Goal: Task Accomplishment & Management: Complete application form

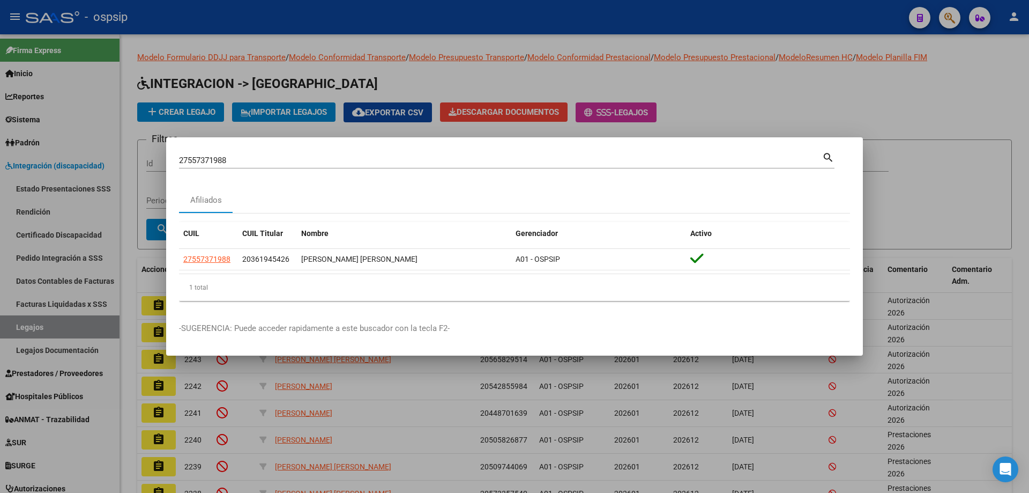
click at [367, 27] on div at bounding box center [514, 246] width 1029 height 493
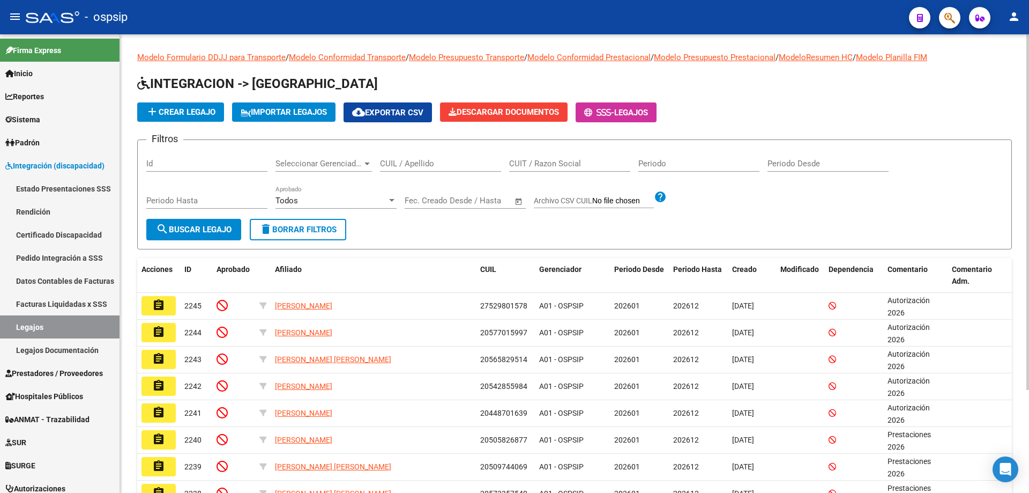
click at [424, 158] on div "CUIL / Apellido" at bounding box center [440, 159] width 121 height 23
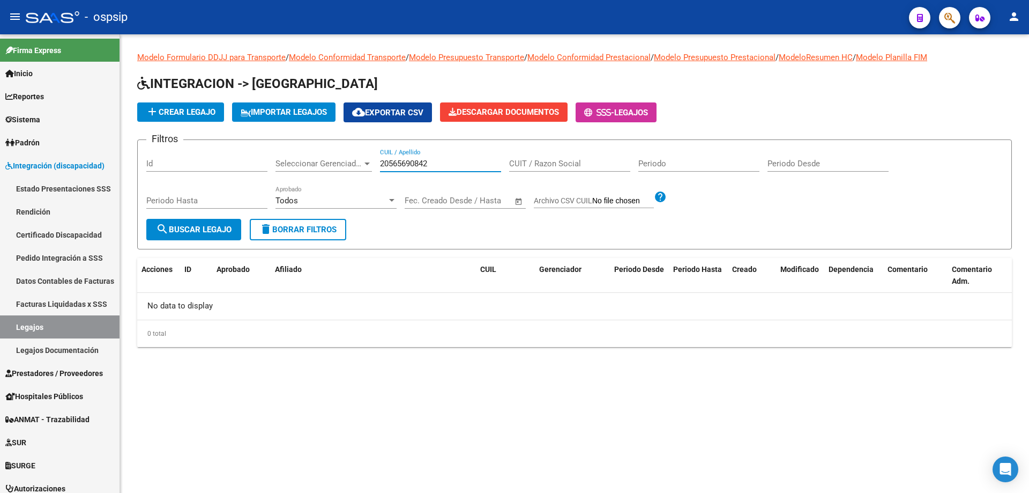
type input "20565690842"
click at [397, 157] on div "20565690842 CUIL / Apellido" at bounding box center [440, 159] width 121 height 23
click at [396, 159] on input "20565690842" at bounding box center [440, 164] width 121 height 10
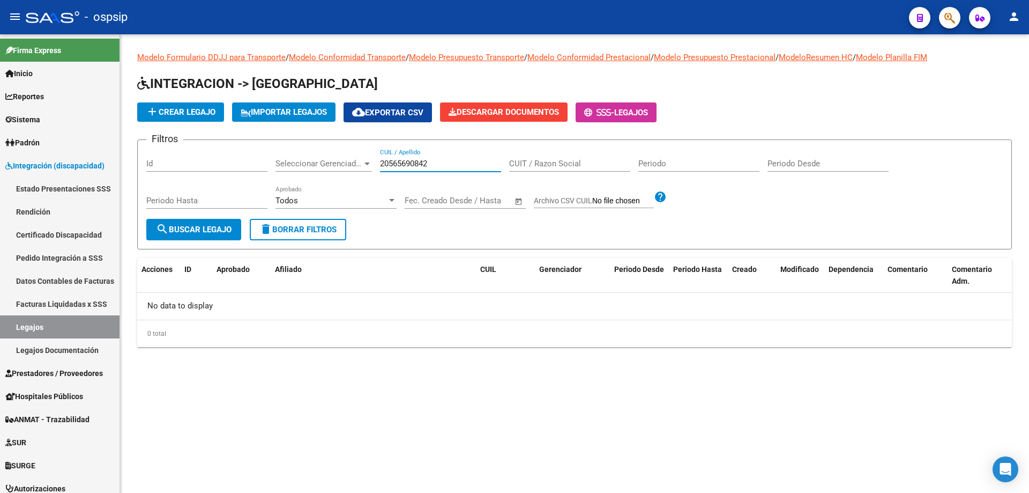
click at [183, 109] on span "add Crear Legajo" at bounding box center [181, 112] width 70 height 10
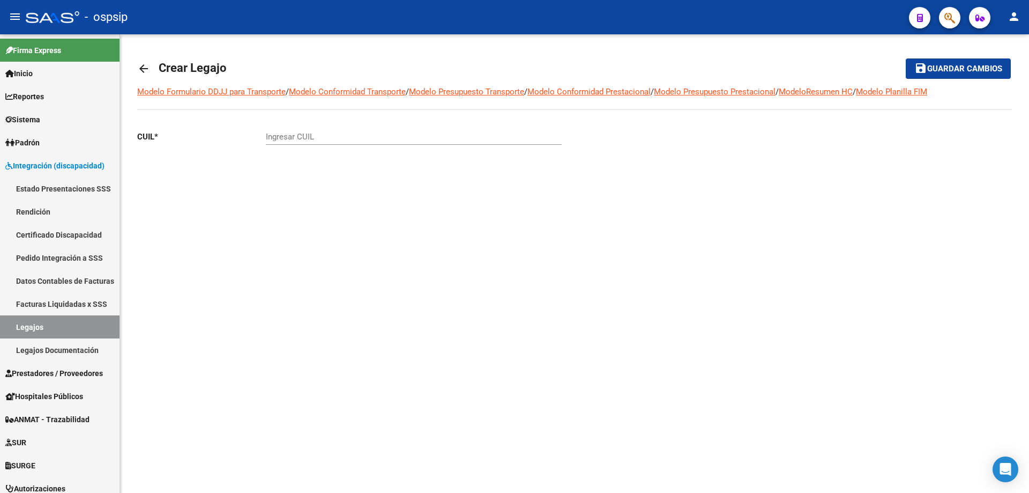
click at [293, 138] on input "Ingresar CUIL" at bounding box center [414, 137] width 296 height 10
paste input "20-56569084-2"
type input "20-56569084-2"
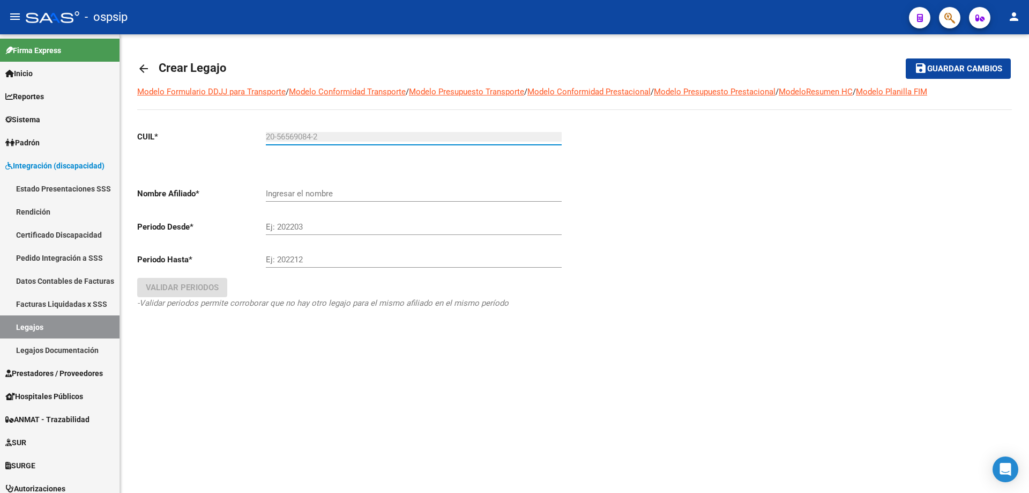
type input "LESCANO NAHITAN JOHAN"
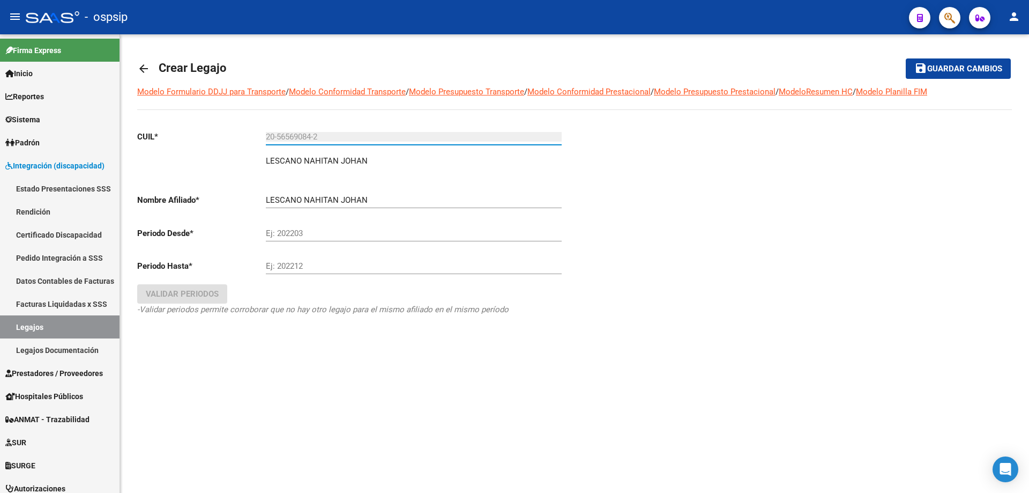
type input "20-56569084-2"
click at [327, 234] on input "Ej: 202203" at bounding box center [414, 233] width 296 height 10
type input "202501"
click at [329, 257] on div "Ej: 202212" at bounding box center [414, 262] width 296 height 23
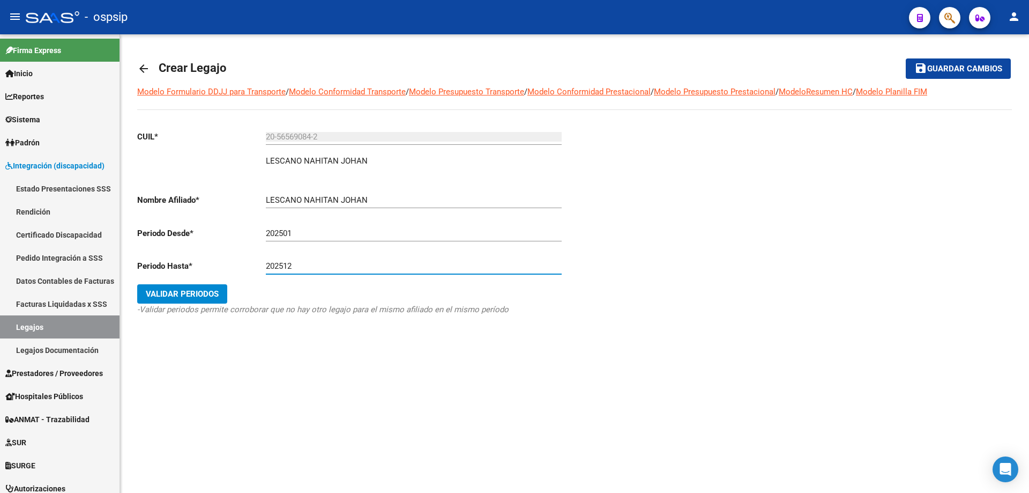
type input "202512"
click at [192, 303] on button "Validar Periodos" at bounding box center [182, 293] width 90 height 19
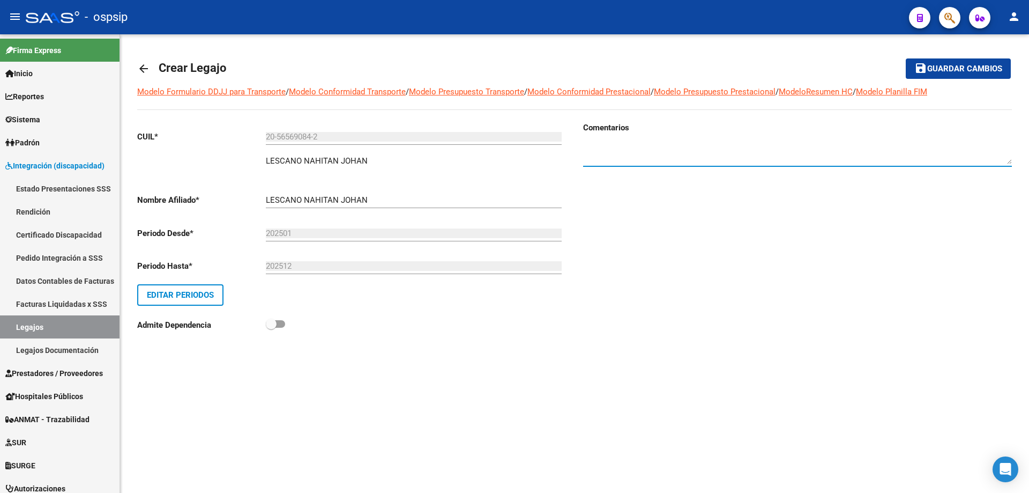
click at [754, 151] on textarea at bounding box center [797, 153] width 429 height 21
type textarea "Autorizaciones 2025"
click at [999, 65] on span "Guardar cambios" at bounding box center [964, 69] width 75 height 10
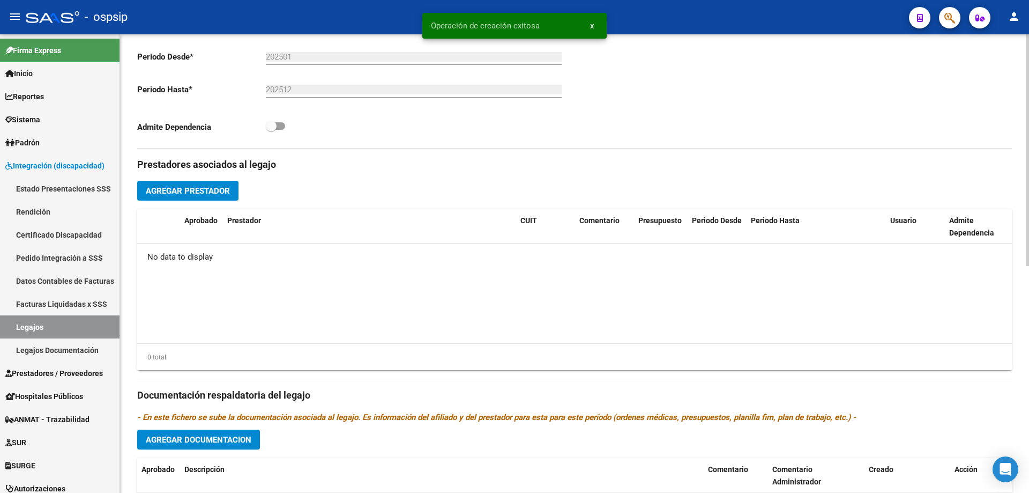
scroll to position [322, 0]
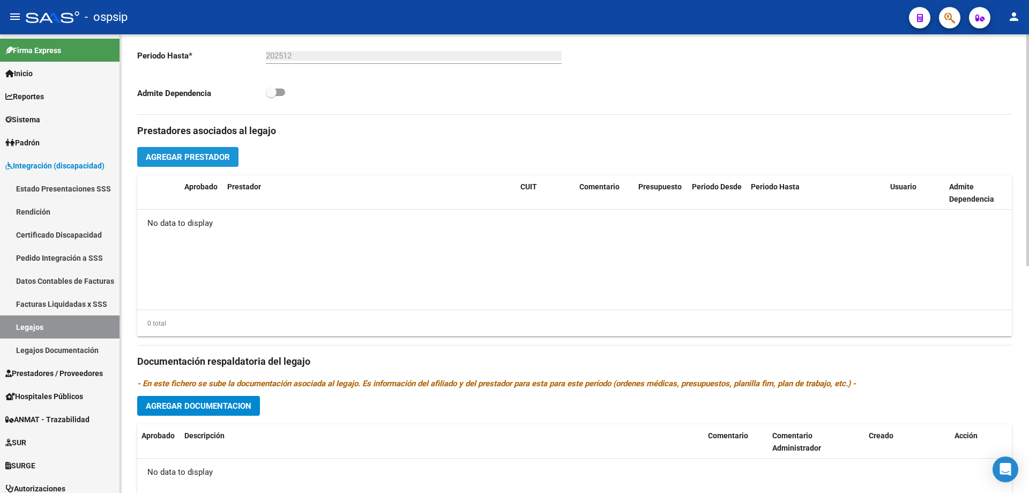
click at [194, 158] on span "Agregar Prestador" at bounding box center [188, 157] width 84 height 10
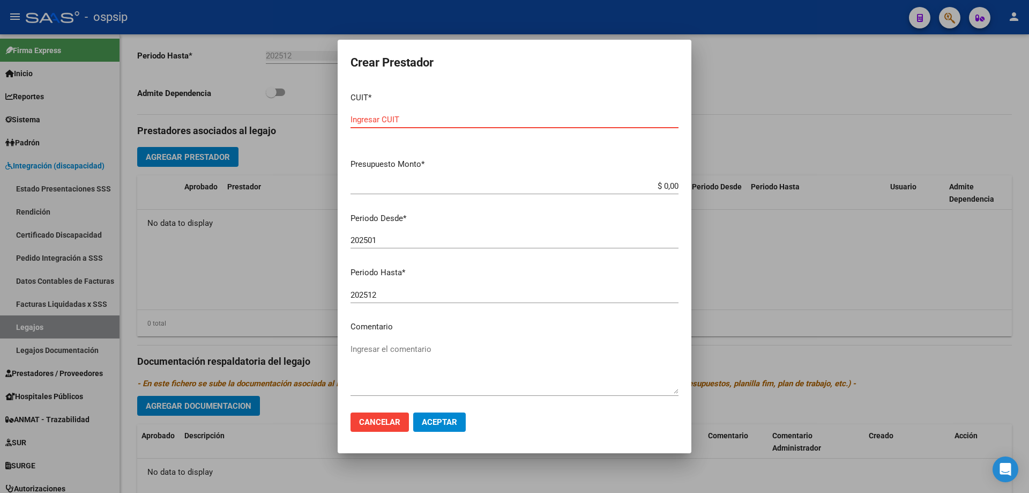
click at [442, 122] on input "Ingresar CUIT" at bounding box center [514, 120] width 328 height 10
type input "27-38353583-8"
click at [665, 187] on input "$ 0,00" at bounding box center [514, 186] width 328 height 10
type input "$ 98.964,88"
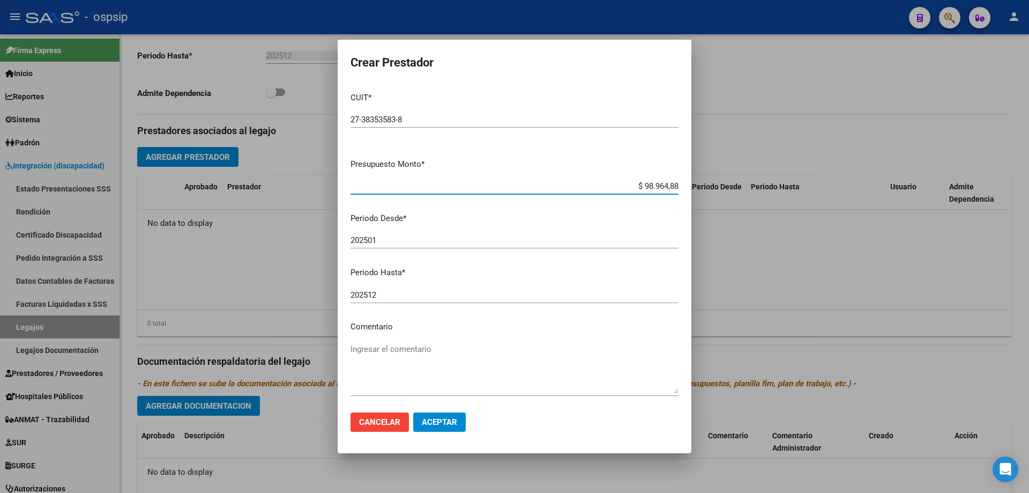
click at [476, 244] on input "202501" at bounding box center [514, 240] width 328 height 10
type input "202510"
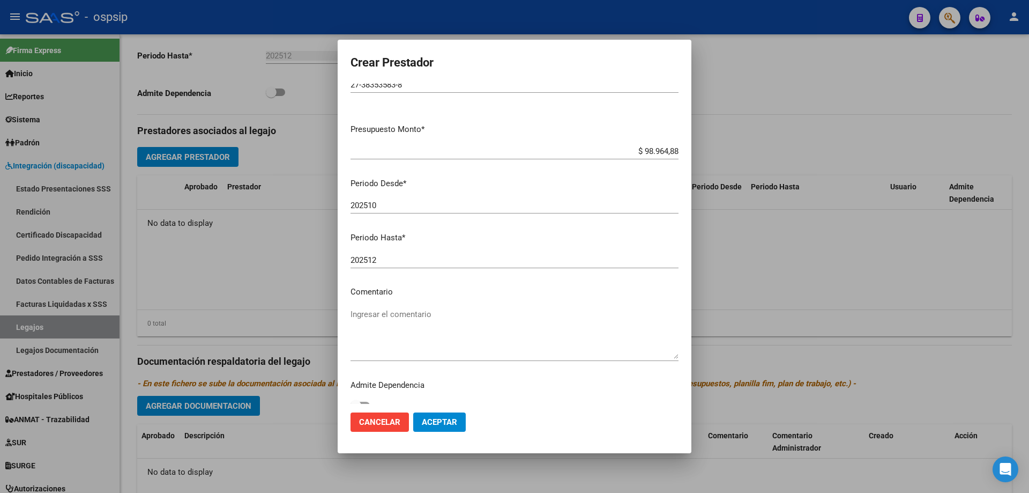
scroll to position [47, 0]
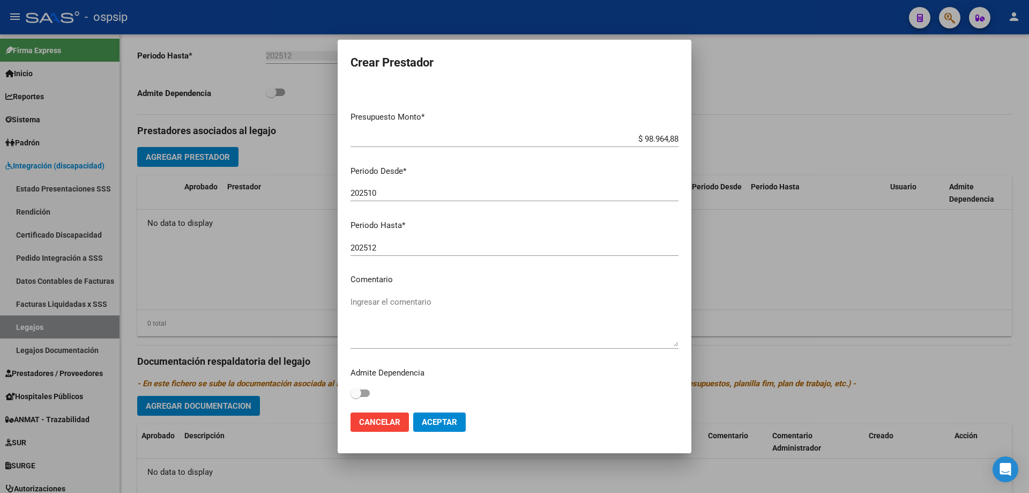
click at [474, 346] on textarea "Ingresar el comentario" at bounding box center [514, 321] width 328 height 50
type textarea "s"
type textarea "PSICO/8 SES"
click at [445, 422] on span "Aceptar" at bounding box center [439, 422] width 35 height 10
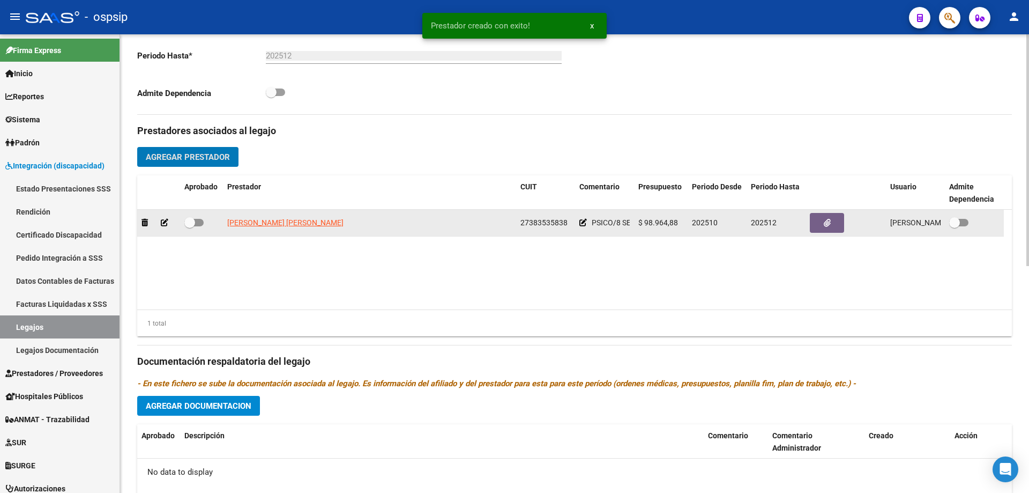
click at [199, 220] on span at bounding box center [193, 223] width 19 height 8
click at [190, 226] on input "checkbox" at bounding box center [189, 226] width 1 height 1
checkbox input "true"
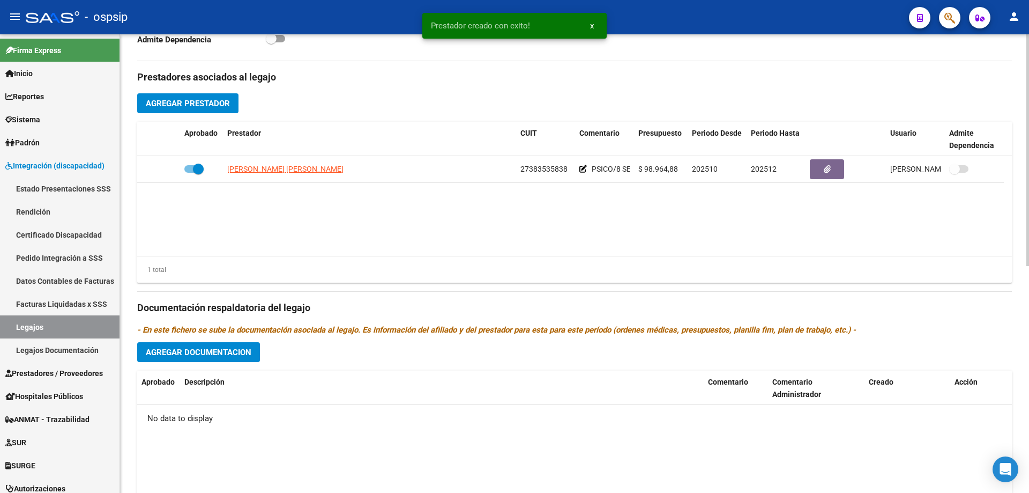
scroll to position [429, 0]
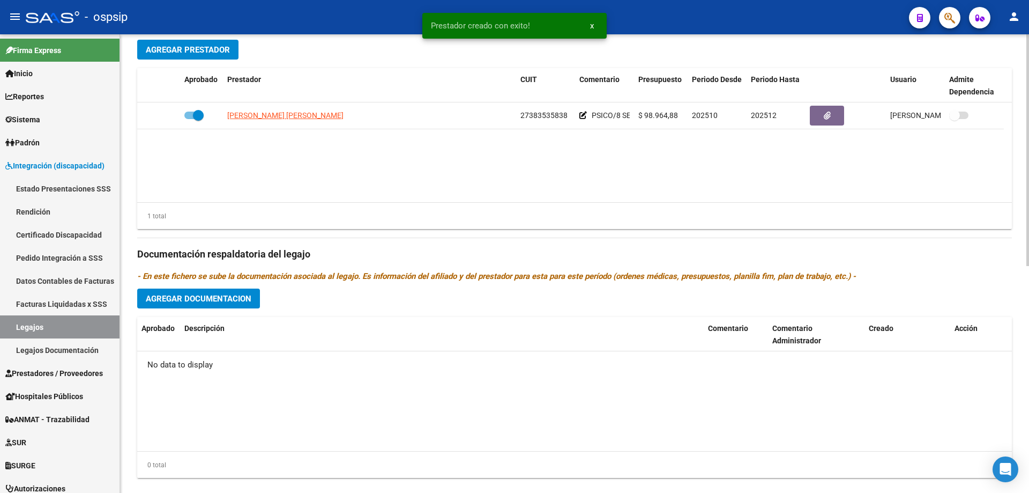
click at [245, 296] on span "Agregar Documentacion" at bounding box center [199, 299] width 106 height 10
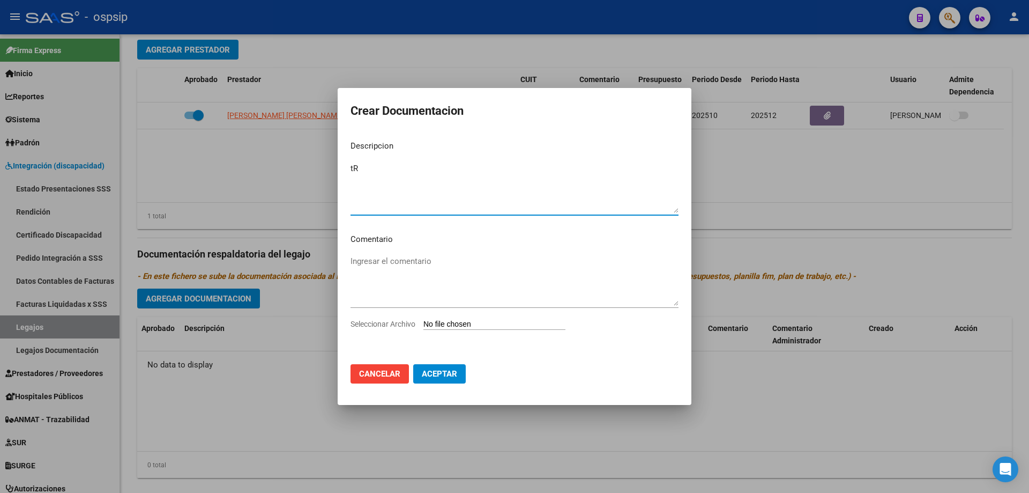
type textarea "t"
type textarea "Tramite Psicología"
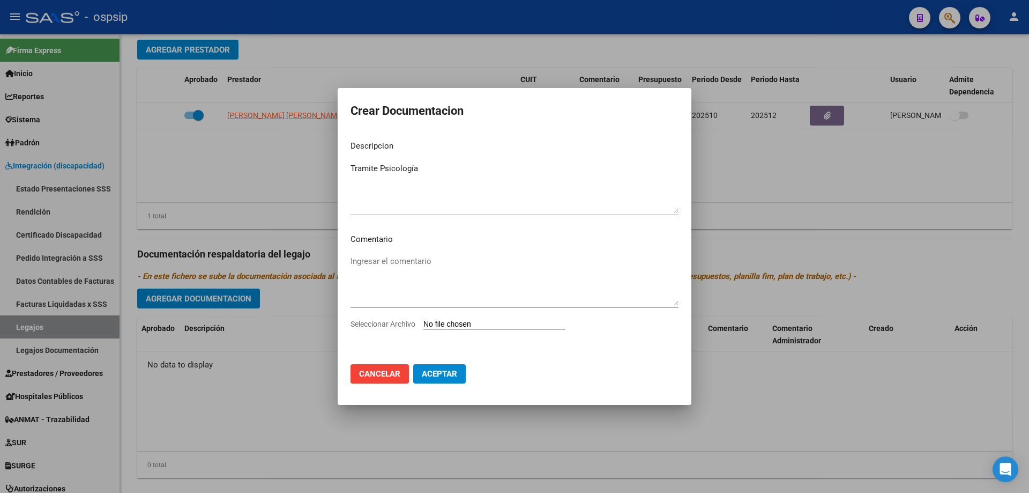
click at [612, 32] on div at bounding box center [514, 246] width 1029 height 493
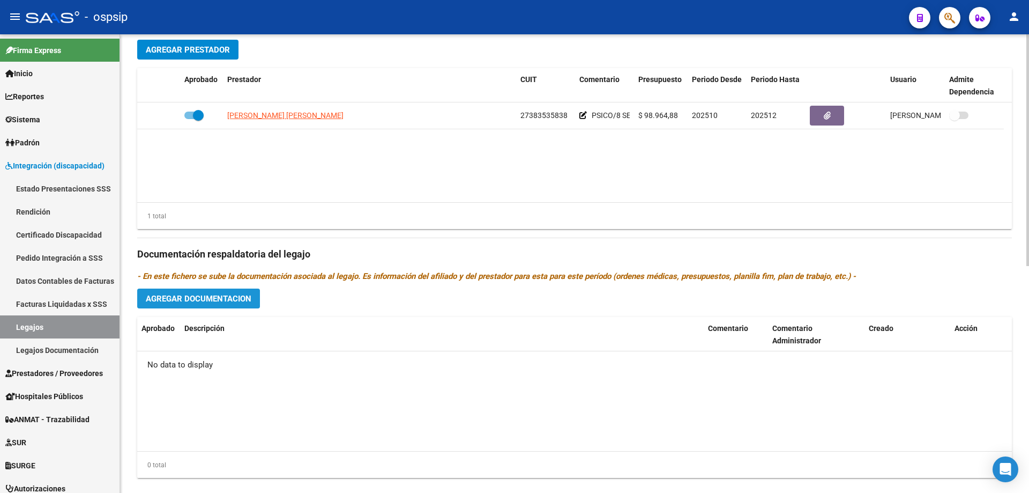
click at [170, 305] on button "Agregar Documentacion" at bounding box center [198, 298] width 123 height 20
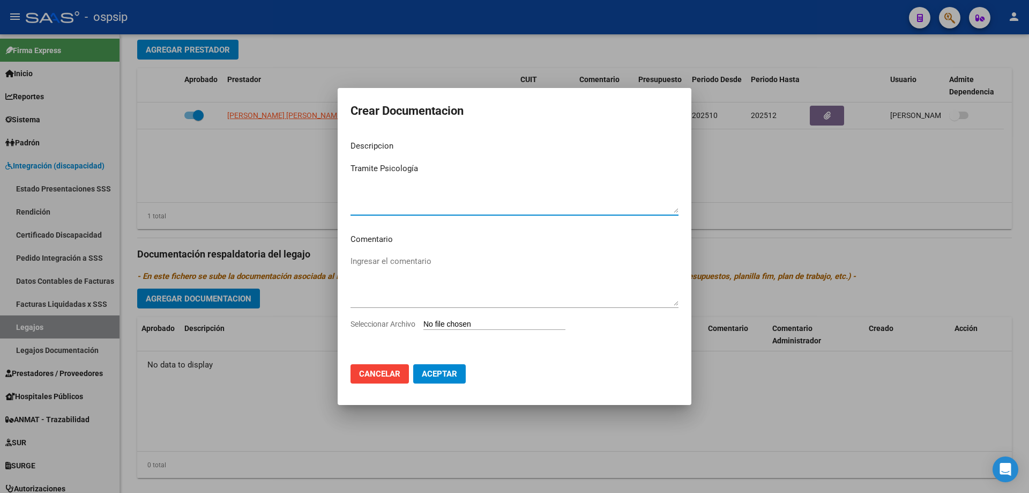
type textarea "Tramite Psicología"
type input "C:\fakepath\TRAMITE PSICOLOGIA (3).pdf"
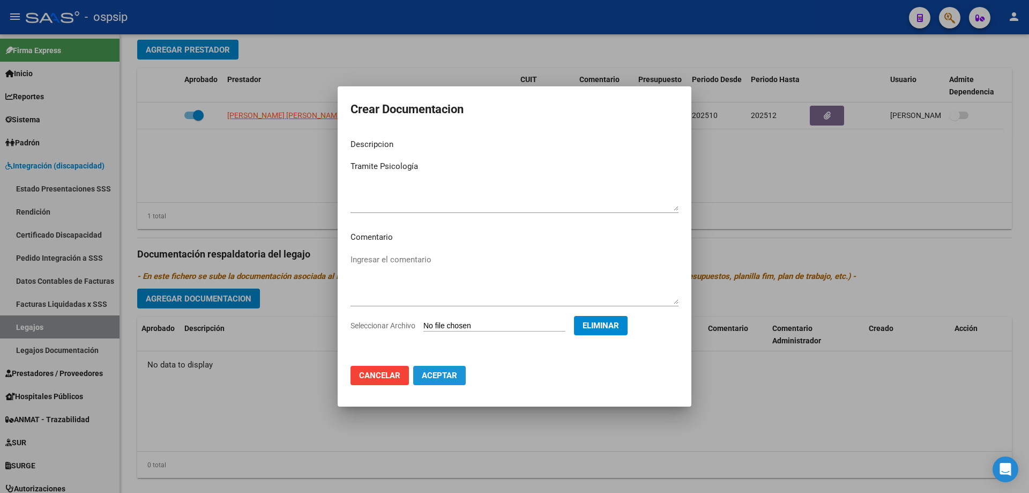
click at [457, 382] on button "Aceptar" at bounding box center [439, 374] width 53 height 19
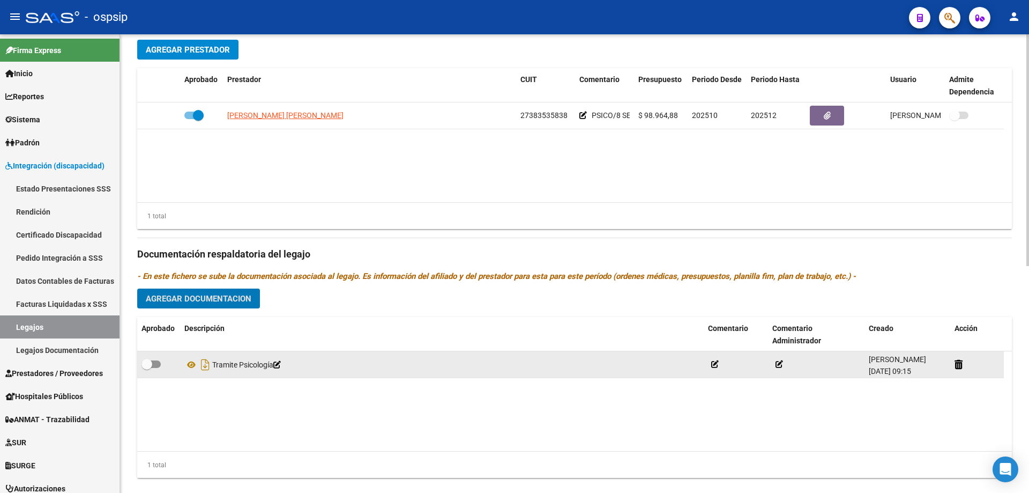
click at [153, 361] on span at bounding box center [150, 364] width 19 height 8
click at [147, 368] on input "checkbox" at bounding box center [146, 368] width 1 height 1
checkbox input "true"
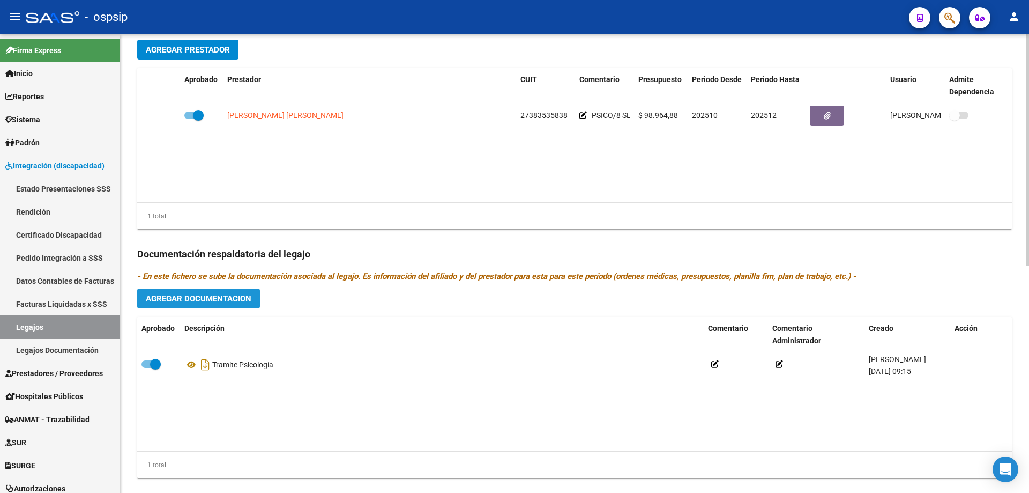
click at [196, 298] on span "Agregar Documentacion" at bounding box center [199, 299] width 106 height 10
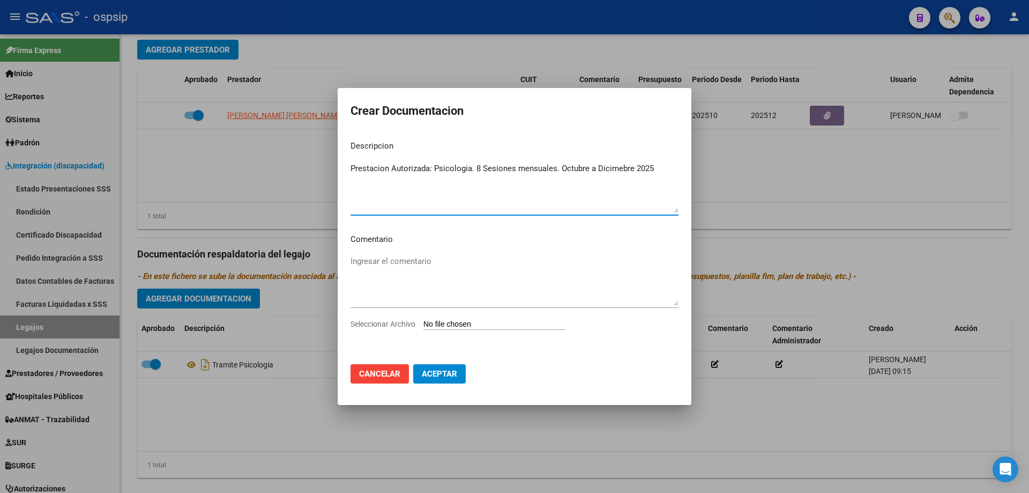
click at [607, 163] on textarea "Prestacion Autorizada: Psicologia. 8 Sesiones mensuales. Octubre a Dicimebre 20…" at bounding box center [514, 187] width 328 height 50
type textarea "Prestación Autorizada: Psicología. 8 Sesiones mensuales. Octubre a [DATE]"
type input "C:\fakepath\[PERSON_NAME] NAHITAN PSICOLOGIA AUTORIZACION 2025 SEGUN RESOLUCION…"
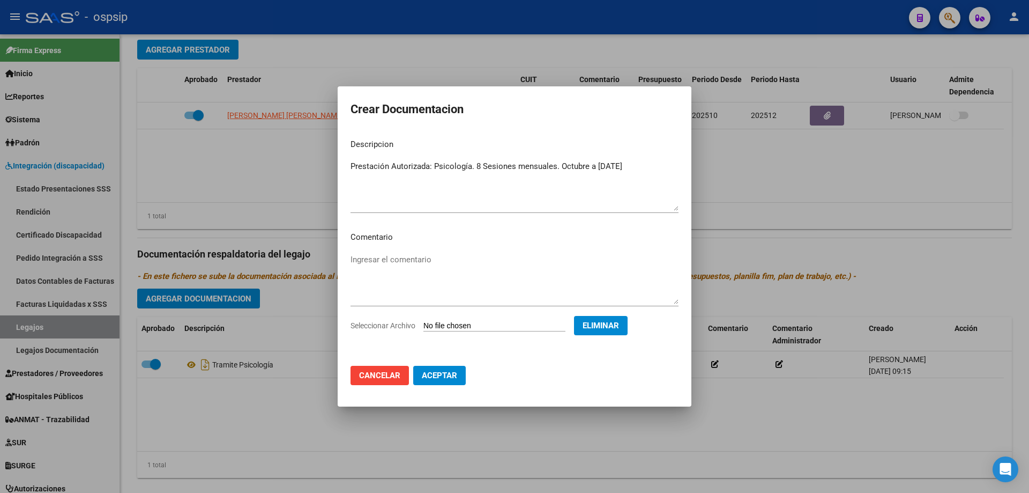
drag, startPoint x: 443, startPoint y: 378, endPoint x: 430, endPoint y: 378, distance: 12.3
click at [443, 378] on span "Aceptar" at bounding box center [439, 375] width 35 height 10
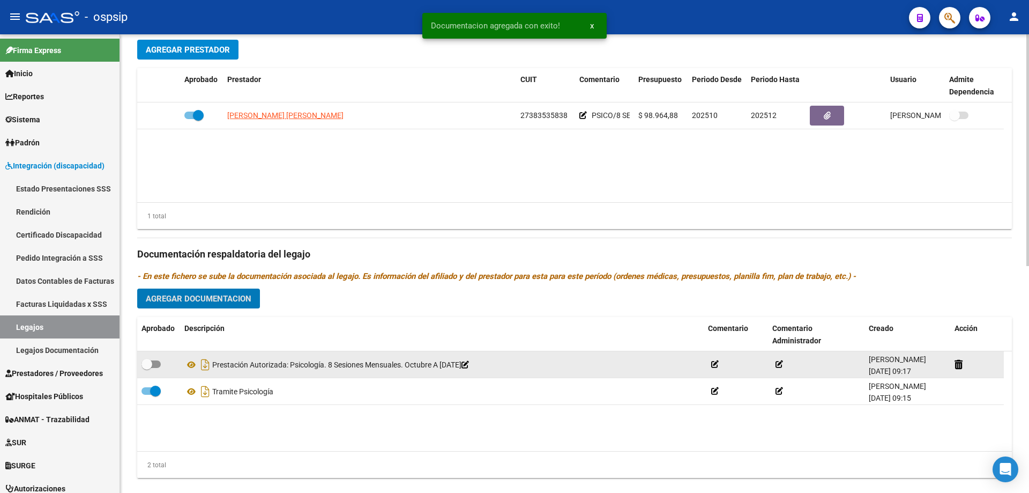
click at [153, 365] on span at bounding box center [150, 364] width 19 height 8
click at [147, 368] on input "checkbox" at bounding box center [146, 368] width 1 height 1
checkbox input "true"
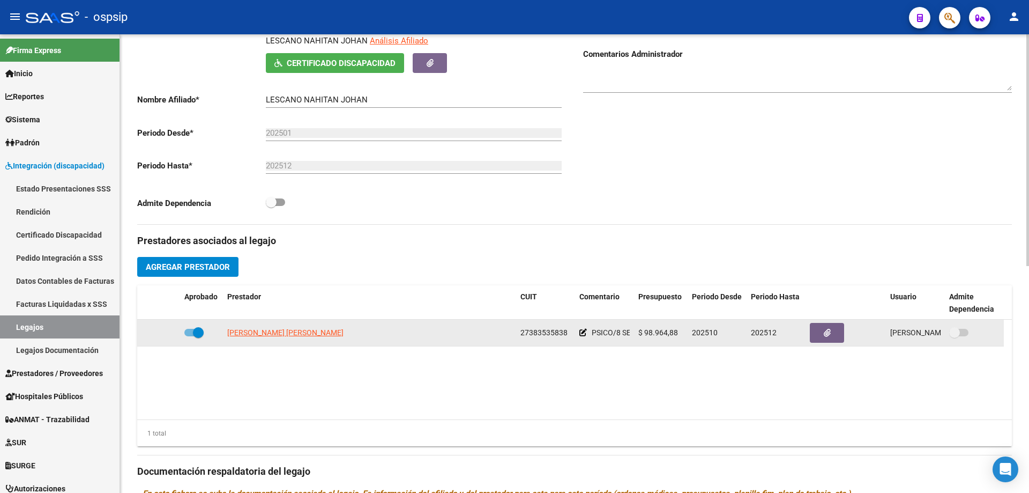
scroll to position [268, 0]
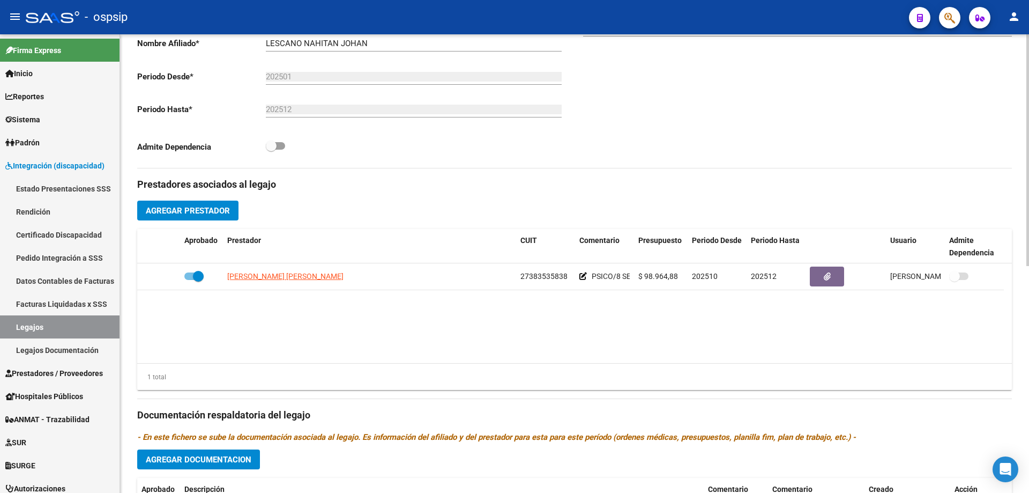
click at [208, 220] on button "Agregar Prestador" at bounding box center [187, 210] width 101 height 20
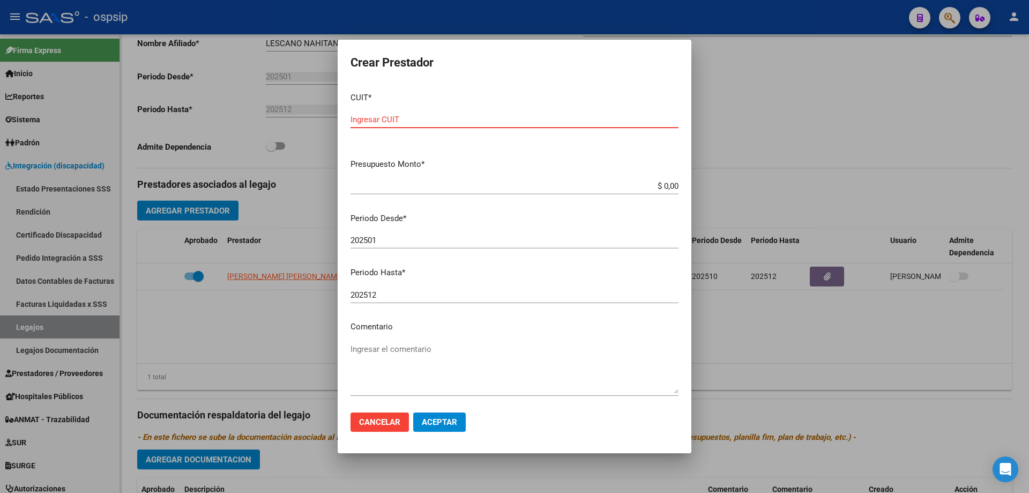
click at [397, 120] on input "Ingresar CUIT" at bounding box center [514, 120] width 328 height 10
type input "27-29561159-1"
click at [670, 188] on app-form-text-field "Presupuesto Monto * $ 0,00 Ingresar el monto" at bounding box center [518, 174] width 337 height 33
click at [667, 188] on input "$ 0,00" at bounding box center [514, 186] width 328 height 10
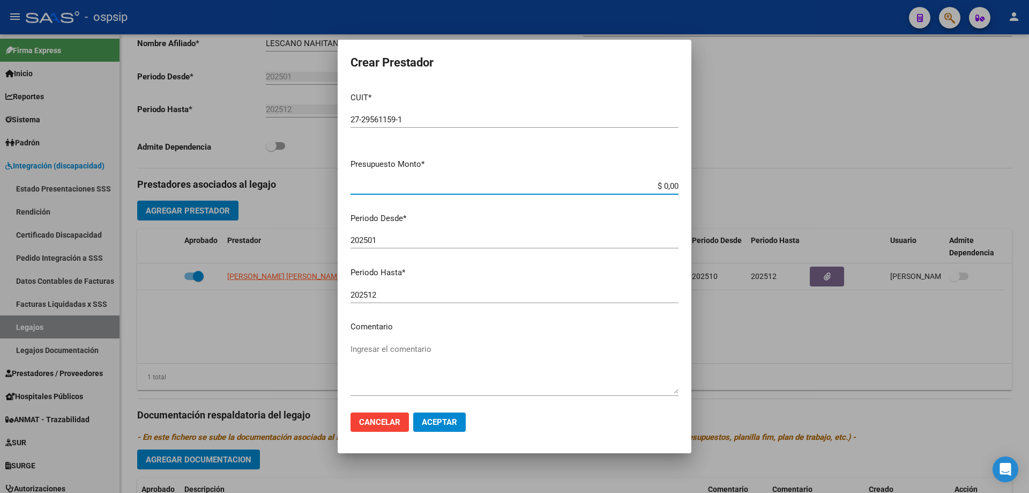
click at [667, 188] on input "$ 0,00" at bounding box center [514, 186] width 328 height 10
type input "$ 98.964,88"
click at [523, 239] on input "202501" at bounding box center [514, 240] width 328 height 10
type input "202510"
click at [475, 372] on textarea "Ingresar el comentario" at bounding box center [514, 368] width 328 height 50
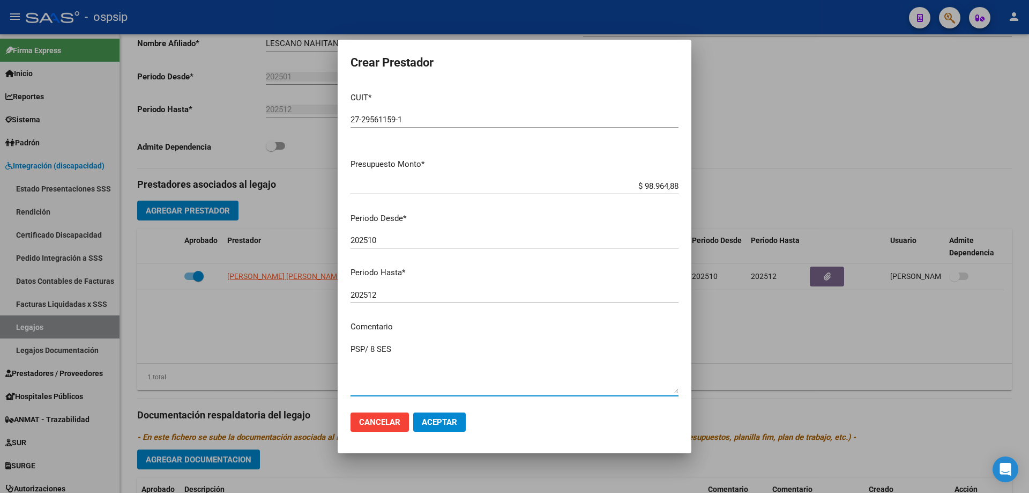
type textarea "PSP/ 8 SES"
click at [457, 423] on span "Aceptar" at bounding box center [439, 422] width 35 height 10
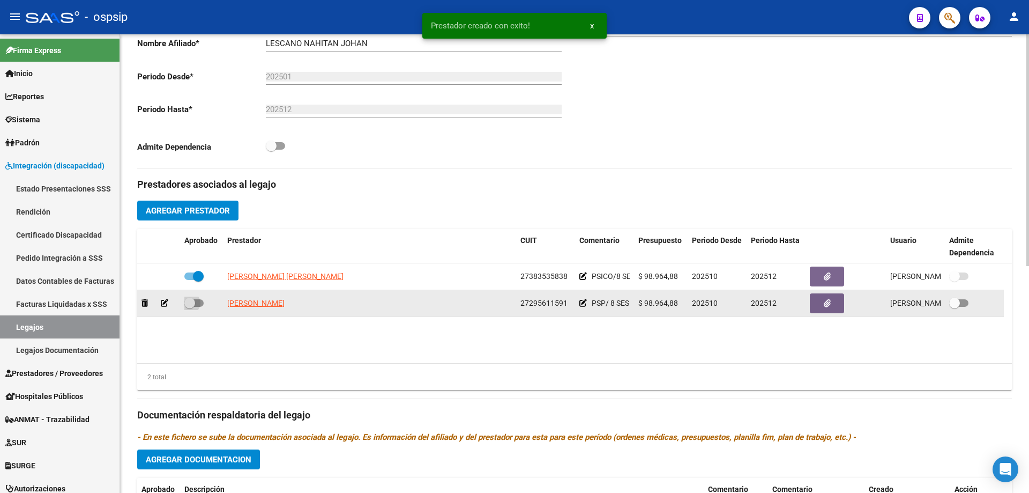
click at [198, 308] on label at bounding box center [193, 302] width 19 height 13
click at [190, 307] on input "checkbox" at bounding box center [189, 307] width 1 height 1
checkbox input "true"
click at [244, 301] on span "[PERSON_NAME]" at bounding box center [255, 303] width 57 height 9
type textarea "27295611591"
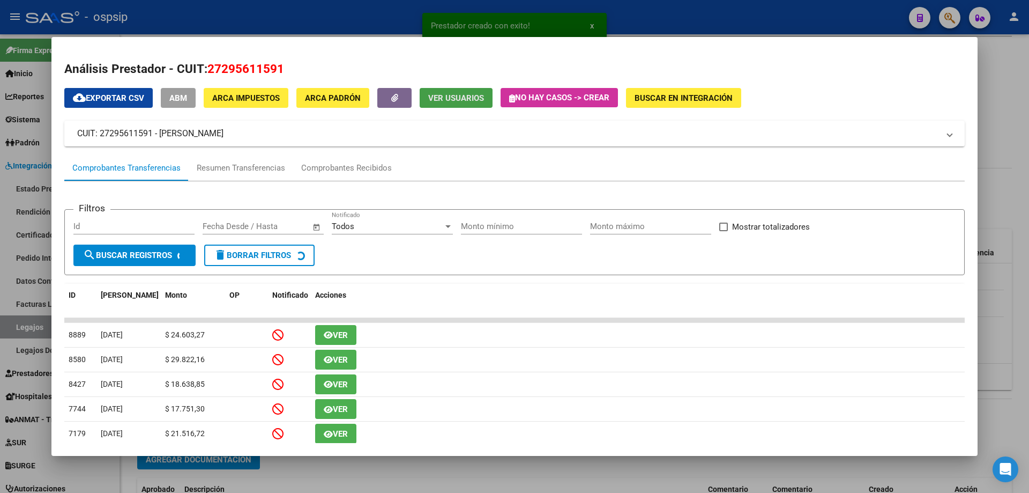
click at [476, 98] on span "Ver Usuarios" at bounding box center [456, 98] width 56 height 10
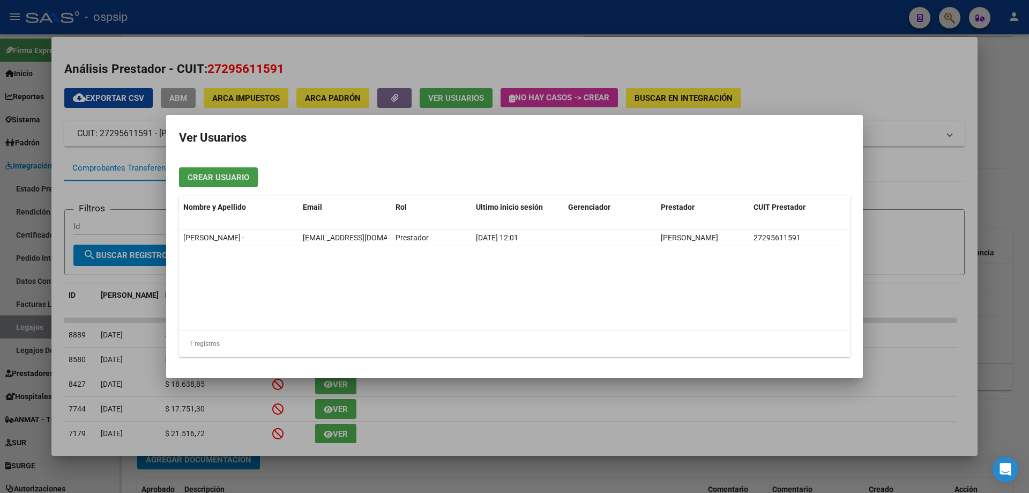
click at [387, 26] on div at bounding box center [514, 246] width 1029 height 493
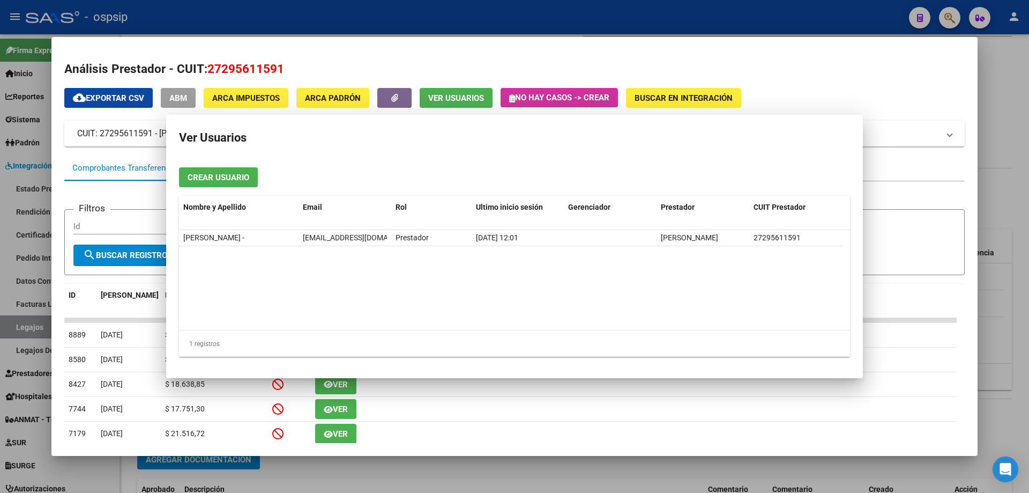
click at [387, 26] on div at bounding box center [514, 246] width 1029 height 493
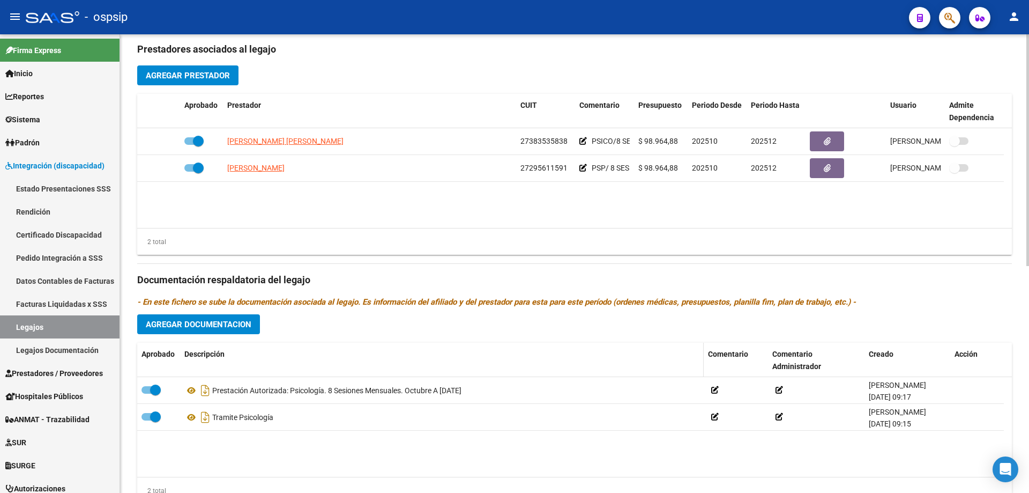
scroll to position [429, 0]
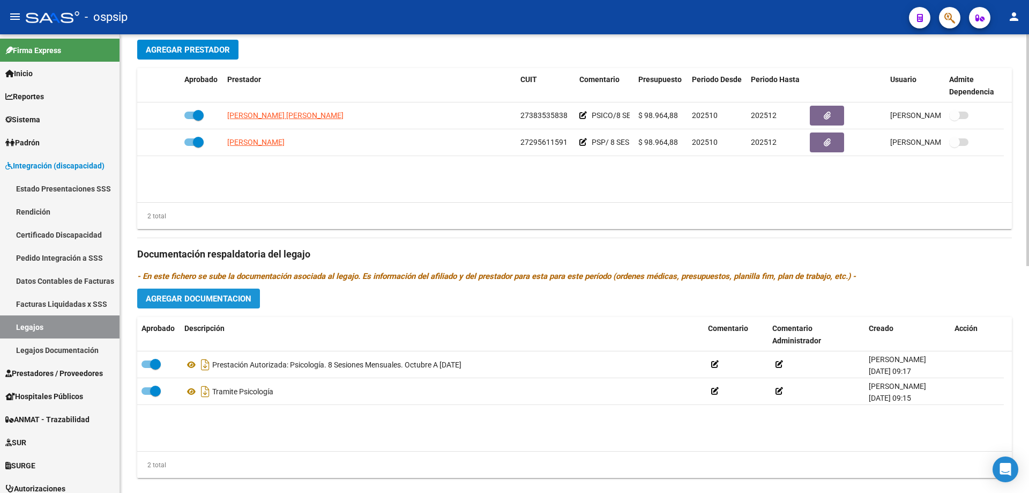
click at [215, 294] on span "Agregar Documentacion" at bounding box center [199, 299] width 106 height 10
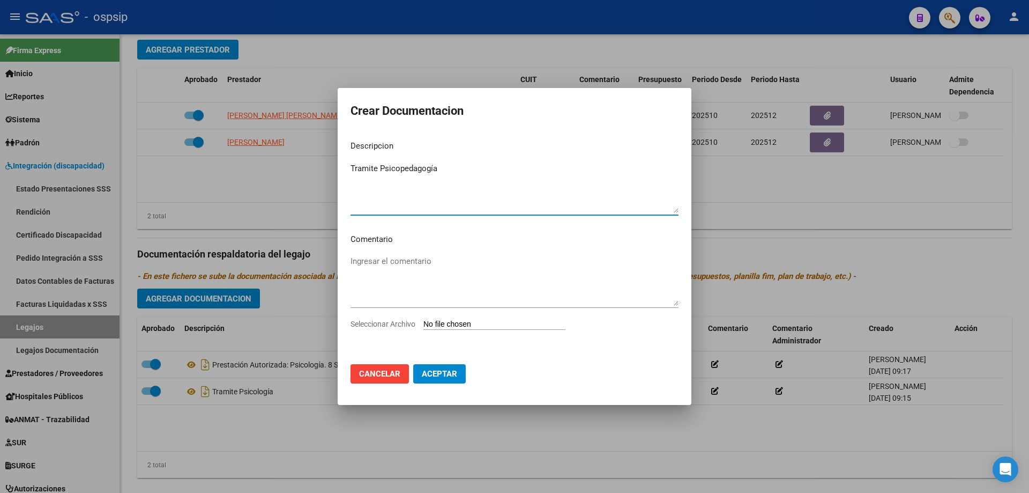
type textarea "Tramite Psicopedagogía"
type input "C:\fakepath\TRAMITE PSP (5).pdf"
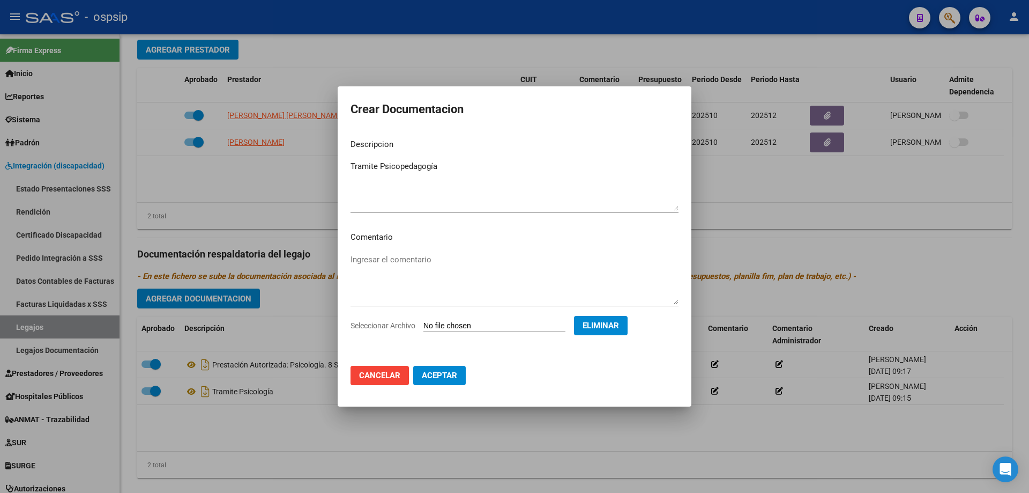
click at [449, 384] on button "Aceptar" at bounding box center [439, 374] width 53 height 19
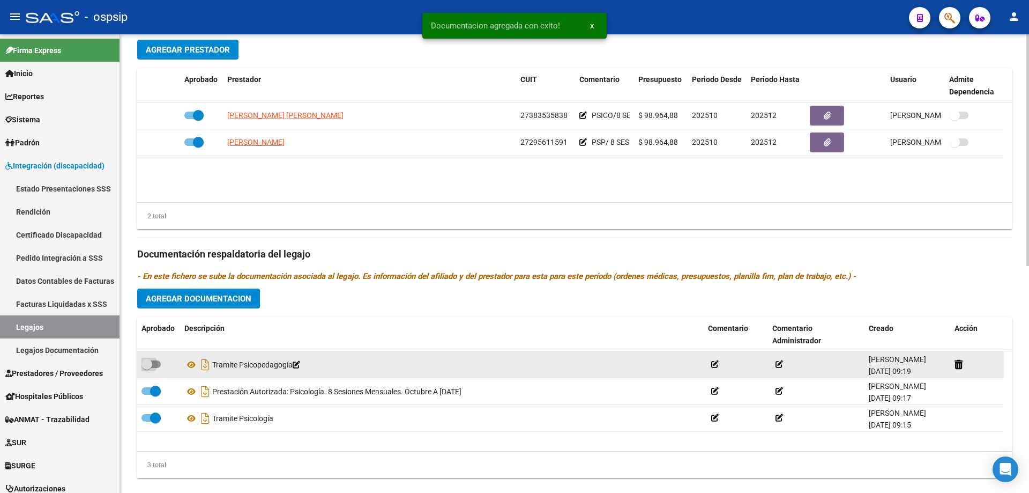
click at [160, 357] on label at bounding box center [150, 363] width 19 height 13
click at [147, 368] on input "checkbox" at bounding box center [146, 368] width 1 height 1
checkbox input "true"
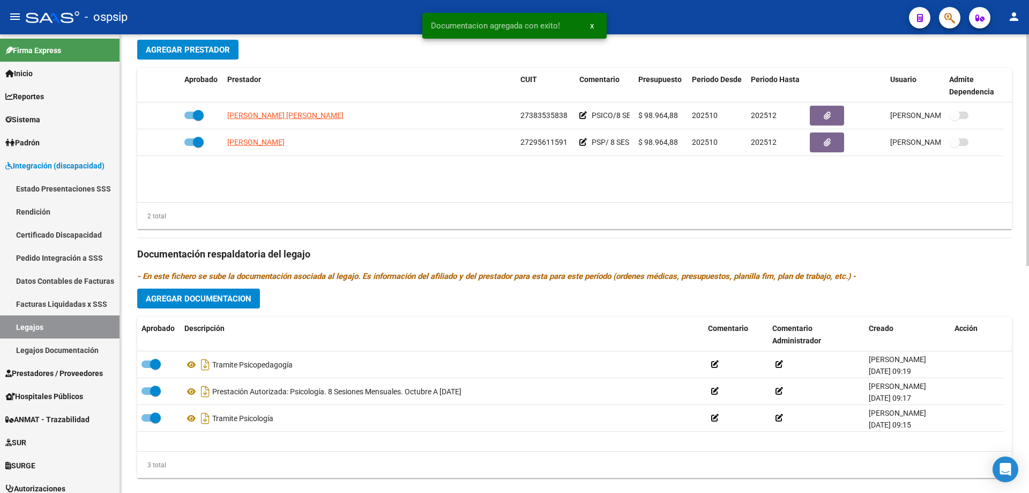
click at [203, 292] on button "Agregar Documentacion" at bounding box center [198, 298] width 123 height 20
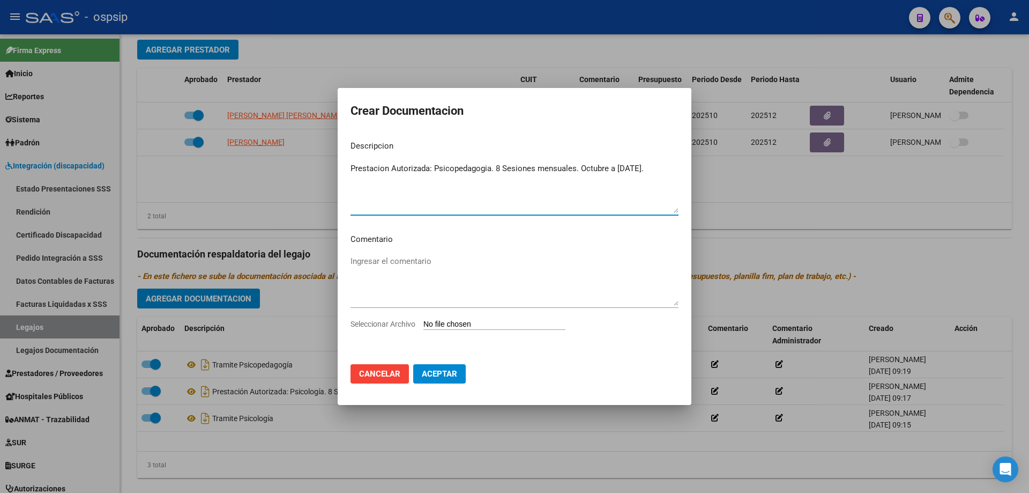
click at [447, 164] on textarea "Prestacion Autorizada: Psicopedagogia. 8 Sesiones mensuales. Octubre a [DATE]." at bounding box center [514, 187] width 328 height 50
type textarea "Prestación Autorizada: Psicopedagogía. 8 Sesiones mensuales. Octubre a [DATE]."
type input "C:\fakepath\[PERSON_NAME] NAHITAN PSP AUTORIZACION 2025 SEGUN RESOLUCION 360 22…"
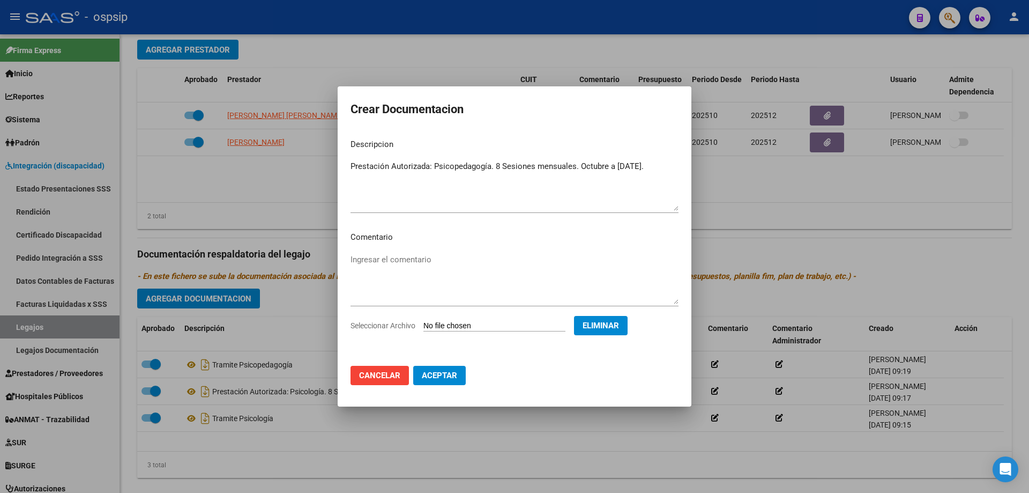
click at [445, 381] on button "Aceptar" at bounding box center [439, 374] width 53 height 19
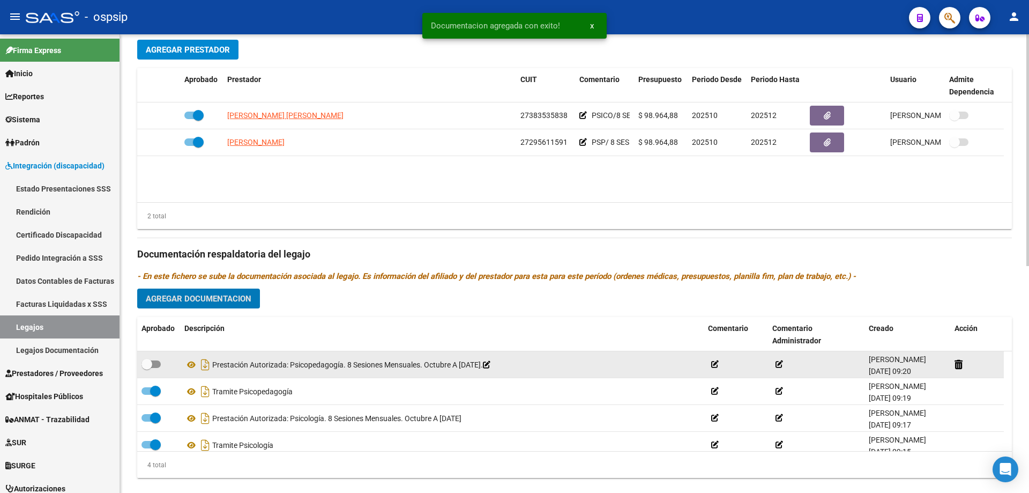
click at [157, 368] on label at bounding box center [150, 363] width 19 height 13
click at [147, 368] on input "checkbox" at bounding box center [146, 368] width 1 height 1
checkbox input "true"
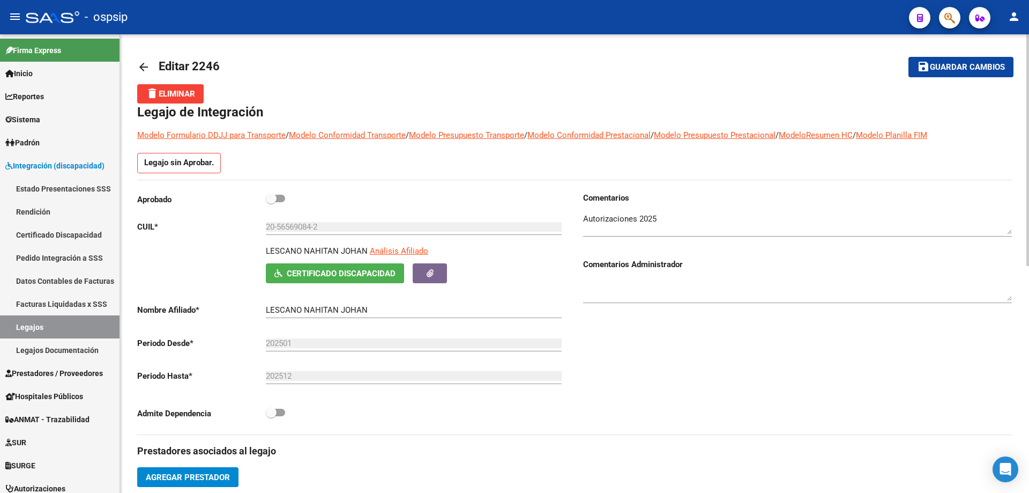
scroll to position [0, 0]
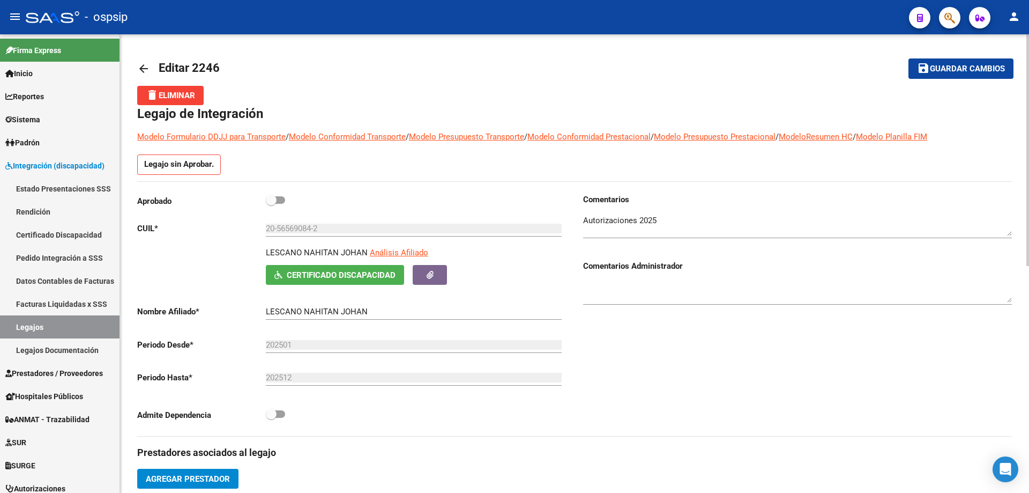
click at [280, 200] on span at bounding box center [275, 200] width 19 height 8
click at [271, 204] on input "checkbox" at bounding box center [271, 204] width 1 height 1
checkbox input "true"
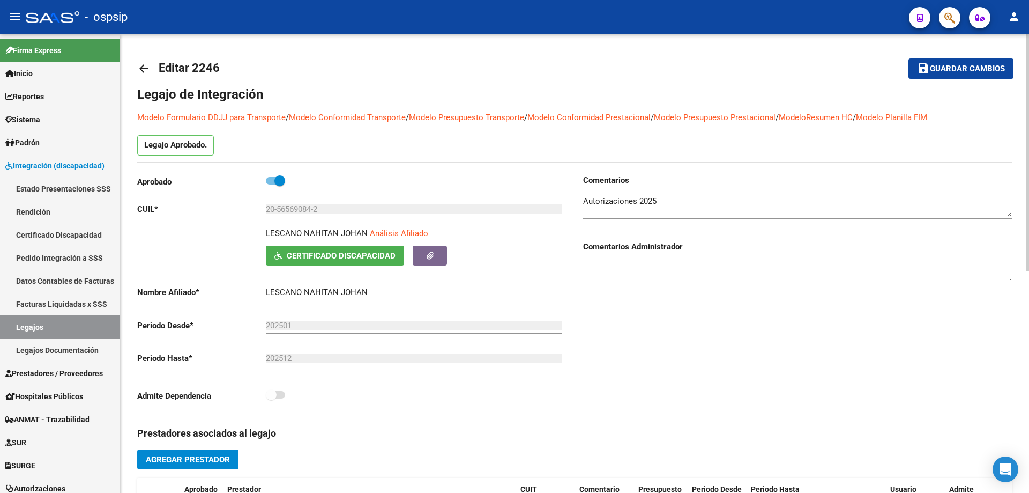
click at [951, 70] on span "Guardar cambios" at bounding box center [967, 69] width 75 height 10
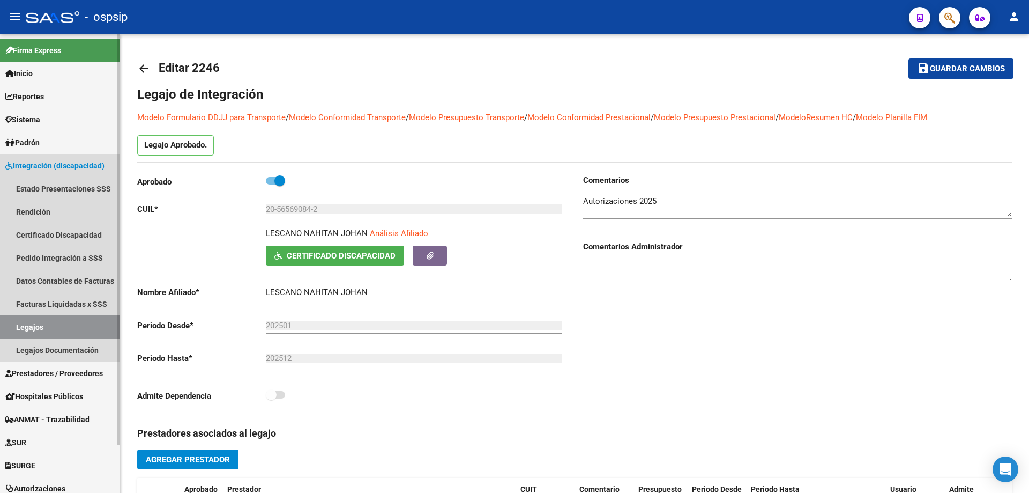
click at [62, 325] on link "Legajos" at bounding box center [60, 326] width 120 height 23
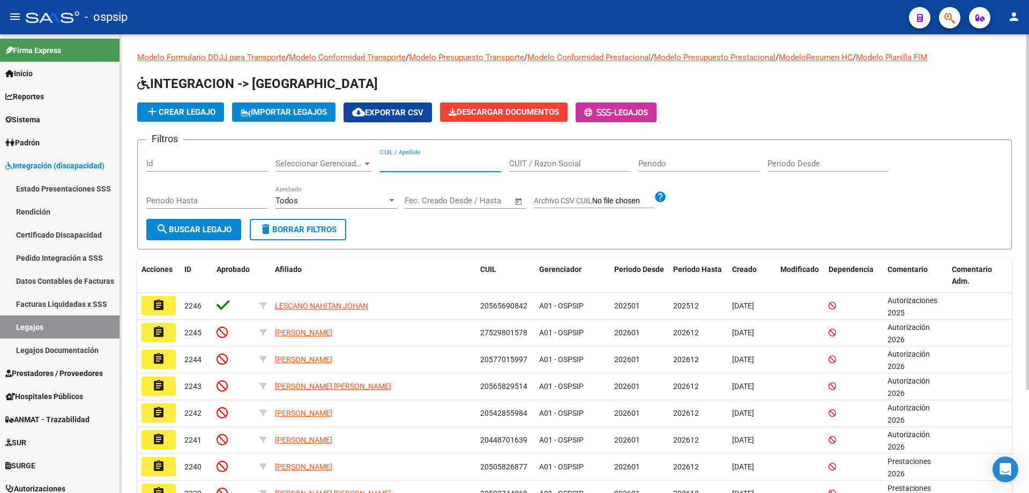
click at [471, 162] on input "CUIL / Apellido" at bounding box center [440, 164] width 121 height 10
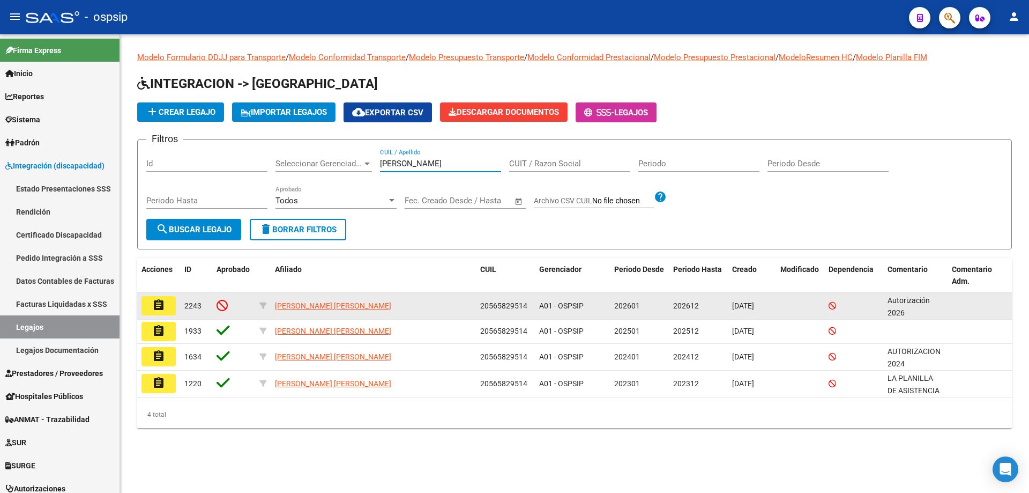
type input "[PERSON_NAME]"
click at [169, 308] on button "assignment" at bounding box center [158, 305] width 34 height 19
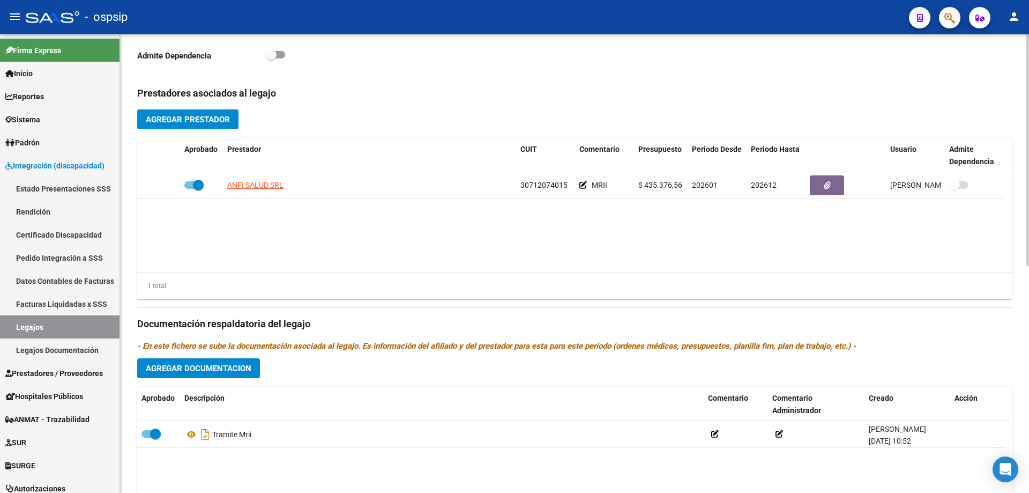
scroll to position [375, 0]
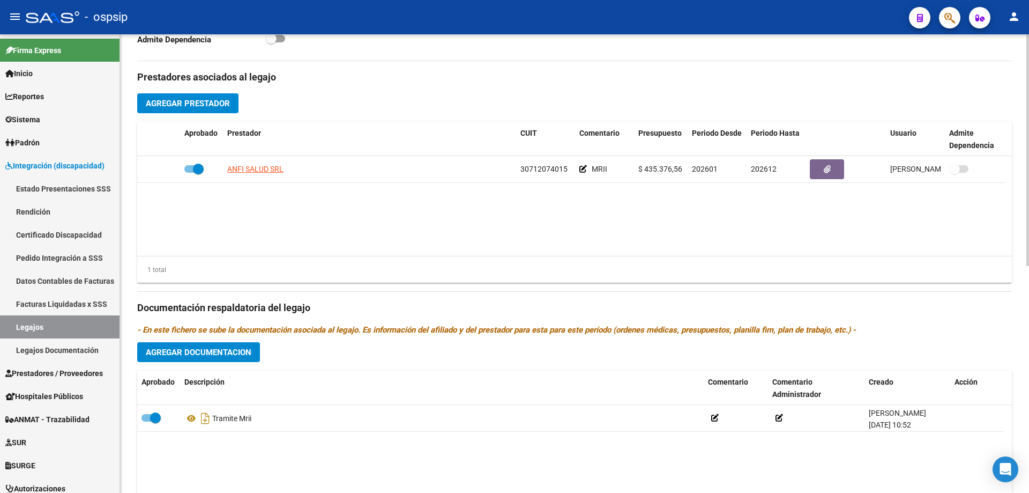
click at [242, 347] on span "Agregar Documentacion" at bounding box center [199, 352] width 106 height 10
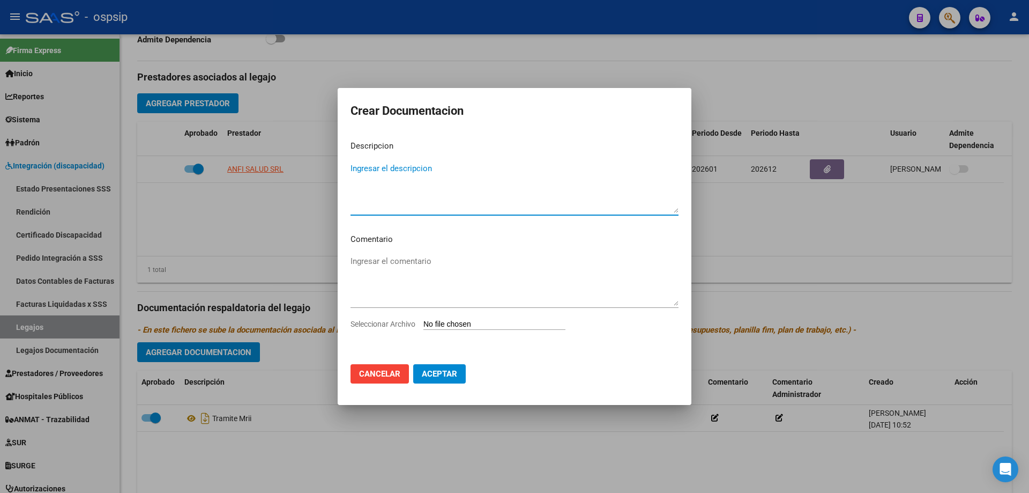
click at [356, 191] on textarea "Ingresar el descripcion" at bounding box center [514, 187] width 328 height 50
click at [378, 165] on textarea "Prestacion Autorizada:" at bounding box center [514, 187] width 328 height 50
click at [375, 166] on textarea "Prestacion Autorizada:" at bounding box center [514, 187] width 328 height 50
click at [447, 164] on textarea "Prestación Autorizada:" at bounding box center [514, 187] width 328 height 50
click at [515, 168] on textarea "Prestación Autorizada: Modulo de Rehabilitacion Integral Intensivo." at bounding box center [514, 187] width 328 height 50
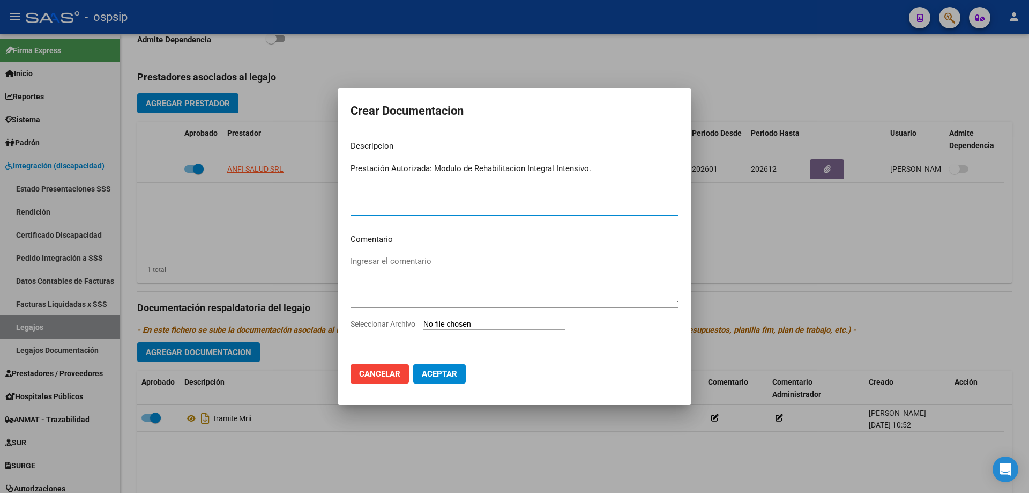
click at [501, 168] on textarea "Prestación Autorizada: Modulo de Rehabilitacion Integral Intensivo." at bounding box center [514, 187] width 328 height 50
click at [590, 163] on textarea "Prestación Autorizada: Modulo de Rehabilitación Integral Intensivo." at bounding box center [514, 187] width 328 height 50
type textarea "Prestación Autorizada: Modulo de Rehabilitación Integral Intensivo. Enero a Dic…"
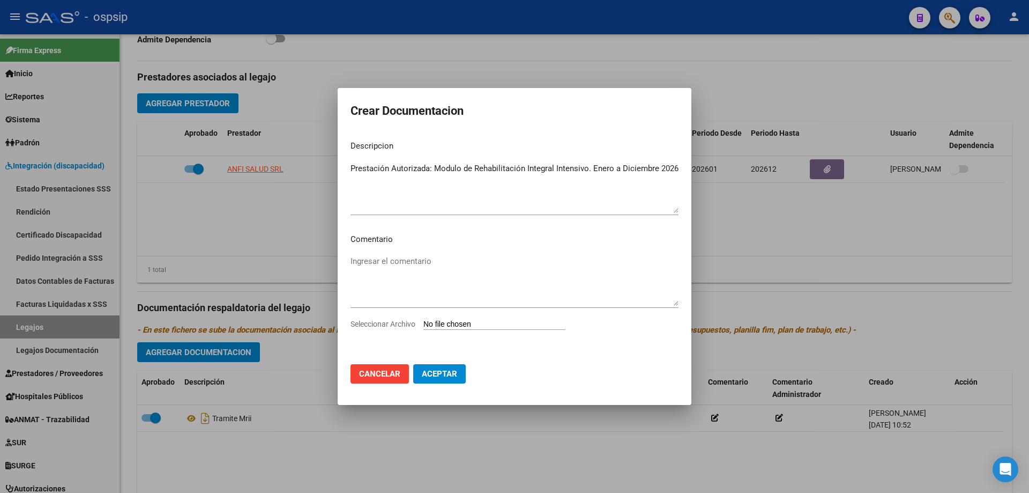
type input "C:\fakepath\[PERSON_NAME] MRII AUTORIZACION 2026 SEGUN RESOLUCION [DATE]-[DATE]…"
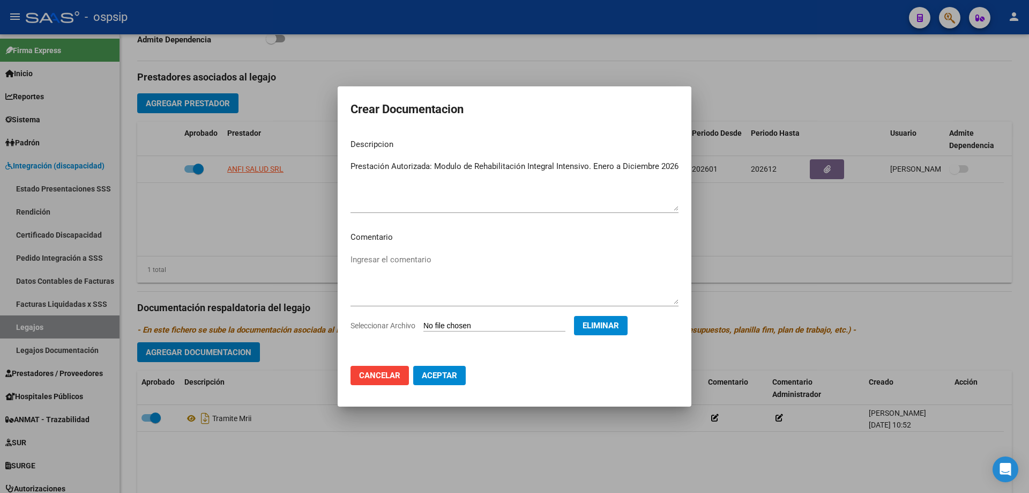
click at [451, 375] on span "Aceptar" at bounding box center [439, 375] width 35 height 10
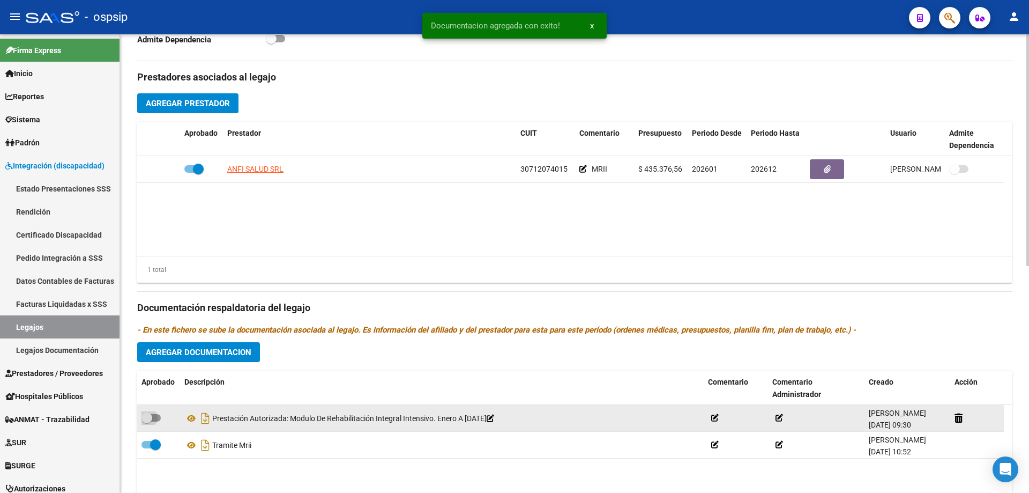
click at [158, 420] on span at bounding box center [150, 418] width 19 height 8
click at [147, 421] on input "checkbox" at bounding box center [146, 421] width 1 height 1
checkbox input "true"
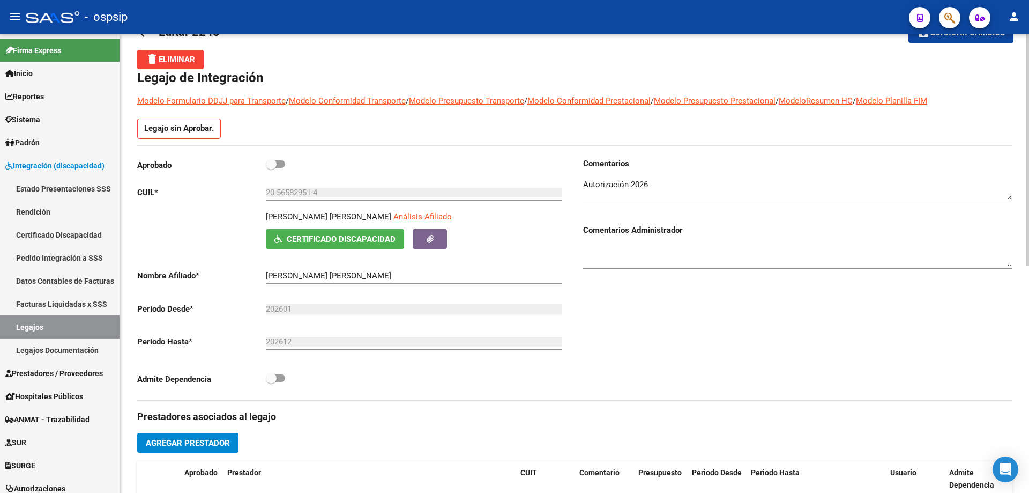
scroll to position [0, 0]
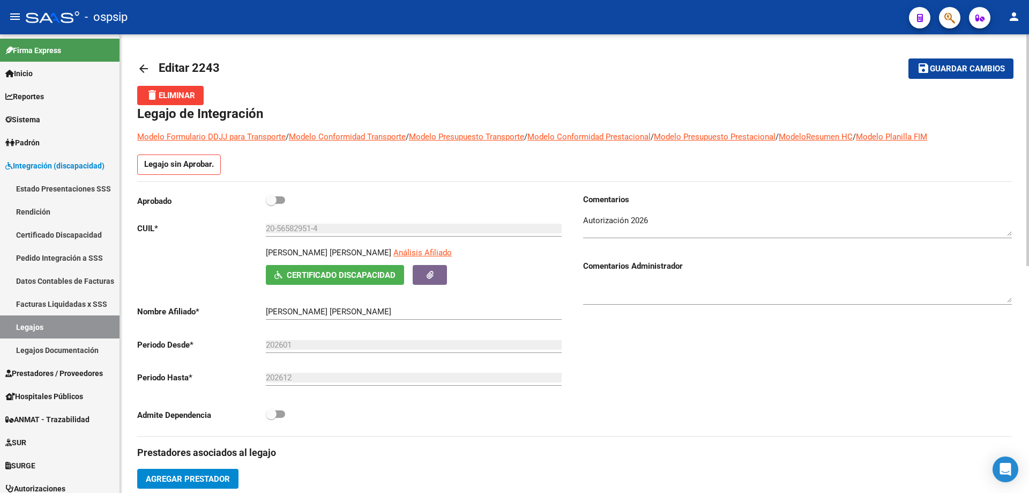
click at [277, 204] on label at bounding box center [275, 199] width 19 height 13
click at [271, 204] on input "checkbox" at bounding box center [271, 204] width 1 height 1
checkbox input "true"
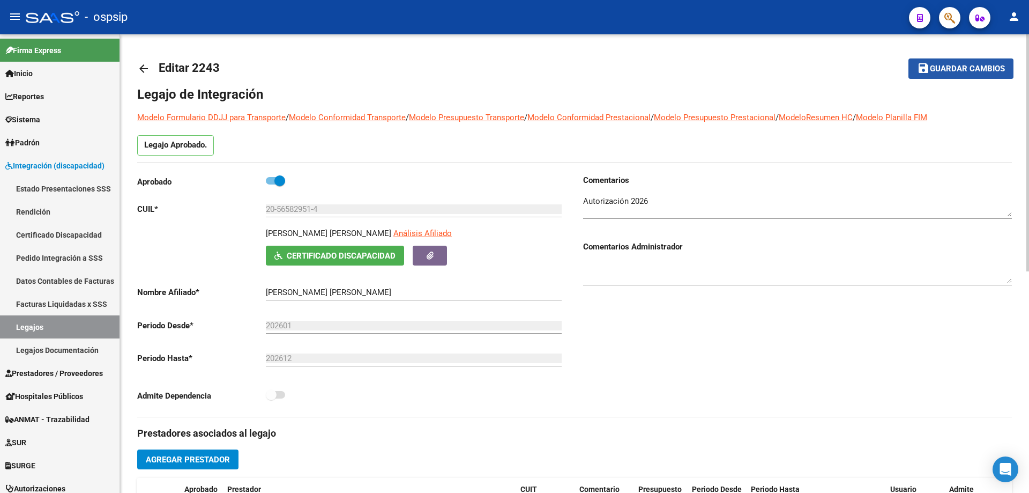
click at [973, 69] on span "Guardar cambios" at bounding box center [967, 69] width 75 height 10
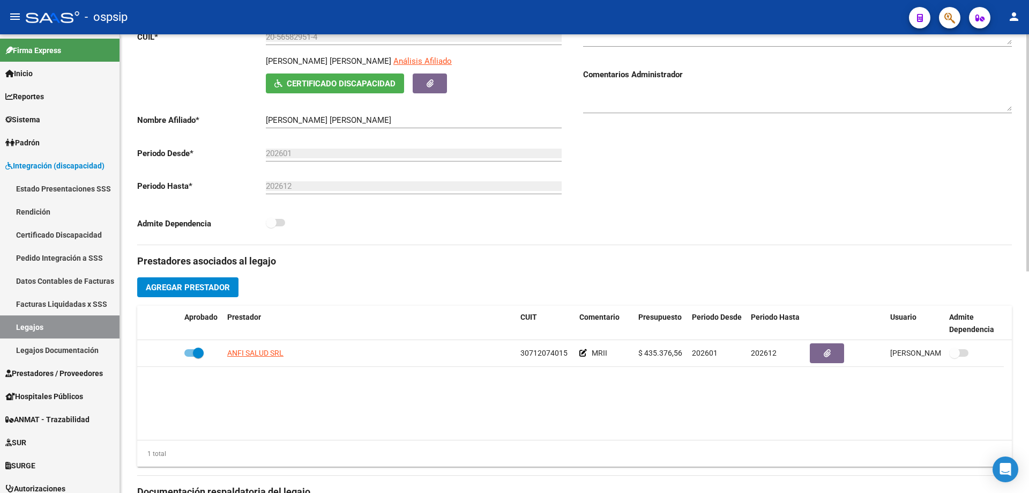
scroll to position [107, 0]
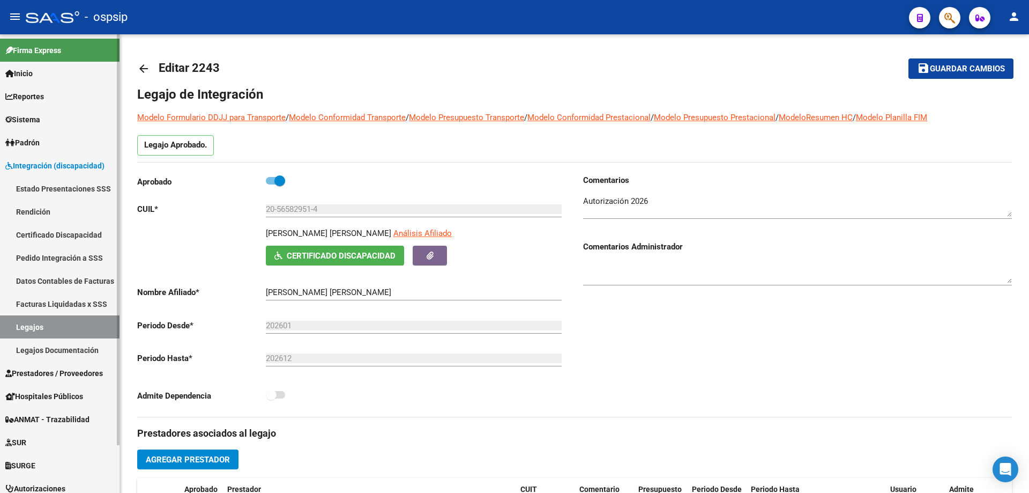
click at [89, 329] on link "Legajos" at bounding box center [60, 326] width 120 height 23
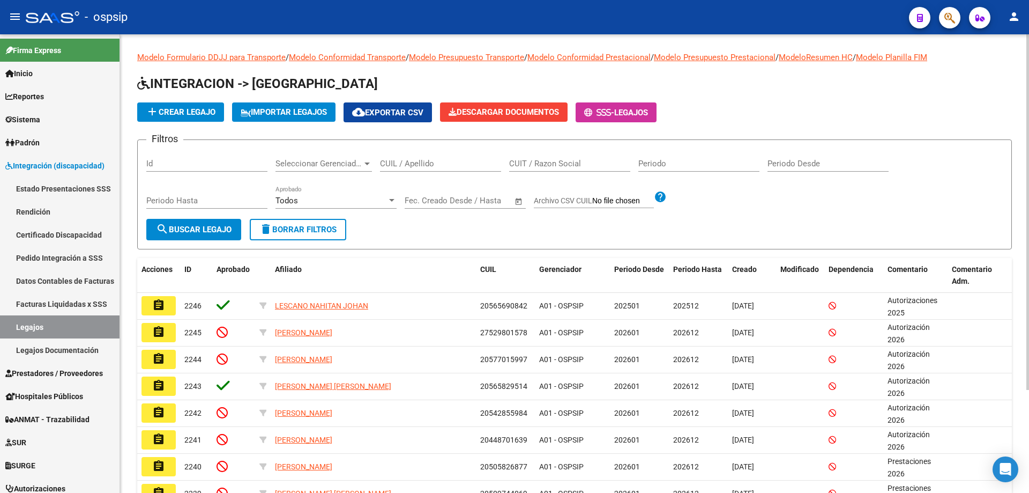
click at [407, 162] on input "CUIL / Apellido" at bounding box center [440, 164] width 121 height 10
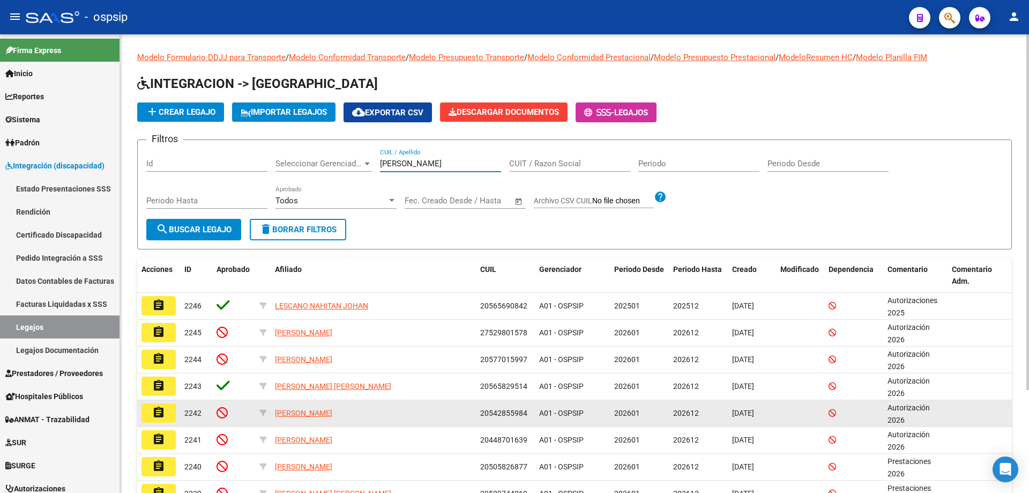
type input "ALBA J"
click at [158, 409] on mat-icon "assignment" at bounding box center [158, 412] width 13 height 13
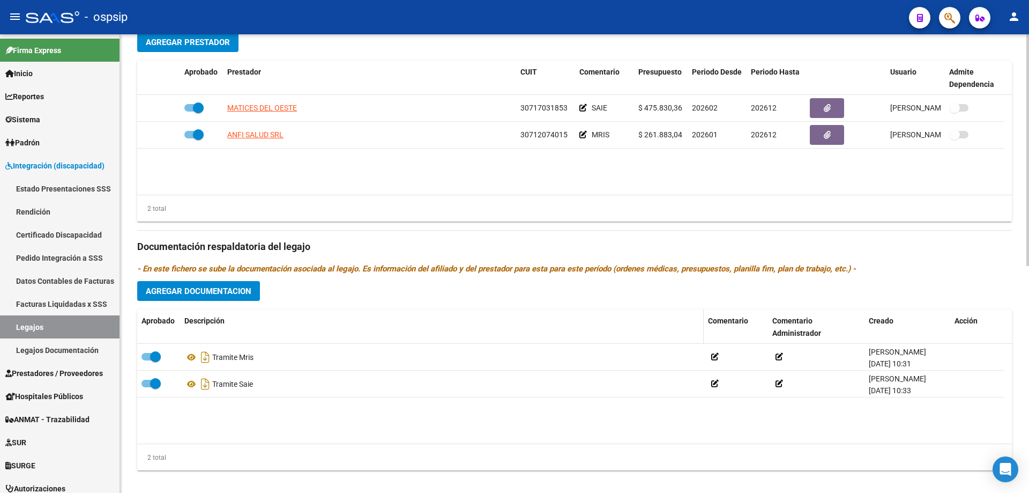
scroll to position [448, 0]
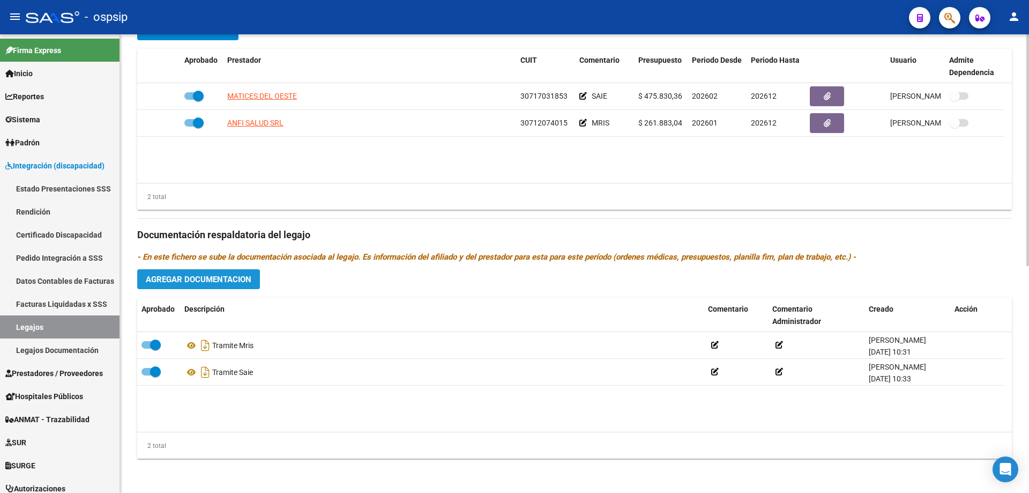
click at [225, 281] on span "Agregar Documentacion" at bounding box center [199, 279] width 106 height 10
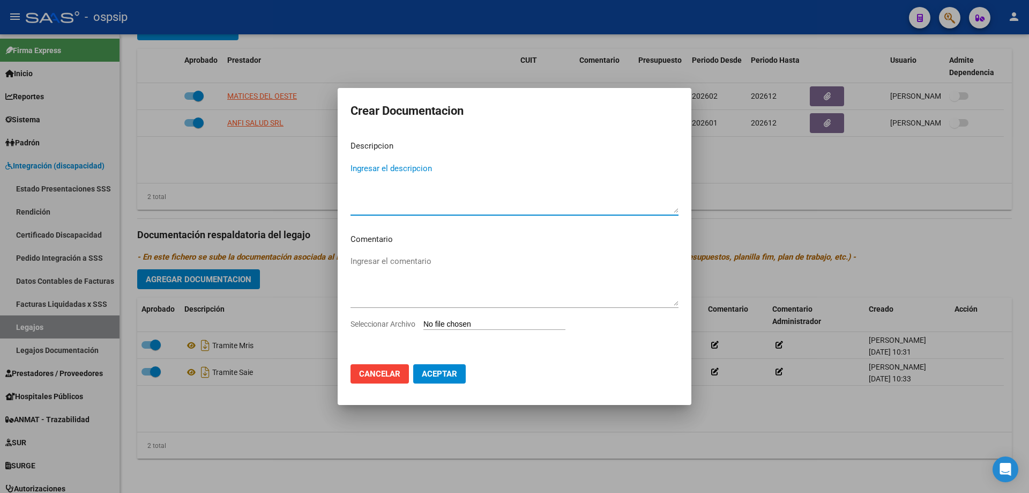
click at [412, 180] on textarea "Ingresar el descripcion" at bounding box center [514, 187] width 328 height 50
type textarea "p"
click at [380, 166] on textarea "Prestacion Autorizada:" at bounding box center [514, 187] width 328 height 50
click at [378, 169] on textarea "Prestacion Autorizada:" at bounding box center [514, 187] width 328 height 50
click at [439, 170] on textarea "Prestación Autorizada:" at bounding box center [514, 187] width 328 height 50
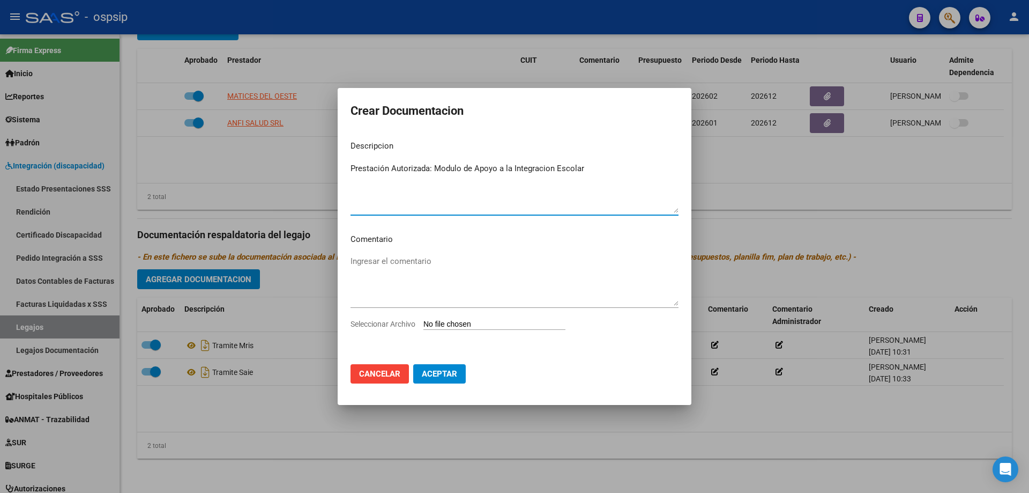
click at [520, 169] on textarea "Prestación Autorizada: Modulo de Apoyo a la Integracion Escolar" at bounding box center [514, 187] width 328 height 50
click at [536, 170] on textarea "Prestación Autorizada: Modulo de Apoyo a la Integracion Escolar" at bounding box center [514, 187] width 328 height 50
click at [587, 169] on textarea "Prestación Autorizada: Modulo de Apoyo a la Integración Escolar" at bounding box center [514, 187] width 328 height 50
type textarea "Prestación Autorizada: Modulo de Apoyo a la Integración Escolar. Febrero a Dici…"
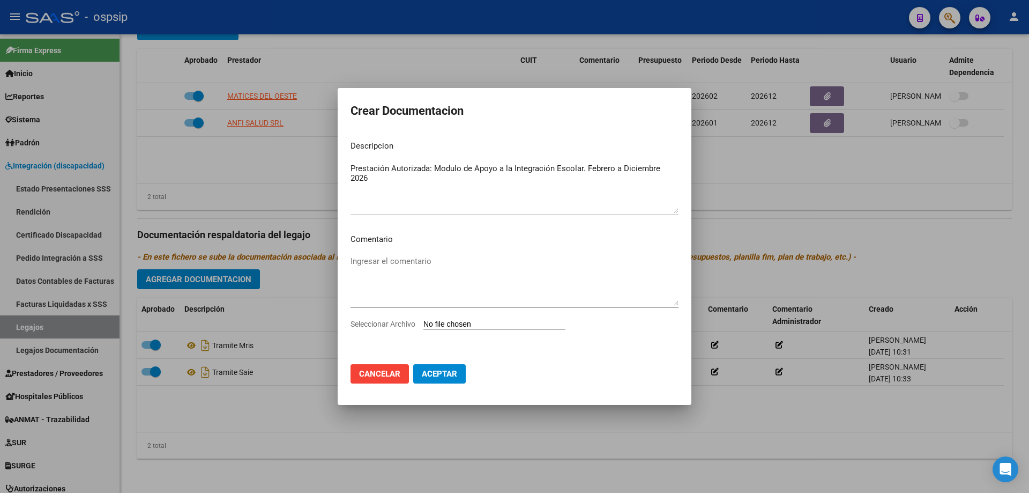
type input "C:\fakepath\ALBA JOAQUIN SAIE AUTORIZACION 2026 SEGUN RESOLUCION 1743-2024_firm…"
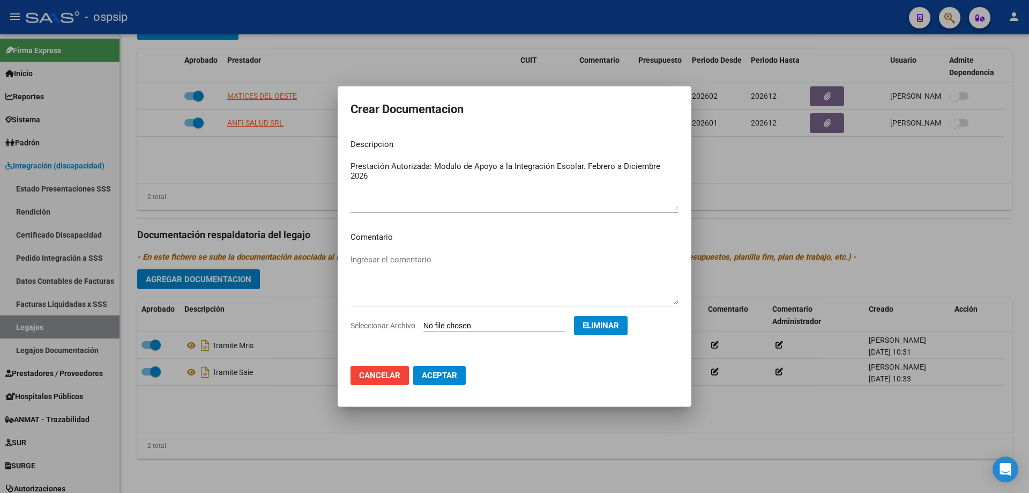
click at [446, 377] on span "Aceptar" at bounding box center [439, 375] width 35 height 10
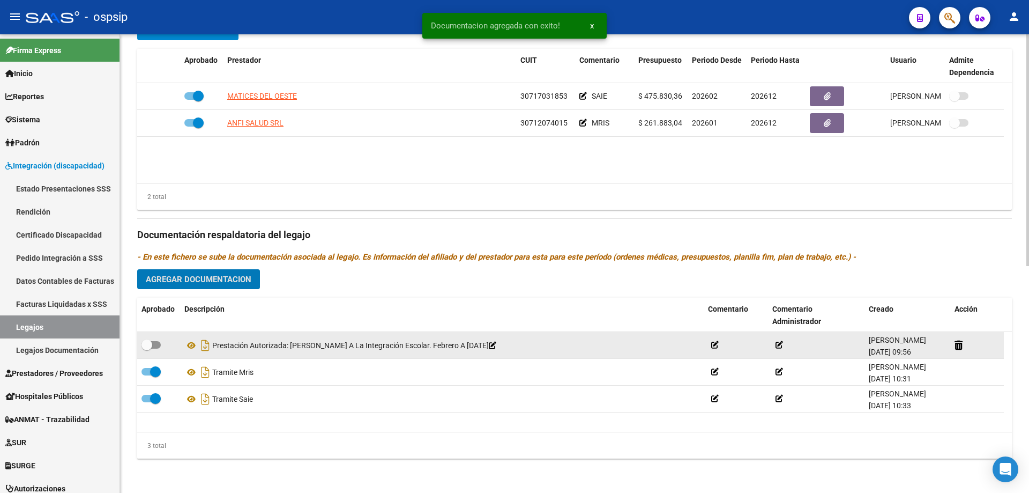
click at [159, 344] on span at bounding box center [150, 345] width 19 height 8
click at [147, 348] on input "checkbox" at bounding box center [146, 348] width 1 height 1
checkbox input "true"
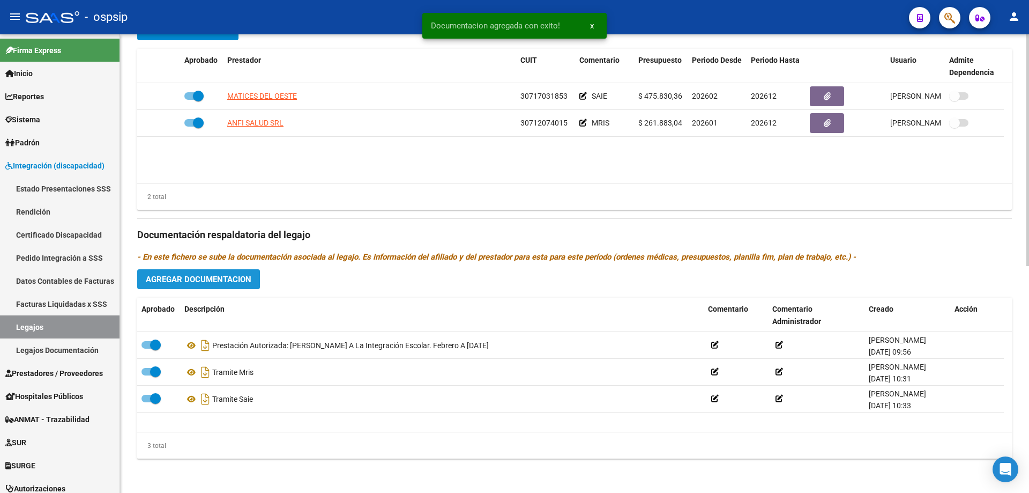
click at [199, 277] on span "Agregar Documentacion" at bounding box center [199, 279] width 106 height 10
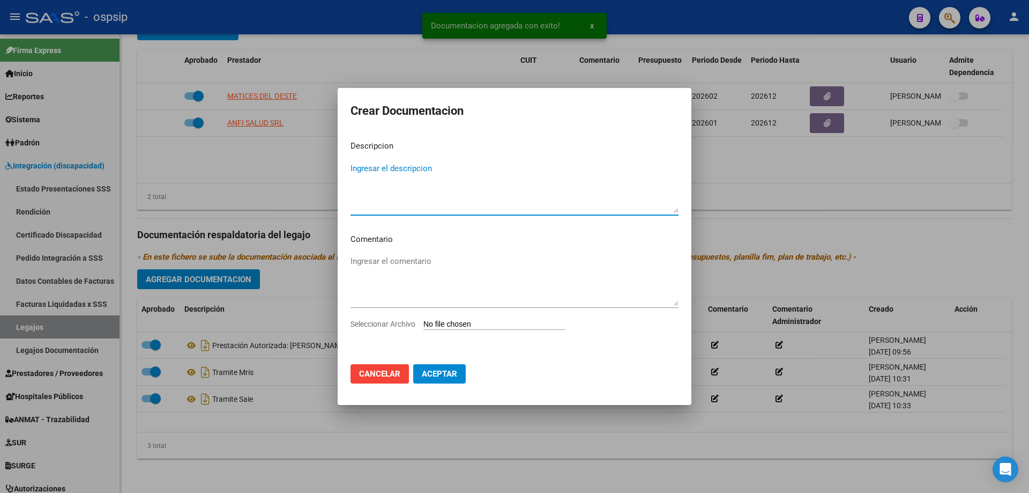
click at [413, 205] on textarea "Ingresar el descripcion" at bounding box center [514, 187] width 328 height 50
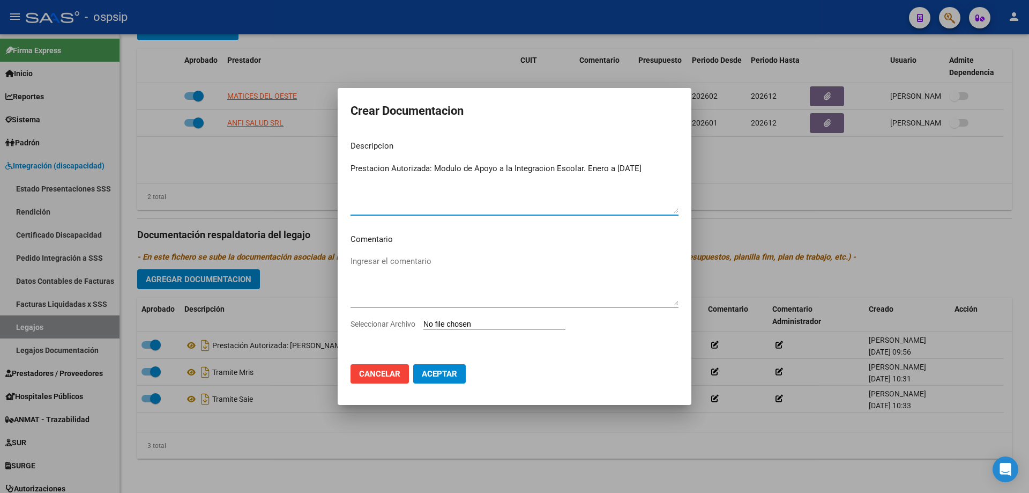
click at [375, 173] on textarea "Prestacion Autorizada: Modulo de Apoyo a la Integracion Escolar. Enero a Diciem…" at bounding box center [514, 187] width 328 height 50
click at [581, 170] on textarea "Prestación Autorizada: Modulo de Apoyo a la Integración Escolar. Enero a Diciem…" at bounding box center [514, 187] width 328 height 50
click at [519, 174] on textarea "Prestación Autorizada: Modulo de Rehabilitacion Integral Intensivo. Enero a Dic…" at bounding box center [514, 187] width 328 height 50
click at [514, 171] on textarea "Prestación Autorizada: Modulo de Rehabilitacion Integral Intensivo. Enero a Dic…" at bounding box center [514, 187] width 328 height 50
click at [585, 165] on textarea "Prestación Autorizada: Modulo de Rehabilitación Integral Intensivo. Enero a Dic…" at bounding box center [514, 187] width 328 height 50
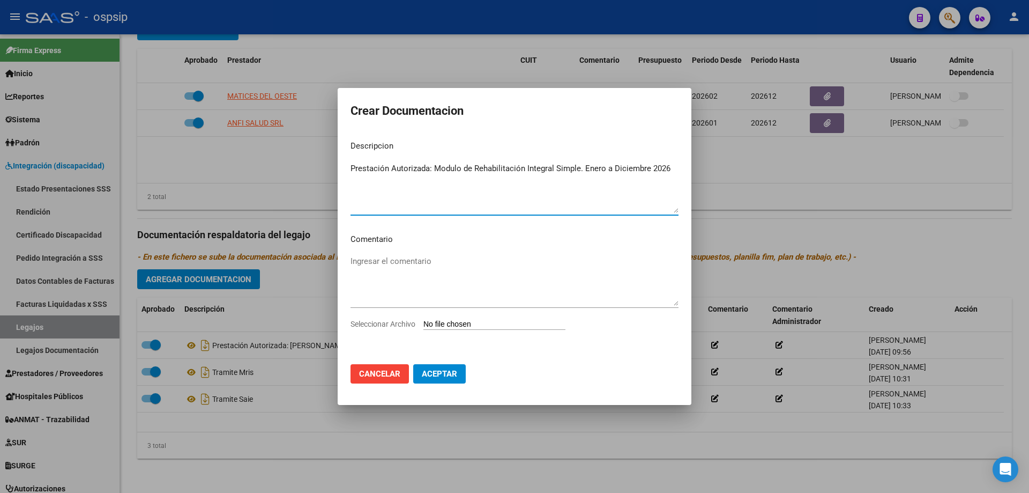
type textarea "Prestación Autorizada: Modulo de Rehabilitación Integral Simple. Enero a Diciem…"
type input "C:\fakepath\ALBA JOAQUIN MRIS AUTORIZACION 2026 SEGUN RESOLUCION 1743-2024_firm…"
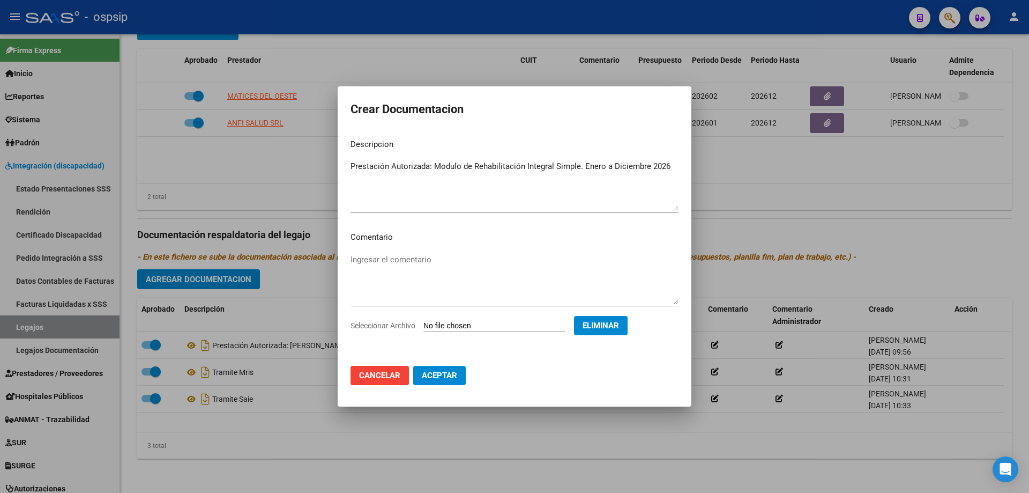
click at [452, 375] on span "Aceptar" at bounding box center [439, 375] width 35 height 10
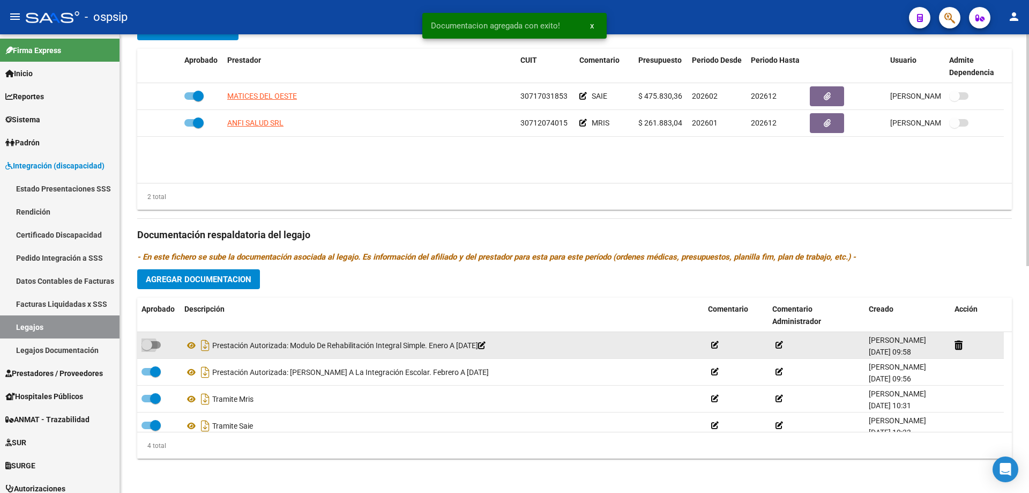
click at [159, 344] on span at bounding box center [150, 345] width 19 height 8
click at [147, 348] on input "checkbox" at bounding box center [146, 348] width 1 height 1
checkbox input "true"
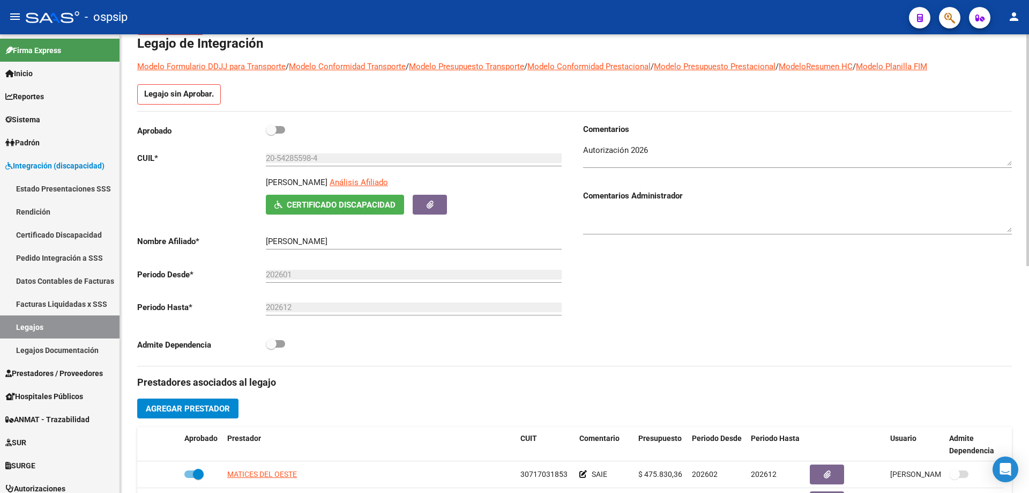
scroll to position [0, 0]
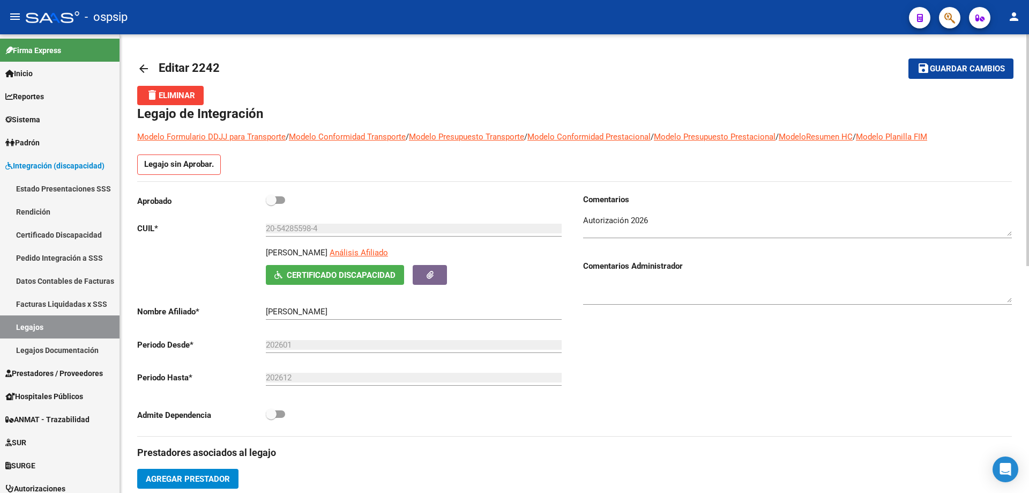
click at [285, 195] on label at bounding box center [275, 199] width 19 height 13
click at [271, 204] on input "checkbox" at bounding box center [271, 204] width 1 height 1
checkbox input "true"
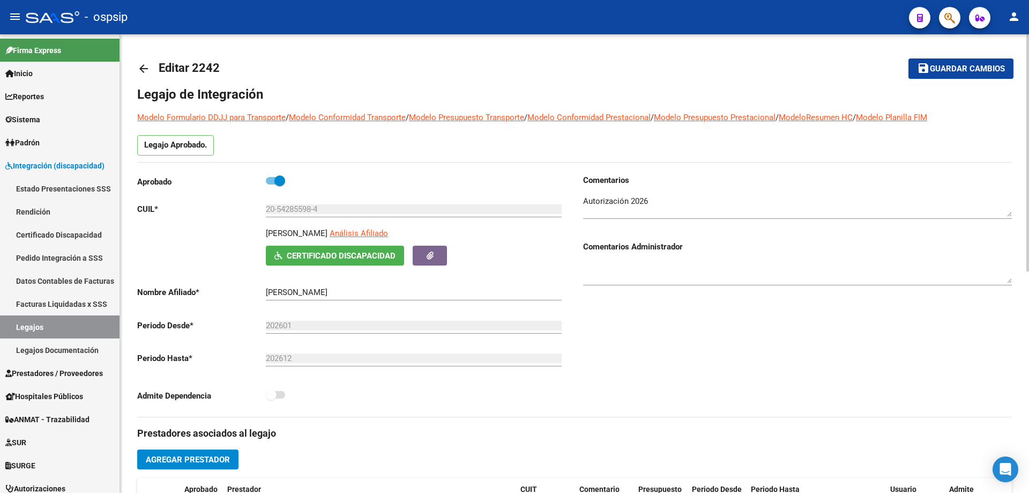
click at [970, 68] on span "Guardar cambios" at bounding box center [967, 69] width 75 height 10
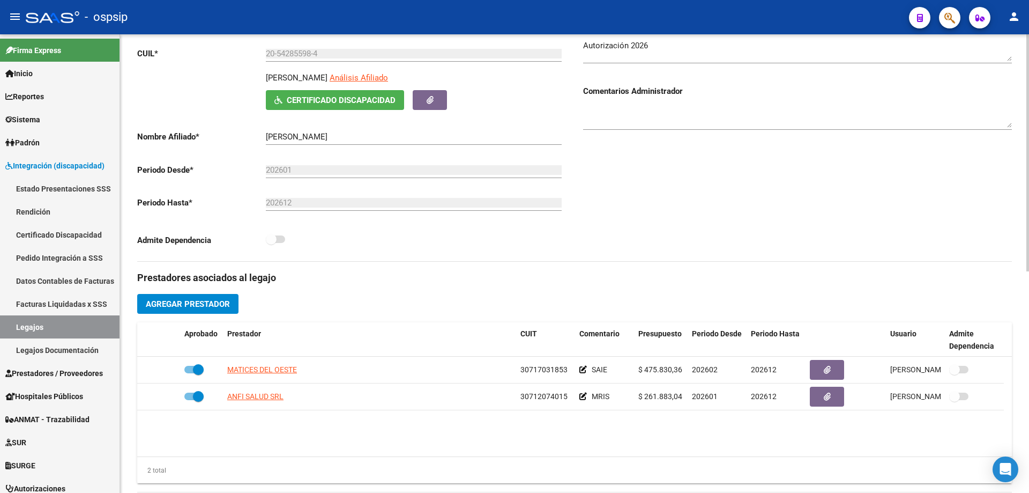
scroll to position [161, 0]
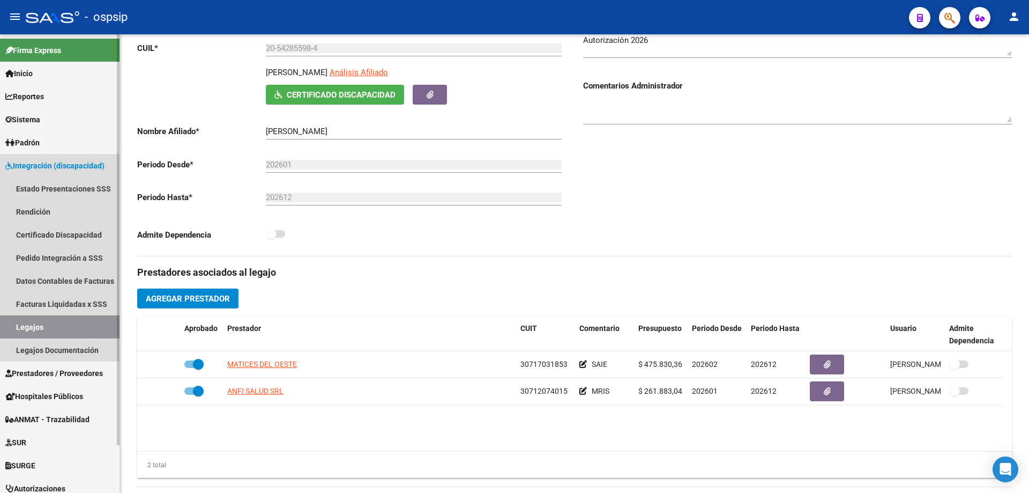
click at [63, 326] on link "Legajos" at bounding box center [60, 326] width 120 height 23
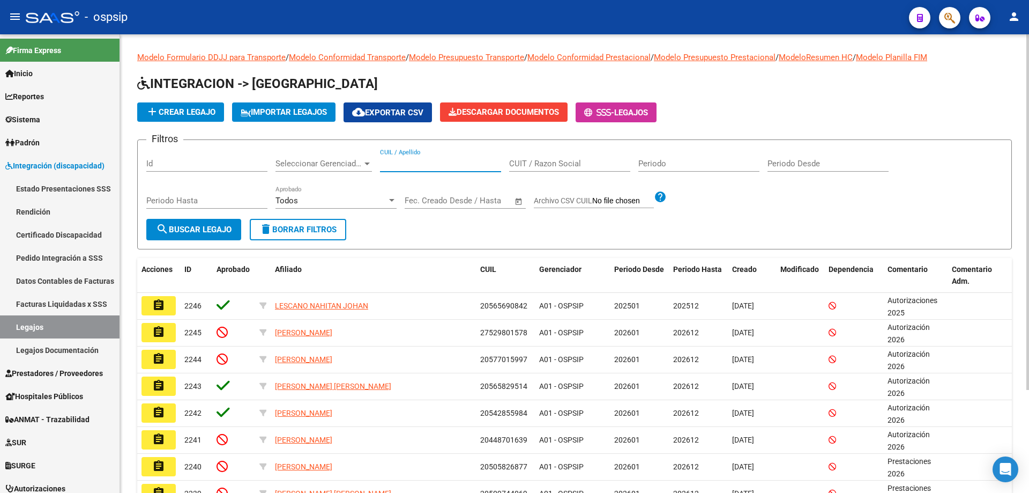
click at [389, 165] on input "CUIL / Apellido" at bounding box center [440, 164] width 121 height 10
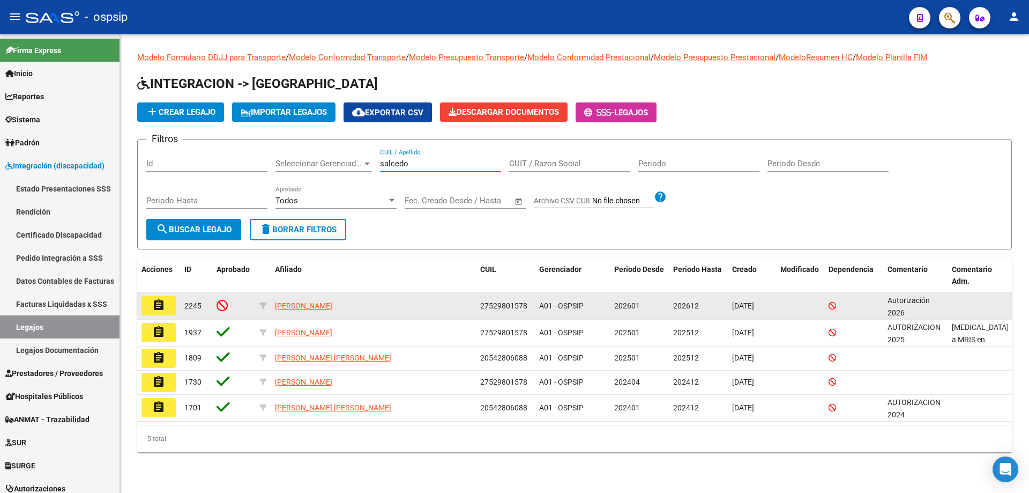
type input "salcedo"
click at [168, 308] on button "assignment" at bounding box center [158, 305] width 34 height 19
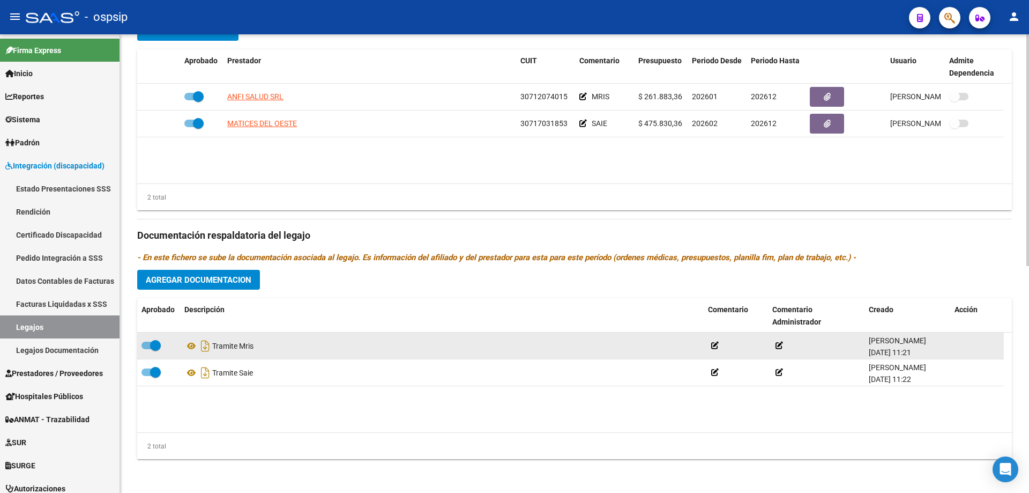
scroll to position [448, 0]
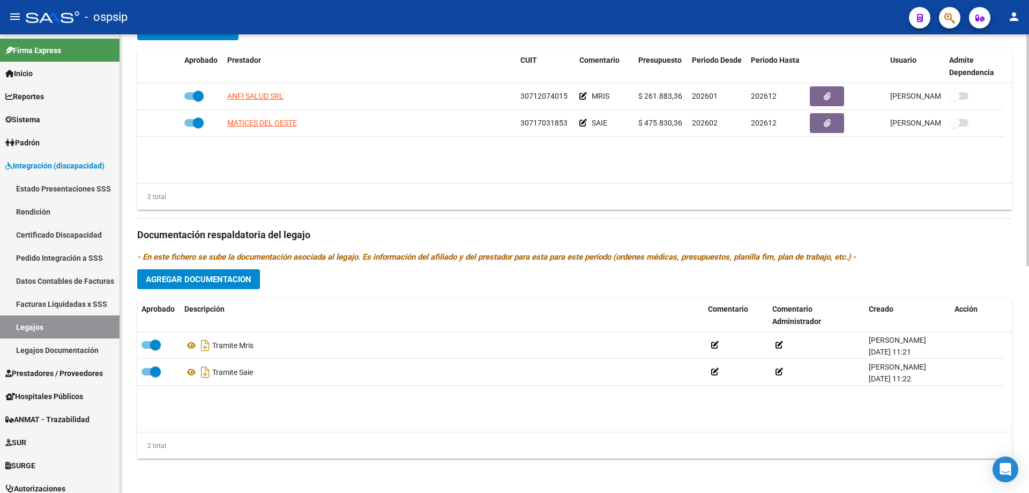
click at [218, 290] on div "Prestadores asociados al legajo Agregar Prestador Aprobado Prestador CUIT Comen…" at bounding box center [574, 227] width 875 height 479
click at [219, 283] on span "Agregar Documentacion" at bounding box center [199, 279] width 106 height 10
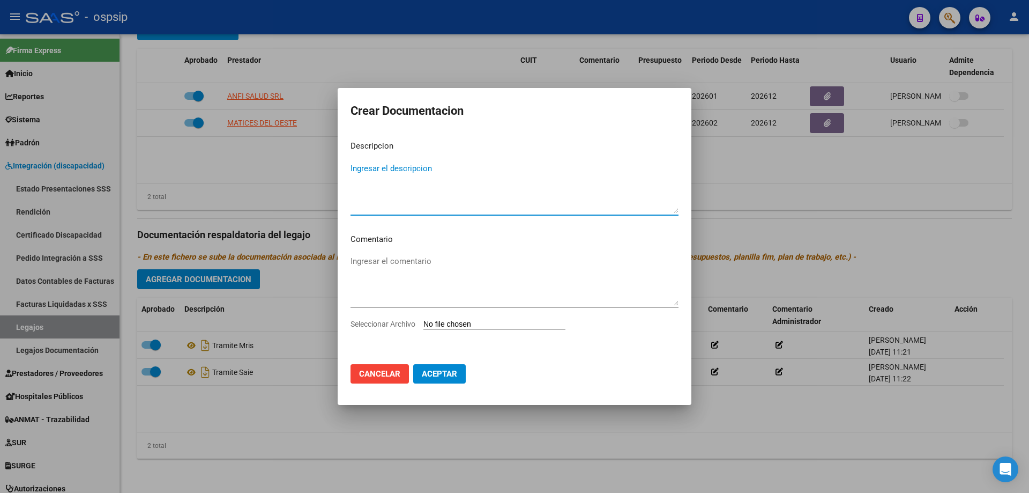
click at [452, 165] on textarea "Ingresar el descripcion" at bounding box center [514, 187] width 328 height 50
click at [520, 167] on textarea "Prestacion Autorizada: Modulo de Apoyo a la INtegracion Escolar." at bounding box center [514, 187] width 328 height 50
click at [373, 166] on textarea "Prestacion Autorizada: Modulo de Apoyo a la Integracion Escolar." at bounding box center [514, 187] width 328 height 50
click at [368, 174] on textarea "Prestacion Autorizada: Modulo de Apoyo a la Integracion Escolar." at bounding box center [514, 187] width 328 height 50
click at [368, 173] on textarea "Prestacion Autorizada: Modulo de Apoyo a la Integracion Escolar." at bounding box center [514, 187] width 328 height 50
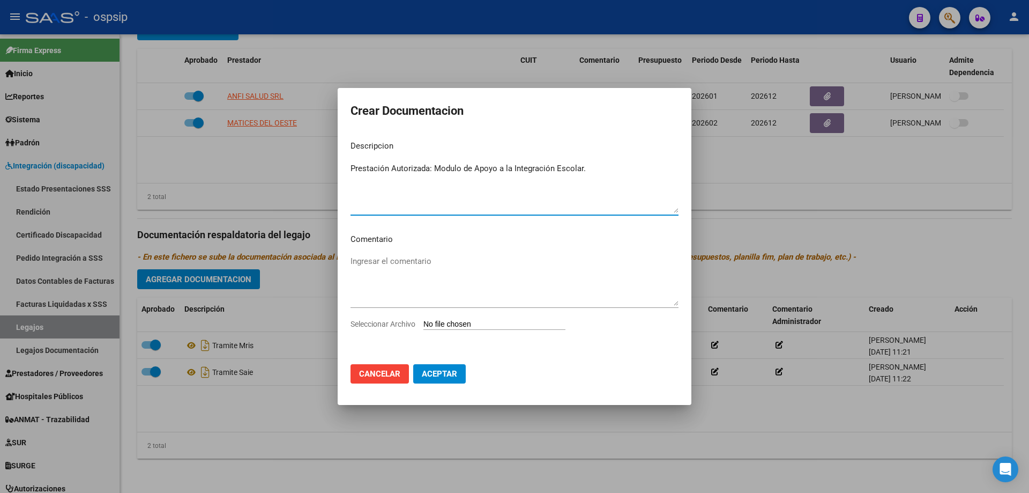
click at [592, 167] on textarea "Prestación Autorizada: Modulo de Apoyo a la Integración Escolar." at bounding box center [514, 187] width 328 height 50
click at [611, 163] on textarea "Prestación Autorizada: Modulo de Apoyo a la Integración Escolar. Febreroo a Dic…" at bounding box center [514, 187] width 328 height 50
click at [372, 184] on textarea "Prestación Autorizada: Modulo de Apoyo a la Integración Escolar. Febrero a Dici…" at bounding box center [514, 187] width 328 height 50
type textarea "Prestación Autorizada: Modulo de Apoyo a la Integración Escolar. Febrero a Dici…"
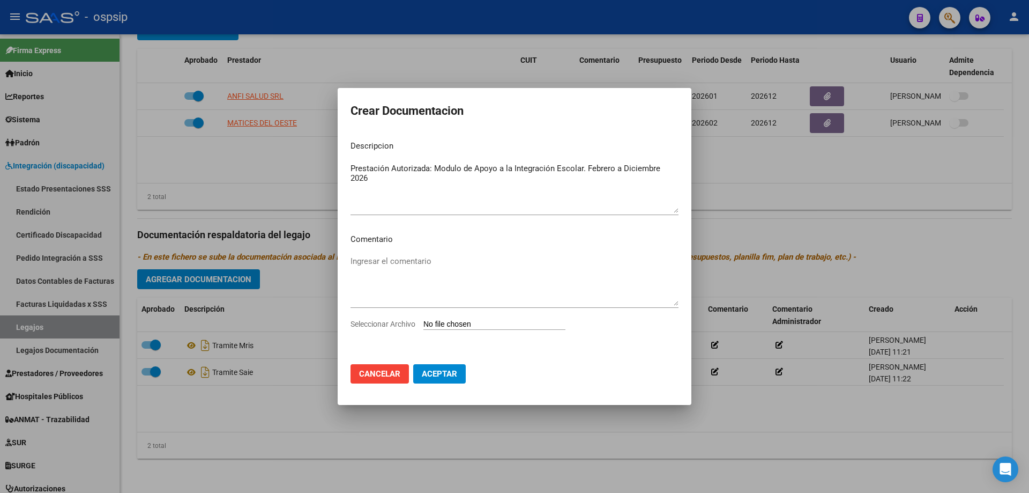
type input "C:\fakepath\SALCEDO DELFINA SAIE AUTORIZACION 2026 SEGUN RESOLUCION 1743-2024 (…"
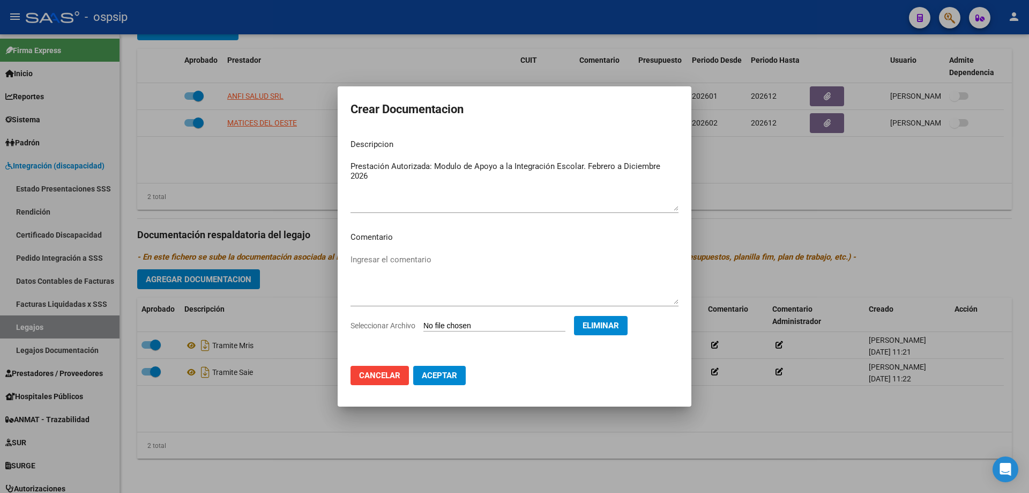
drag, startPoint x: 441, startPoint y: 373, endPoint x: 470, endPoint y: 382, distance: 30.7
click at [441, 373] on span "Aceptar" at bounding box center [439, 375] width 35 height 10
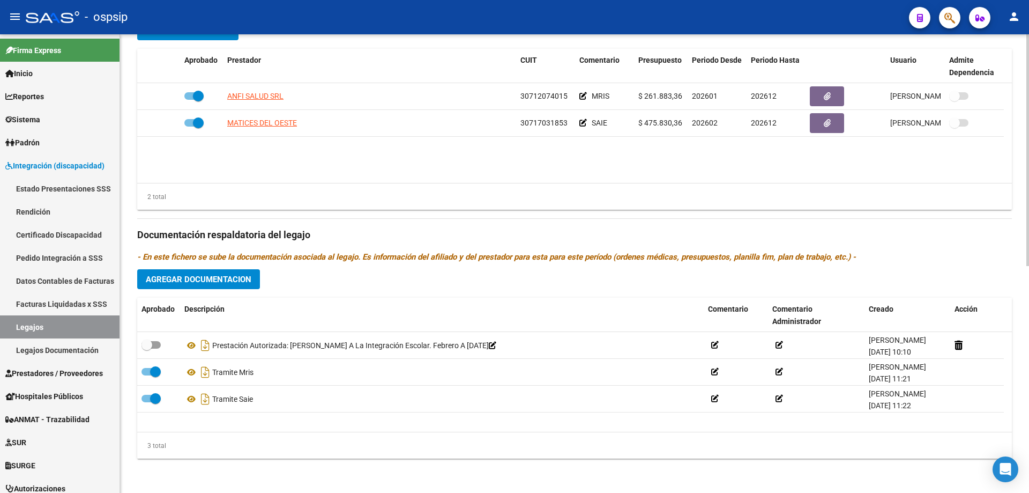
click at [816, 467] on div "Prestadores asociados al legajo Agregar Prestador Aprobado Prestador CUIT Comen…" at bounding box center [574, 227] width 875 height 479
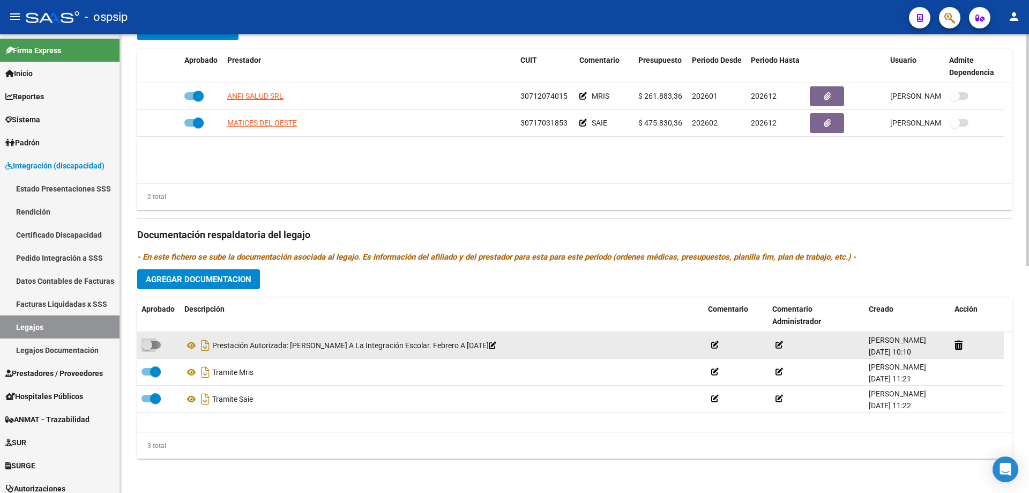
click at [156, 342] on span at bounding box center [150, 345] width 19 height 8
click at [147, 348] on input "checkbox" at bounding box center [146, 348] width 1 height 1
checkbox input "true"
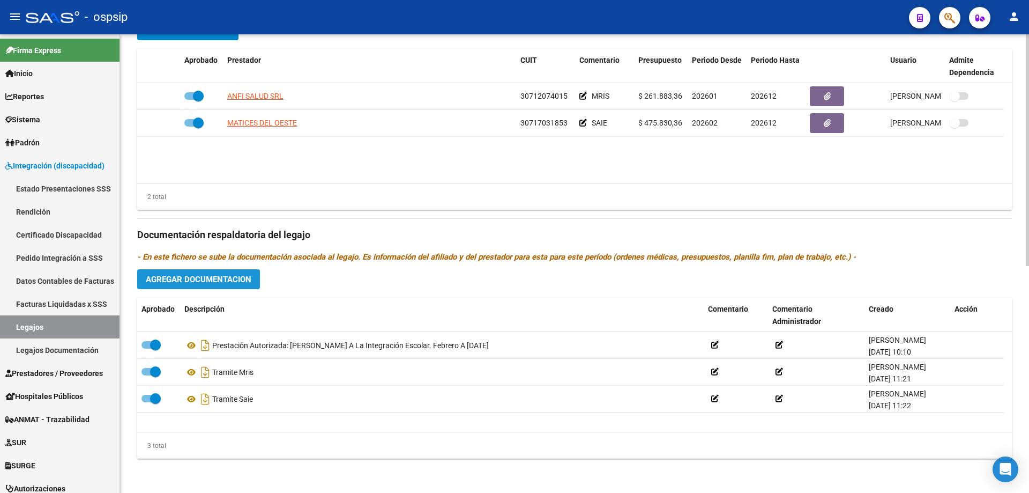
click at [176, 281] on span "Agregar Documentacion" at bounding box center [199, 279] width 106 height 10
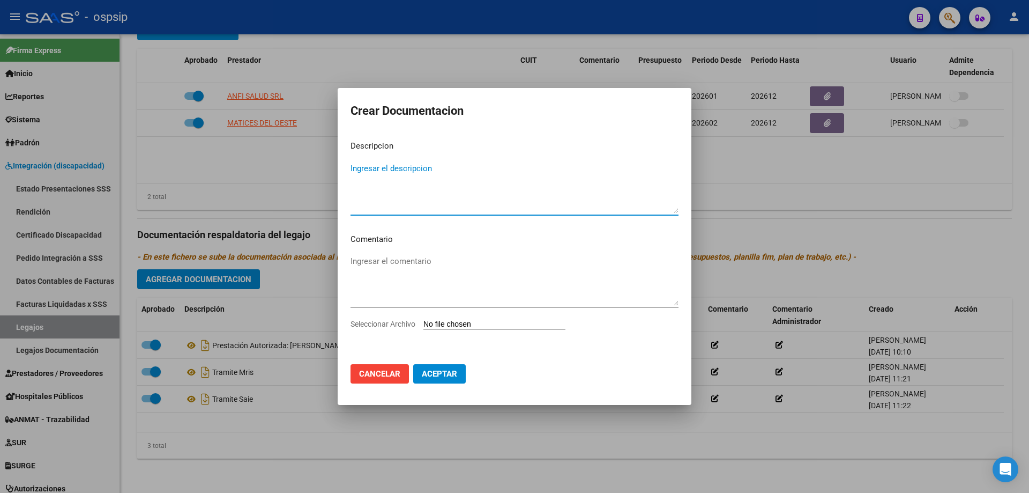
click at [525, 190] on textarea "Ingresar el descripcion" at bounding box center [514, 187] width 328 height 50
click at [374, 164] on textarea "Prestacion Autorizada:" at bounding box center [514, 187] width 328 height 50
click at [377, 168] on textarea "Prestacion Autorizada:" at bounding box center [514, 187] width 328 height 50
click at [457, 171] on textarea "Prestación Autorizada:" at bounding box center [514, 187] width 328 height 50
click at [481, 168] on textarea "Prestación Autorizada: Modulo de Rehabolitacion" at bounding box center [514, 187] width 328 height 50
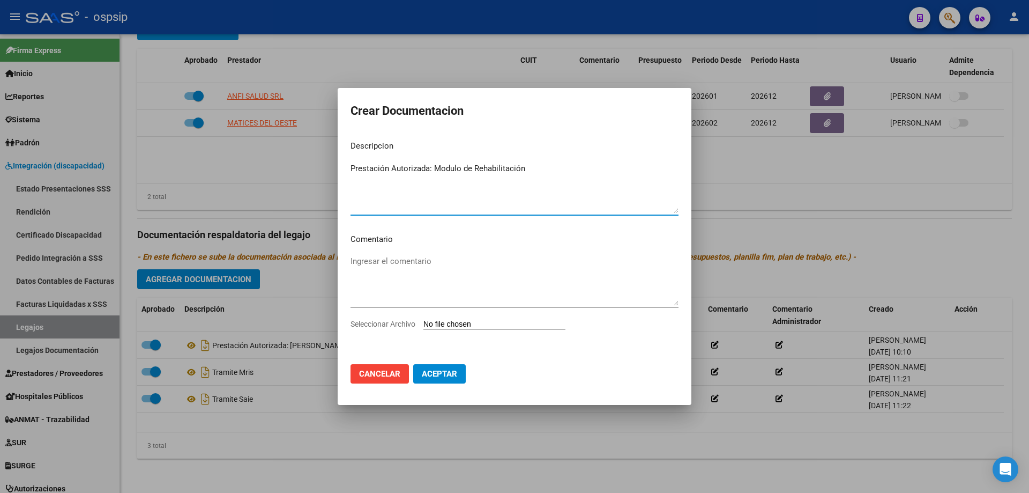
click at [533, 173] on textarea "Prestación Autorizada: Modulo de Rehabilitación" at bounding box center [514, 187] width 328 height 50
type textarea "Prestación Autorizada: Modulo de Rehabilitación Integral"
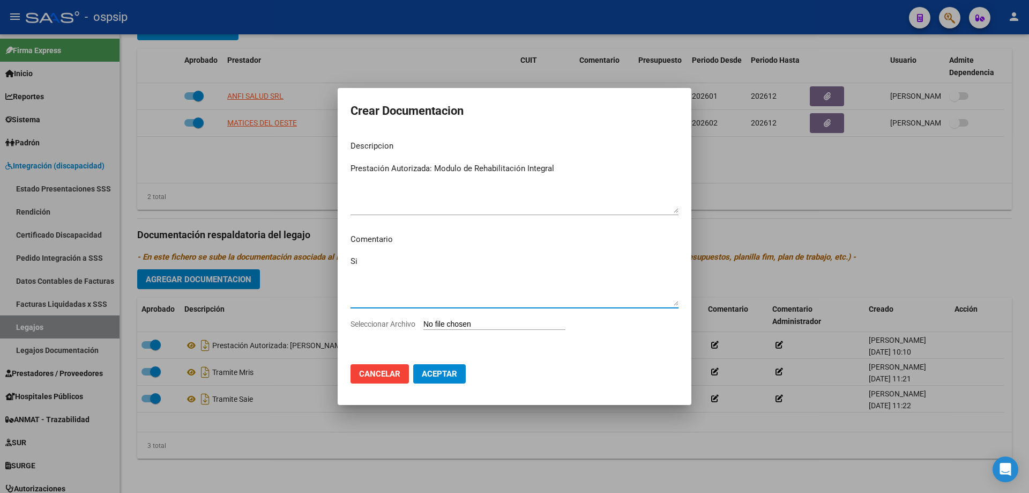
type textarea "S"
click at [566, 174] on textarea "Prestación Autorizada: Modulo de Rehabilitación Integral" at bounding box center [514, 187] width 328 height 50
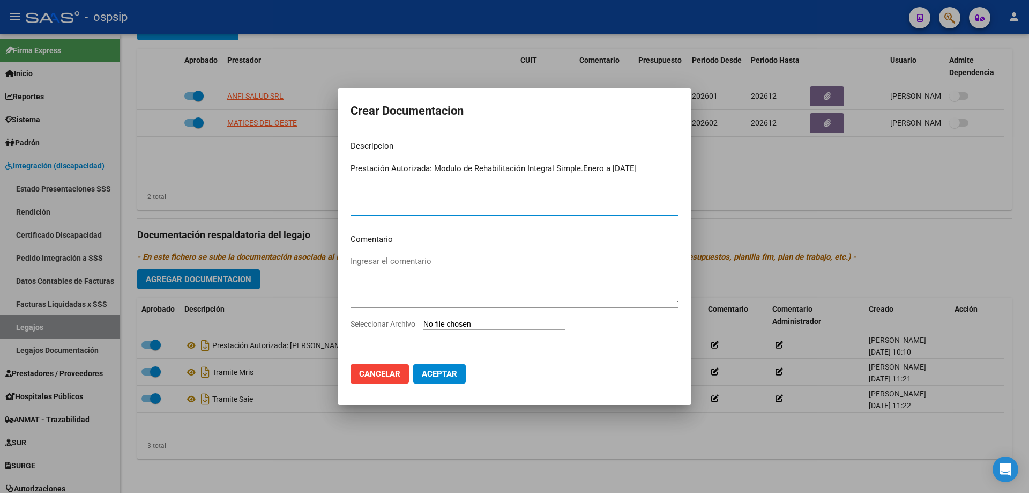
click at [579, 164] on textarea "Prestación Autorizada: Modulo de Rehabilitación Integral Simple.Enero a Diciemb…" at bounding box center [514, 187] width 328 height 50
type textarea "Prestación Autorizada: Modulo de Rehabilitación Integral Simple. Enero a Diciem…"
type input "C:\fakepath\SALCEDO DELFINA MRIS AUTORIZACION 2026 SEGUN RESOLUCION 1743-2024 (…"
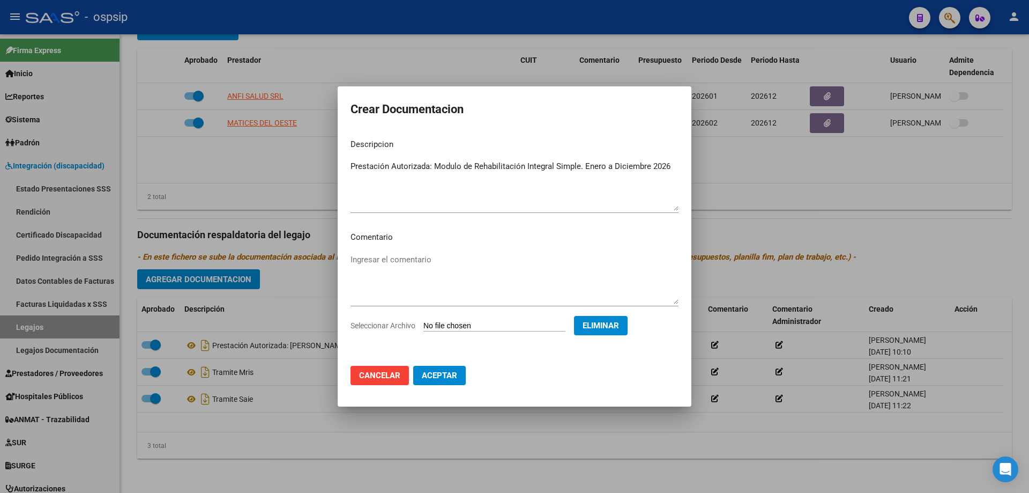
click at [438, 375] on span "Aceptar" at bounding box center [439, 375] width 35 height 10
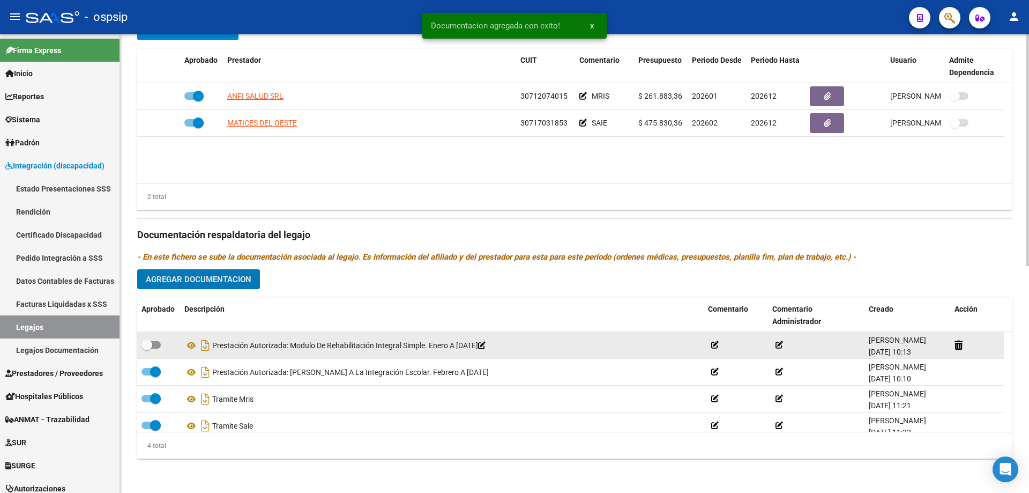
click at [160, 347] on label at bounding box center [150, 344] width 19 height 13
click at [147, 348] on input "checkbox" at bounding box center [146, 348] width 1 height 1
checkbox input "true"
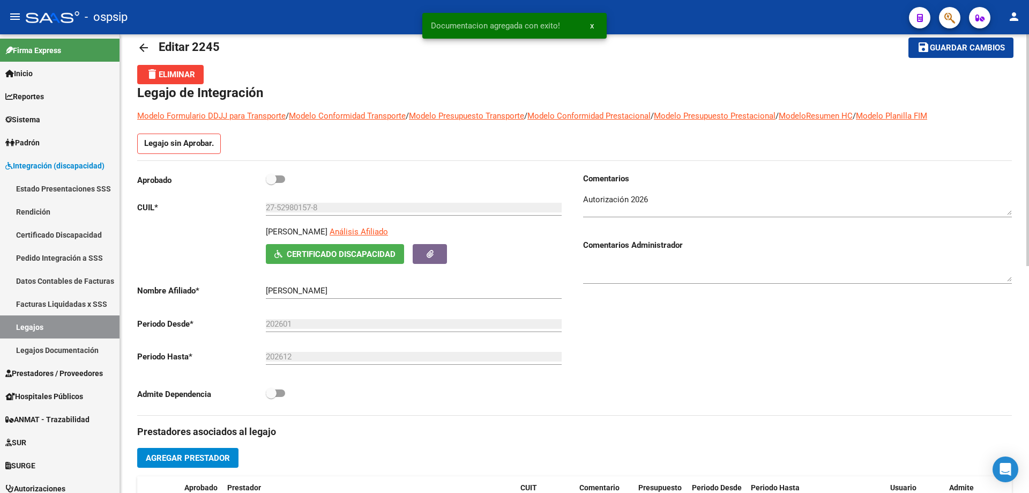
scroll to position [19, 0]
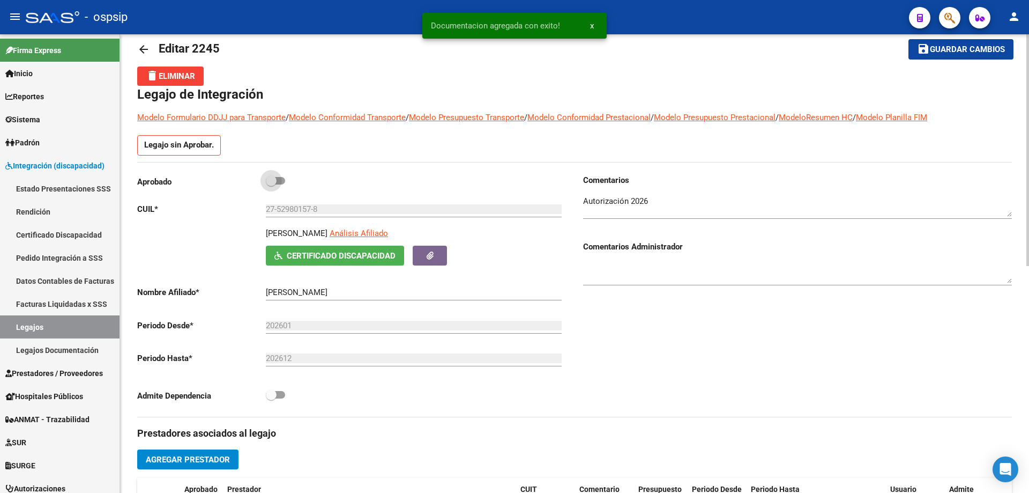
click at [282, 181] on span at bounding box center [275, 181] width 19 height 8
click at [271, 184] on input "checkbox" at bounding box center [271, 184] width 1 height 1
checkbox input "true"
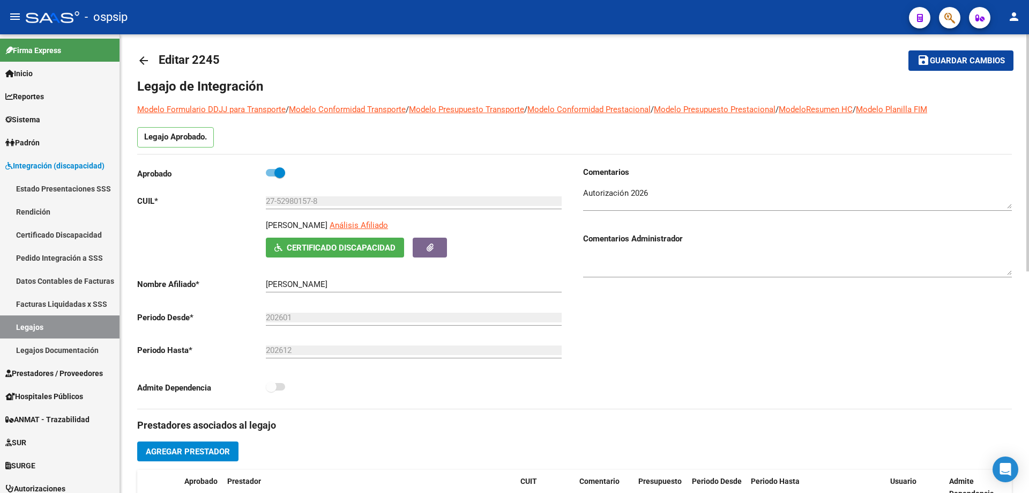
scroll to position [0, 0]
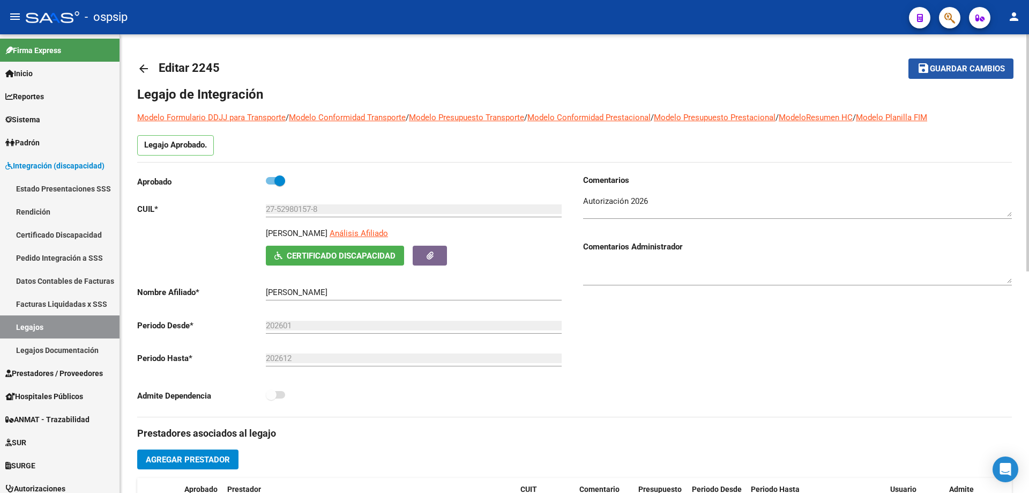
click at [968, 69] on span "Guardar cambios" at bounding box center [967, 69] width 75 height 10
click at [69, 324] on link "Legajos" at bounding box center [60, 326] width 120 height 23
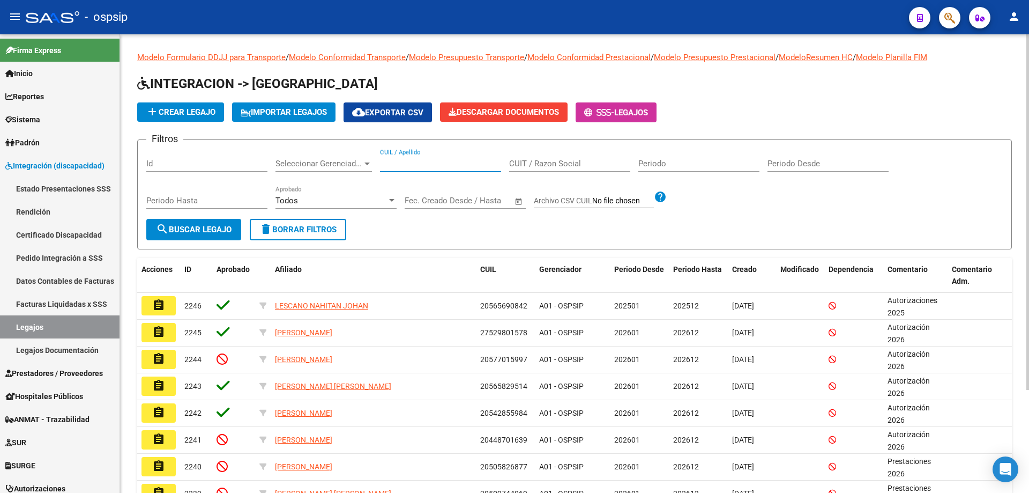
click at [415, 166] on input "CUIL / Apellido" at bounding box center [440, 164] width 121 height 10
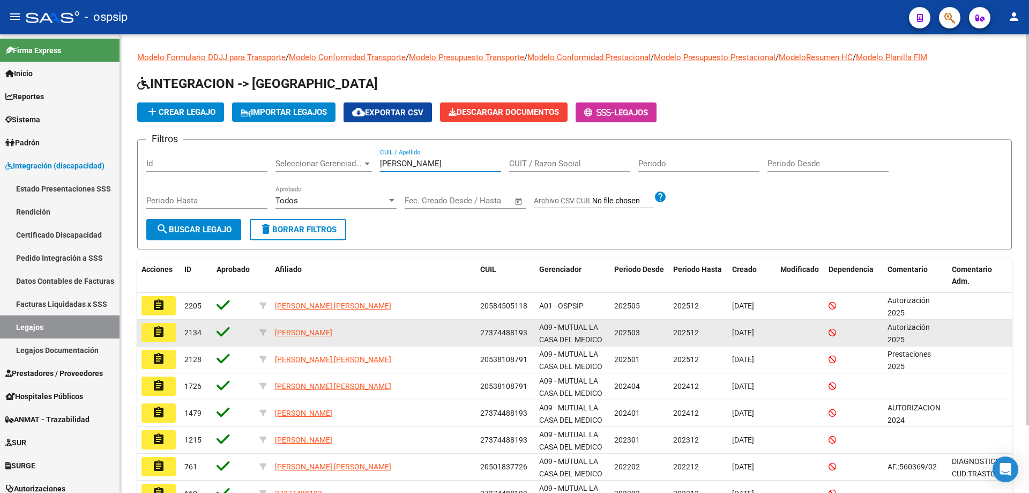
type input "aguirre"
click at [166, 336] on button "assignment" at bounding box center [158, 332] width 34 height 19
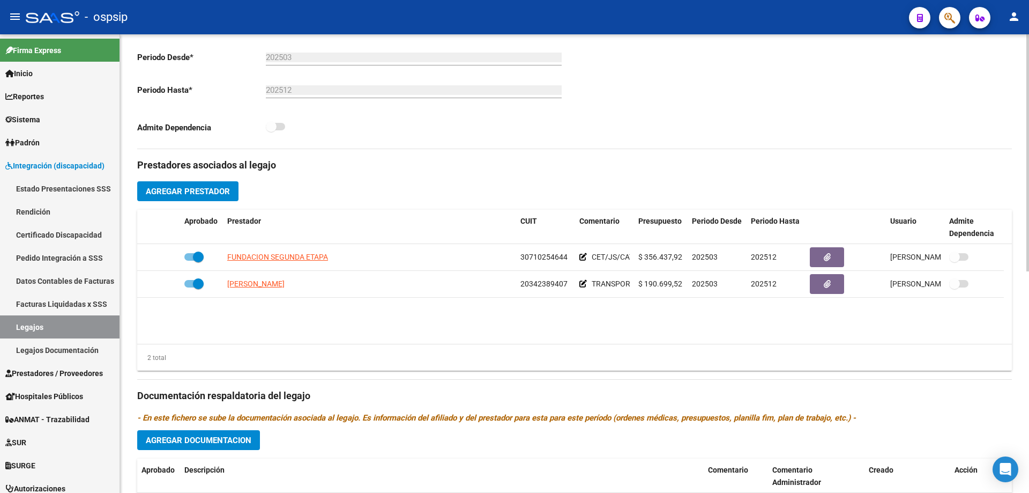
scroll to position [54, 0]
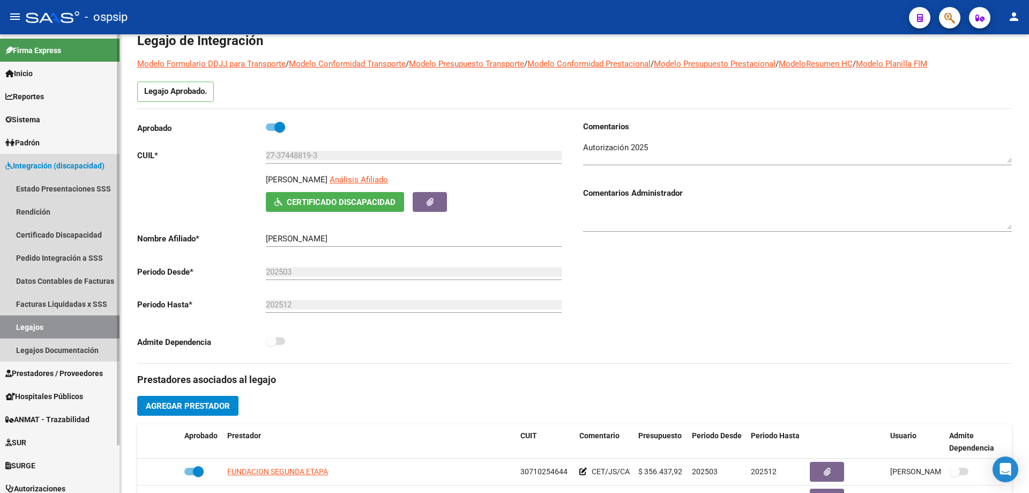
click at [58, 327] on link "Legajos" at bounding box center [60, 326] width 120 height 23
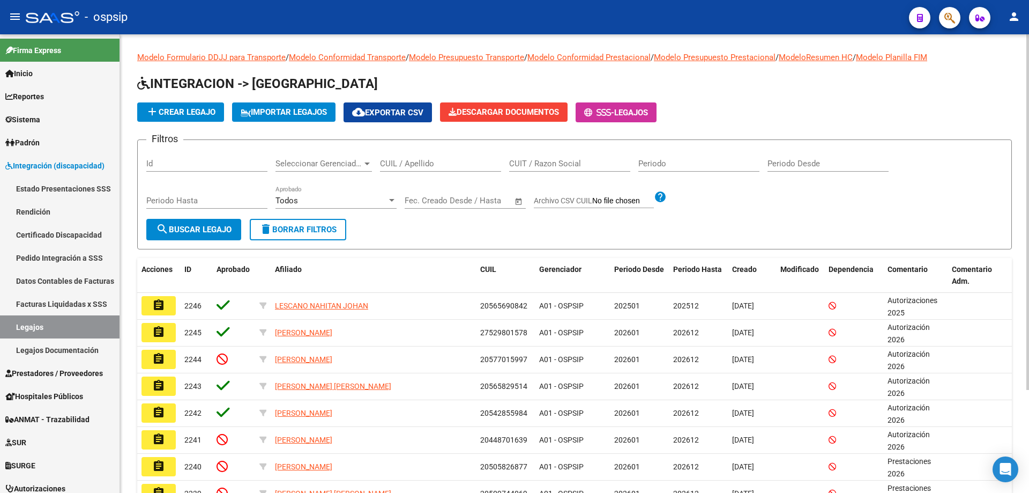
click at [421, 166] on input "CUIL / Apellido" at bounding box center [440, 164] width 121 height 10
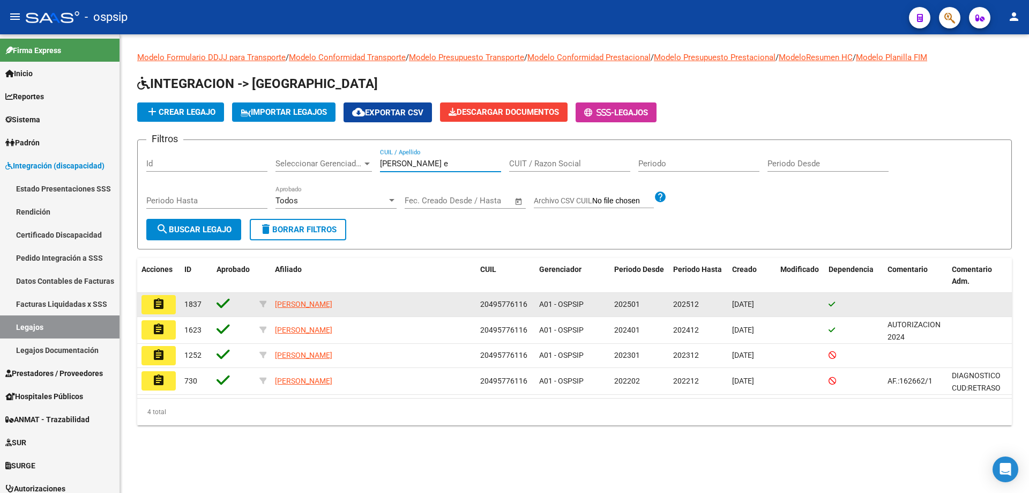
type input "rojas e"
click at [158, 302] on mat-icon "assignment" at bounding box center [158, 303] width 13 height 13
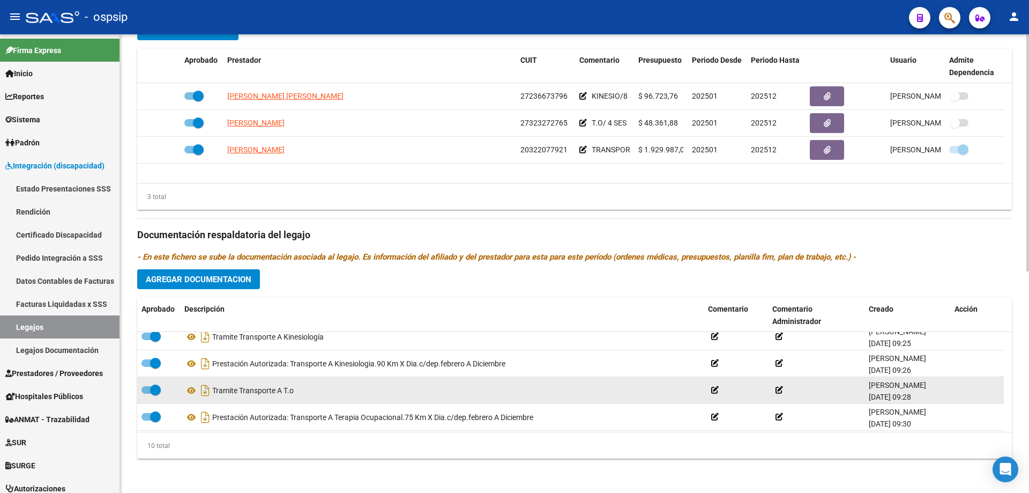
scroll to position [171, 0]
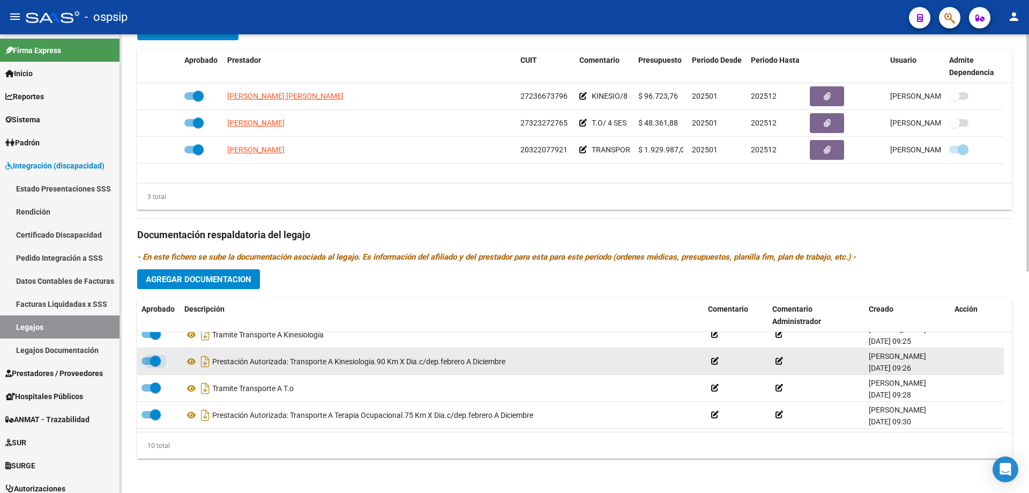
click at [150, 358] on span at bounding box center [150, 361] width 19 height 8
click at [147, 364] on input "checkbox" at bounding box center [146, 364] width 1 height 1
checkbox input "false"
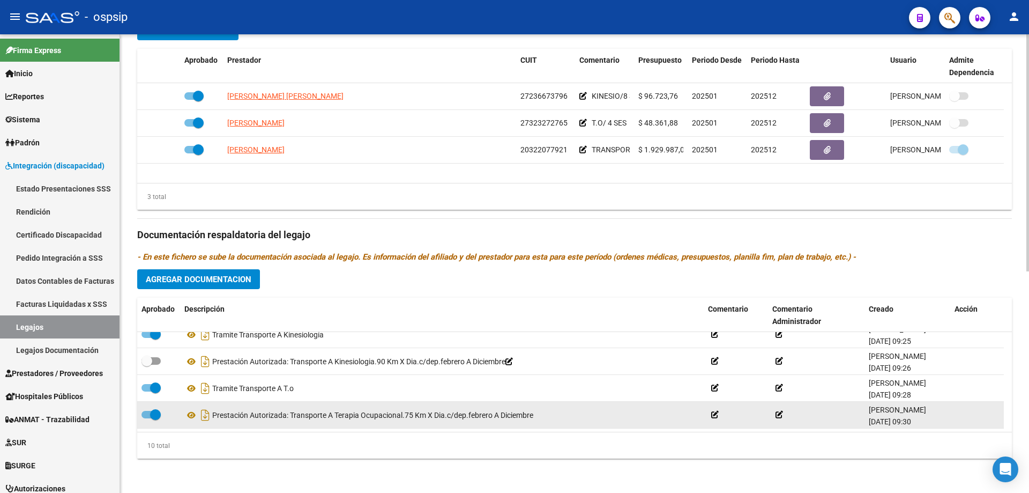
click at [147, 416] on span at bounding box center [150, 415] width 19 height 8
click at [147, 418] on input "checkbox" at bounding box center [146, 418] width 1 height 1
checkbox input "false"
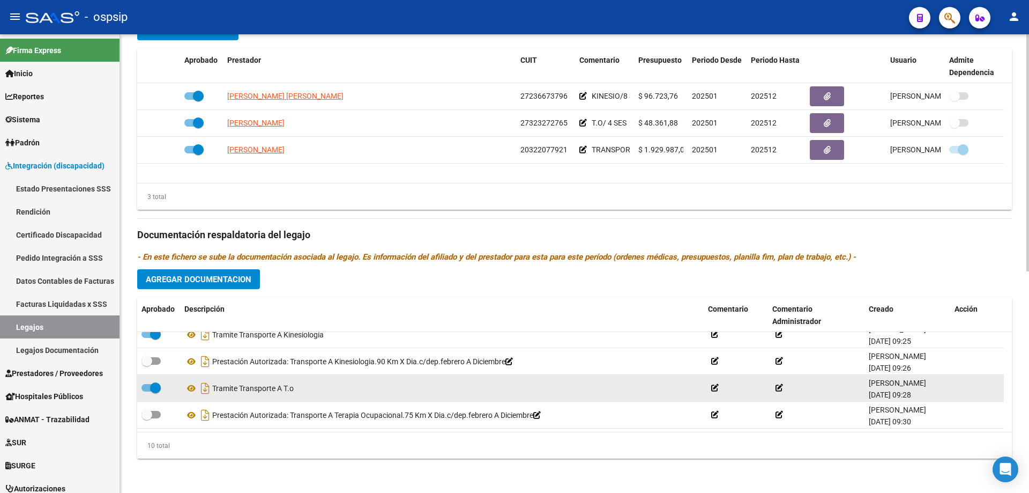
scroll to position [118, 0]
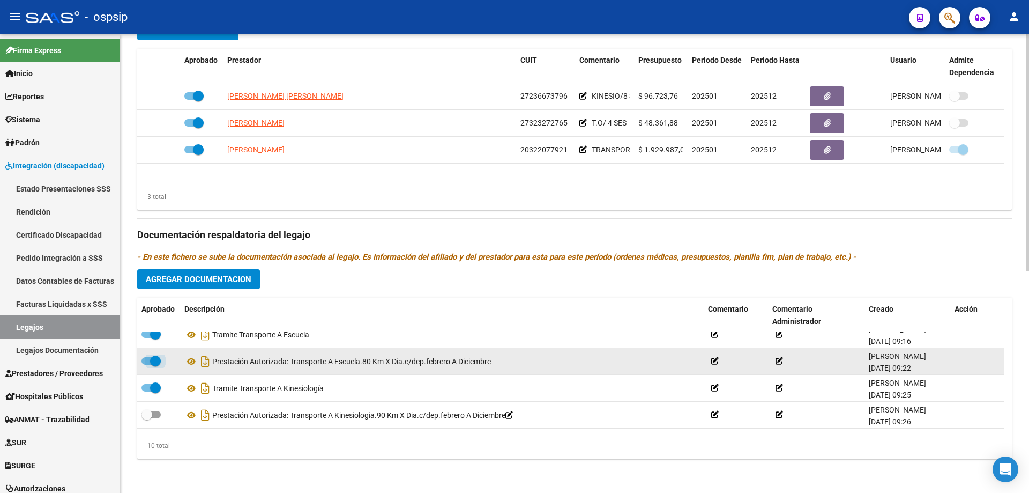
click at [152, 360] on span at bounding box center [155, 360] width 11 height 11
click at [147, 364] on input "checkbox" at bounding box center [146, 364] width 1 height 1
checkbox input "false"
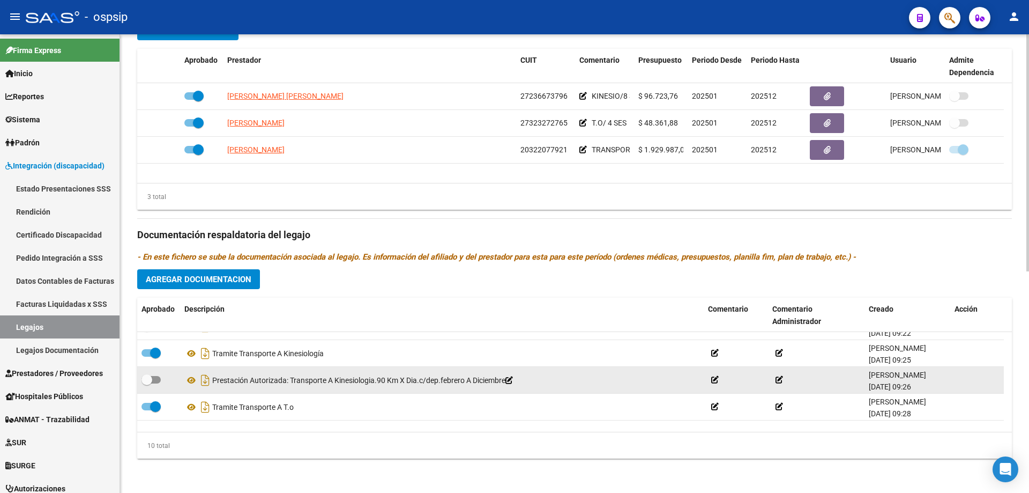
scroll to position [171, 0]
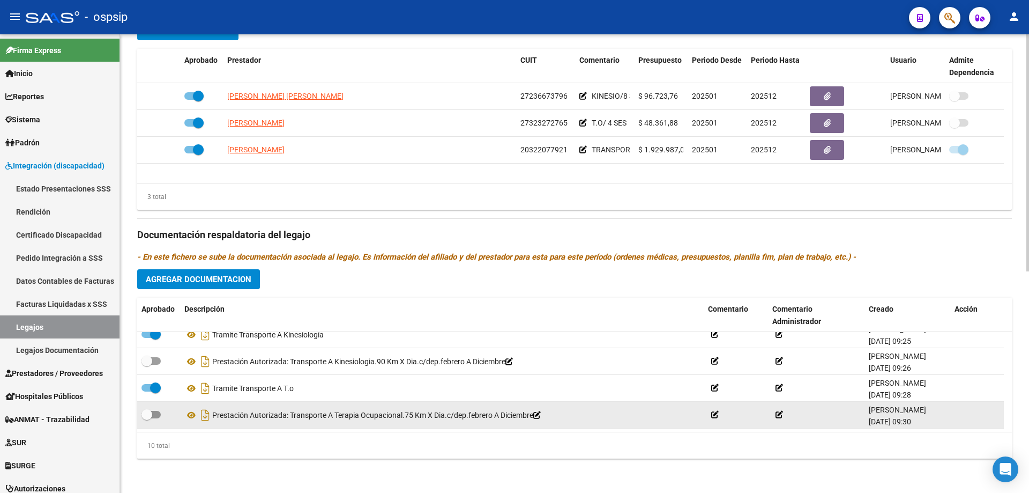
click at [541, 415] on icon at bounding box center [537, 415] width 8 height 8
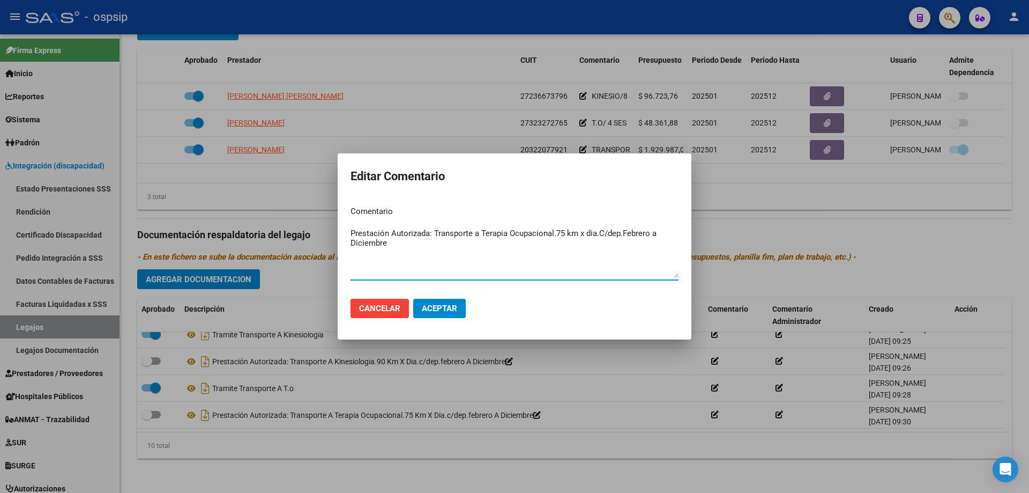
click at [352, 234] on textarea "Prestación Autorizada: Transporte a Terapia Ocupacional.75 km x dia.C/dep.Febre…" at bounding box center [514, 252] width 328 height 50
click at [353, 233] on textarea "Prestación Autorizada: Transporte a Terapia Ocupacional.75 km x dia.C/dep.Febre…" at bounding box center [514, 252] width 328 height 50
click at [384, 310] on span "Cancelar" at bounding box center [379, 308] width 41 height 10
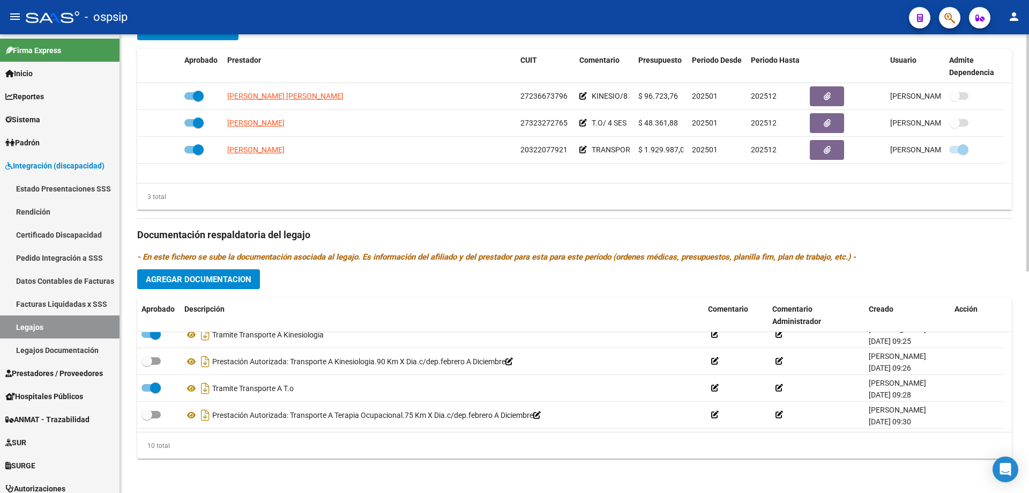
click at [218, 277] on span "Agregar Documentacion" at bounding box center [199, 279] width 106 height 10
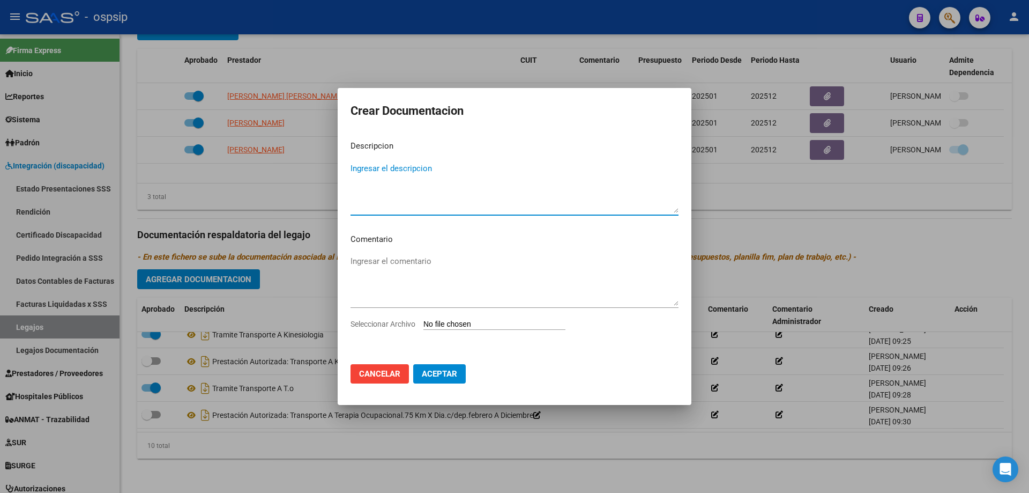
click at [364, 189] on textarea "Ingresar el descripcion" at bounding box center [514, 187] width 328 height 50
paste textarea "Prestación Autorizada: Transporte a Terapia Ocupacional.75 km x dia.C/dep.Febre…"
type textarea "Prestación Autorizada: Transporte a Terapia Ocupacional.75 km x dia.C/dep.Febre…"
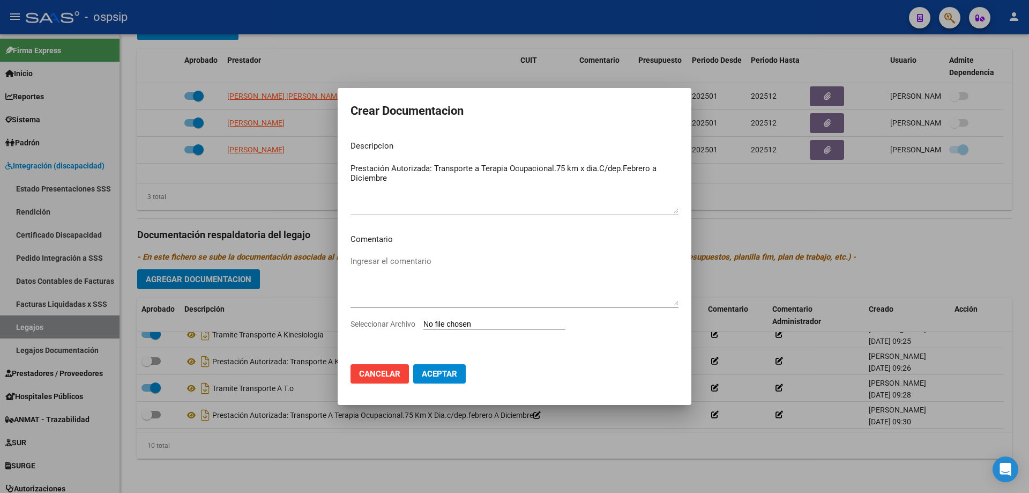
type input "C:\fakepath\ROJAS EMILIANO TRANSP A T.O. AUTORIZACION 2025 SEGUN RESOLUCION 360…"
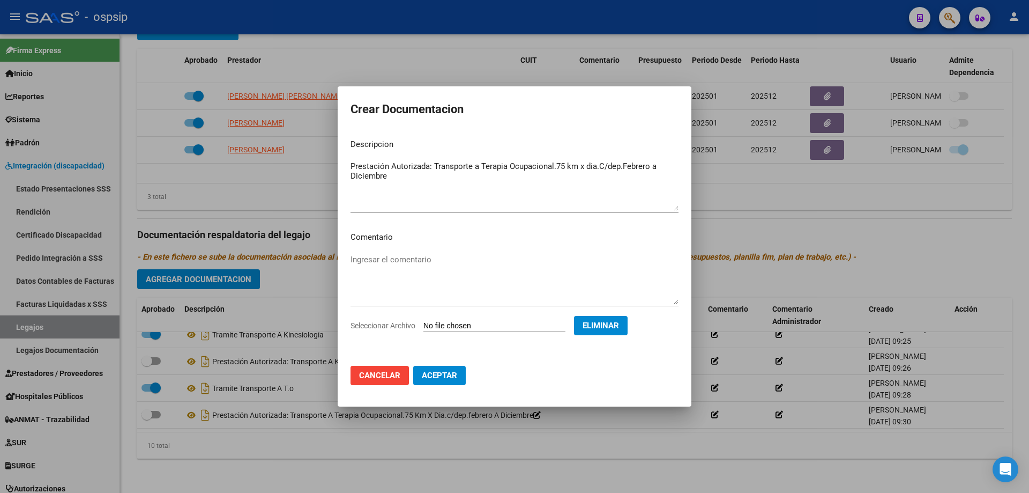
click at [449, 378] on span "Aceptar" at bounding box center [439, 375] width 35 height 10
checkbox input "false"
checkbox input "true"
checkbox input "false"
checkbox input "true"
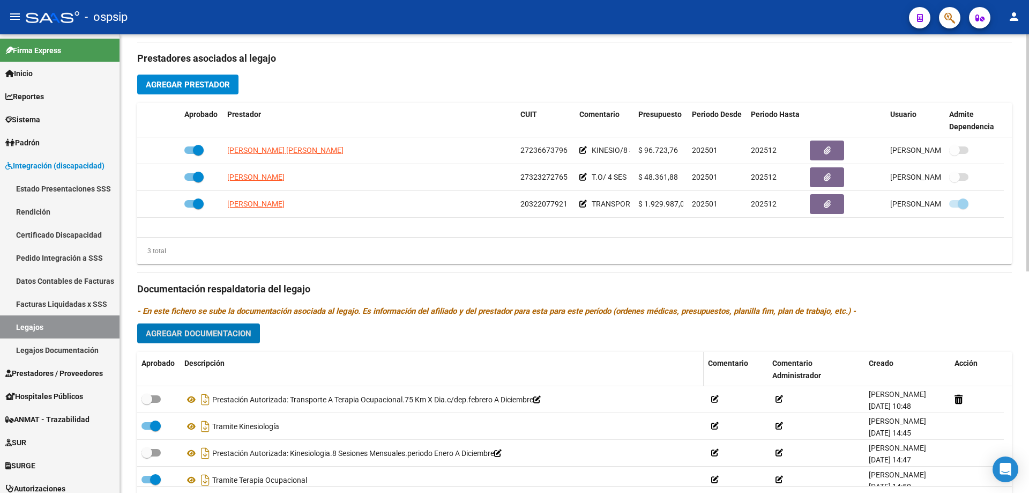
scroll to position [375, 0]
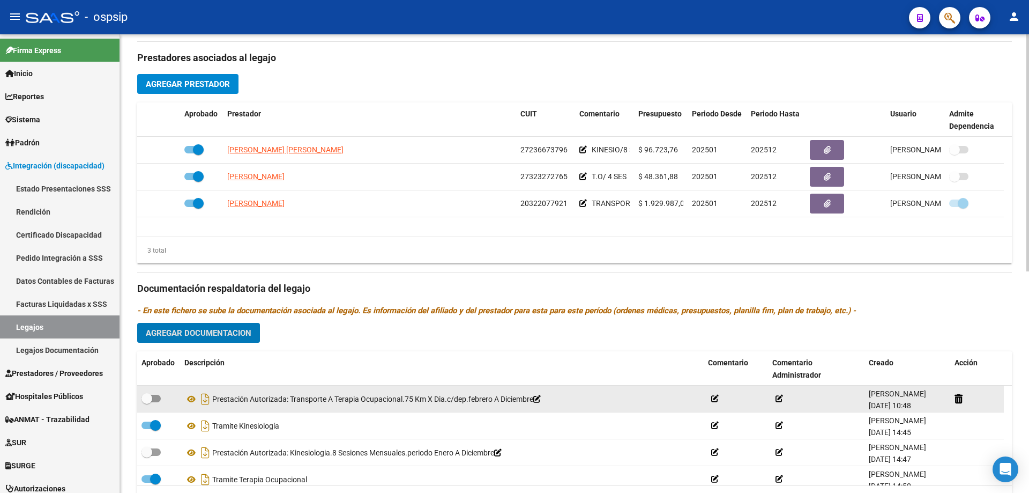
click at [159, 397] on span at bounding box center [150, 398] width 19 height 8
click at [147, 402] on input "checkbox" at bounding box center [146, 402] width 1 height 1
checkbox input "true"
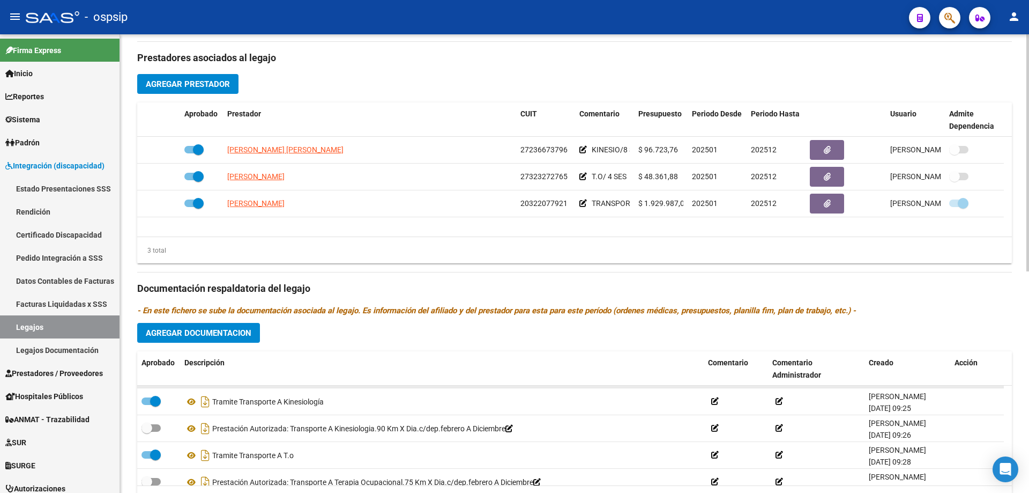
scroll to position [198, 0]
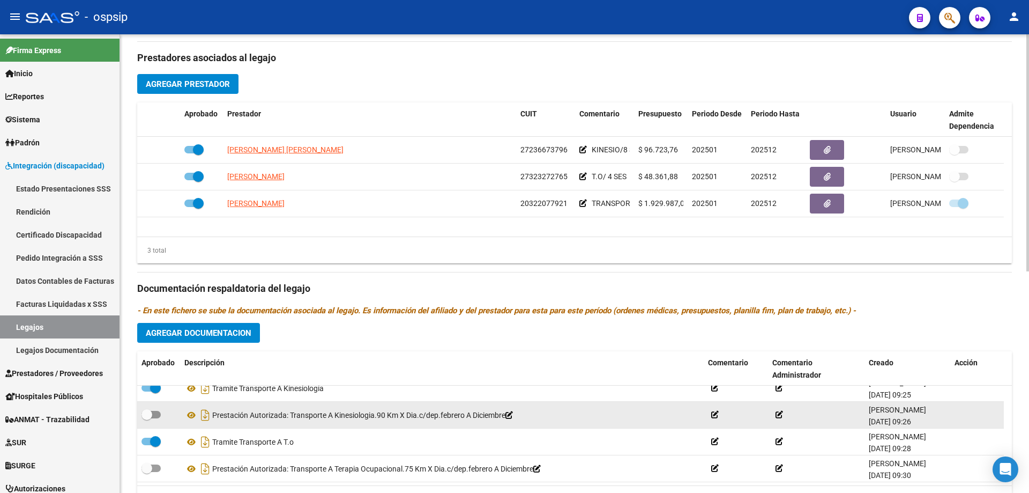
click at [513, 413] on icon at bounding box center [509, 415] width 8 height 8
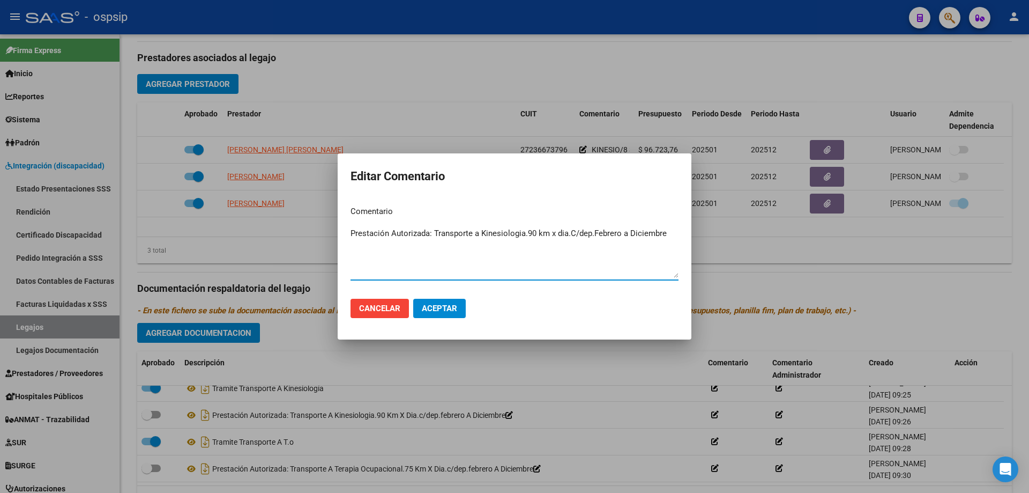
click at [364, 229] on textarea "Prestación Autorizada: Transporte a Kinesiologia.90 km x dia.C/dep.Febrero a Di…" at bounding box center [514, 252] width 328 height 50
click at [363, 230] on textarea "Prestación Autorizada: Transporte a Kinesiologia.90 km x dia.C/dep.Febrero a Di…" at bounding box center [514, 252] width 328 height 50
click at [363, 309] on span "Cancelar" at bounding box center [379, 308] width 41 height 10
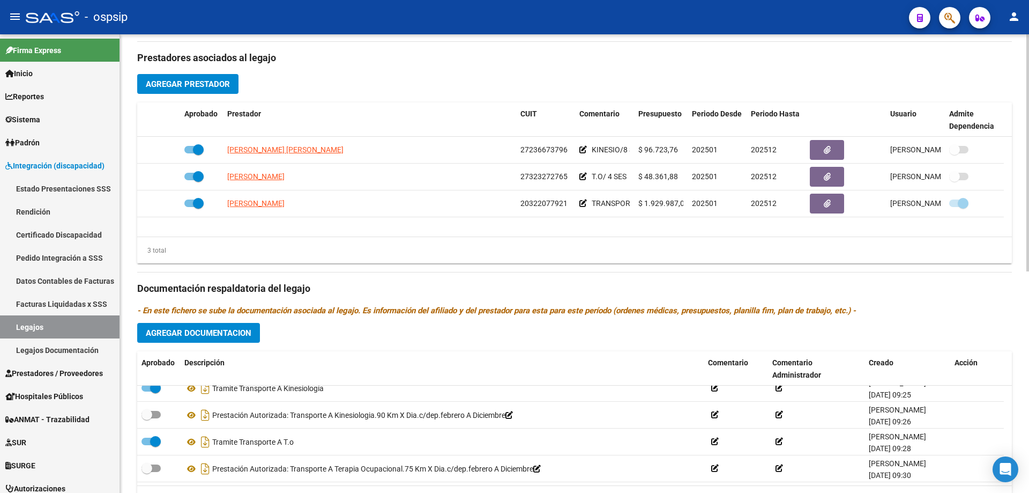
click at [189, 334] on span "Agregar Documentacion" at bounding box center [199, 333] width 106 height 10
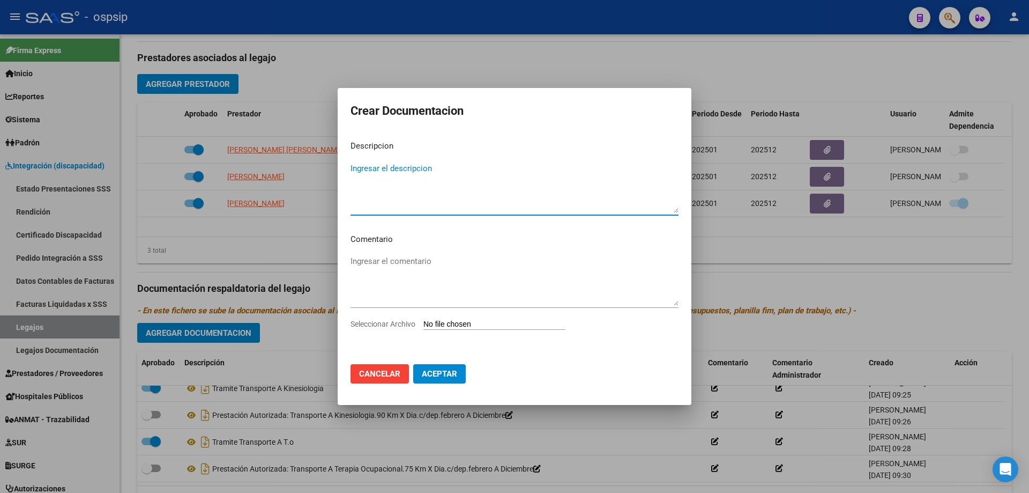
click at [411, 180] on textarea "Ingresar el descripcion" at bounding box center [514, 187] width 328 height 50
paste textarea "Prestación Autorizada: Transporte a Kinesiologia.90 km x dia.C/dep.Febrero a Di…"
type textarea "Prestación Autorizada: Transporte a Kinesiologia.90 km x dia.C/dep.Febrero a Di…"
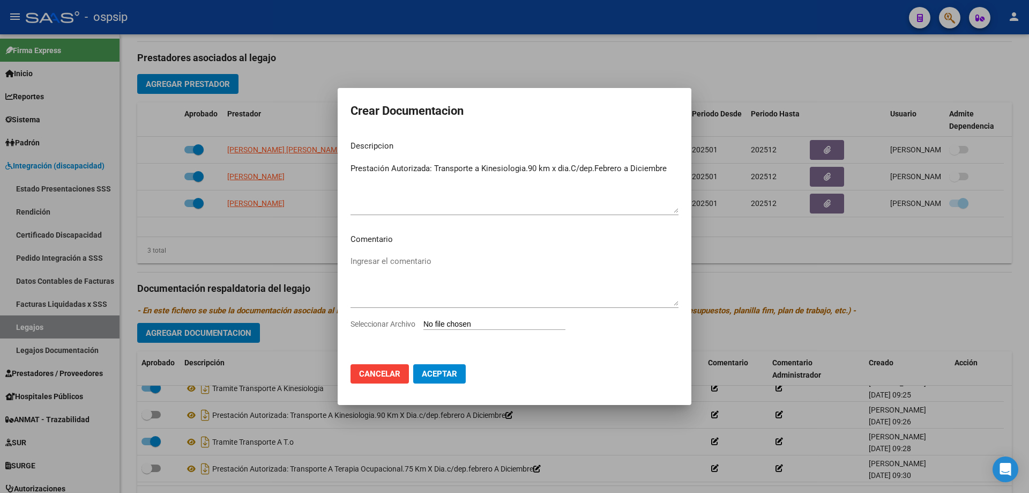
type input "C:\fakepath\ROJAS EMILIANO TRANSP A KINESIO AUTORIZACION 2025 SEGUN RESOLUCION …"
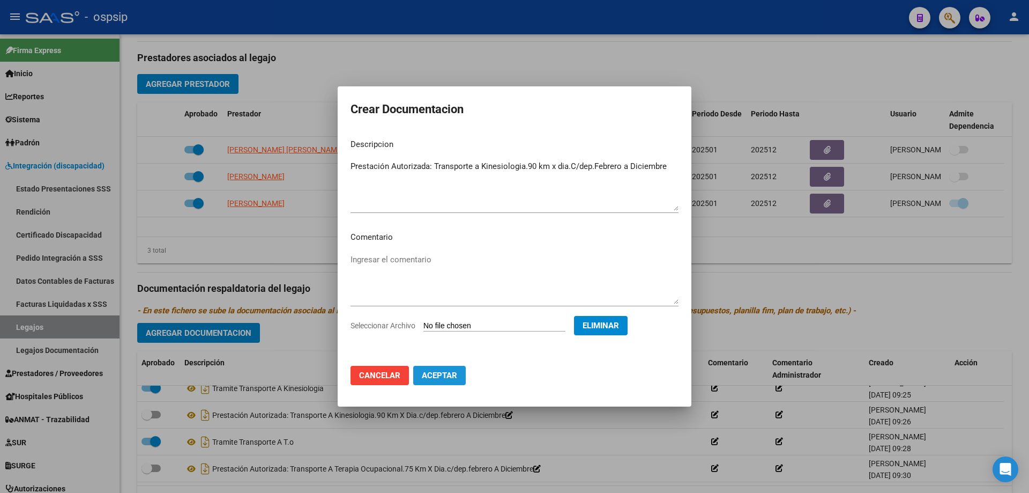
click at [446, 381] on button "Aceptar" at bounding box center [439, 374] width 53 height 19
checkbox input "false"
checkbox input "true"
checkbox input "false"
checkbox input "true"
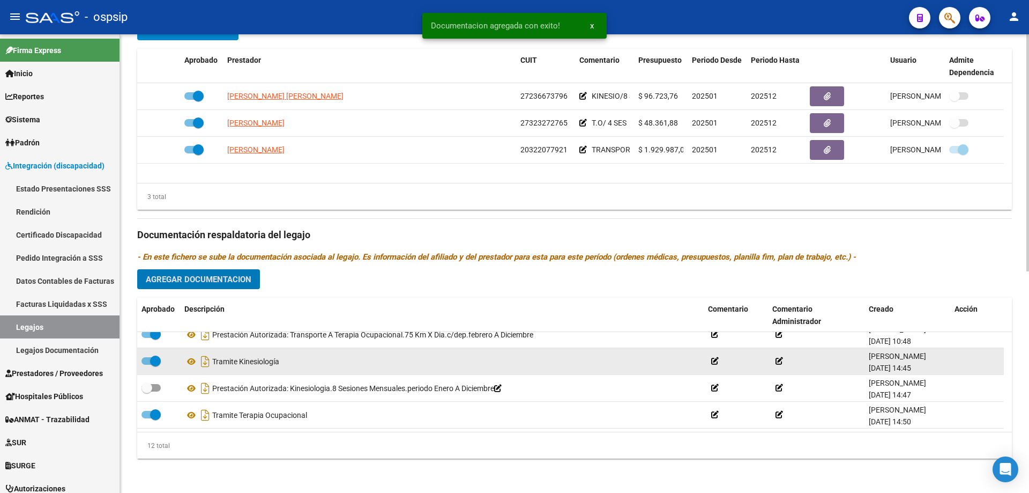
scroll to position [0, 0]
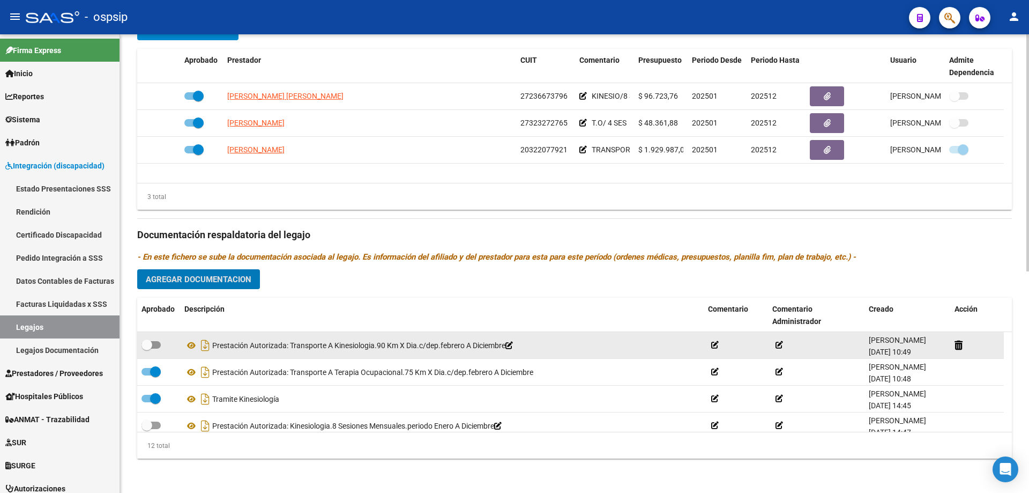
click at [153, 342] on span at bounding box center [150, 345] width 19 height 8
click at [147, 348] on input "checkbox" at bounding box center [146, 348] width 1 height 1
checkbox input "true"
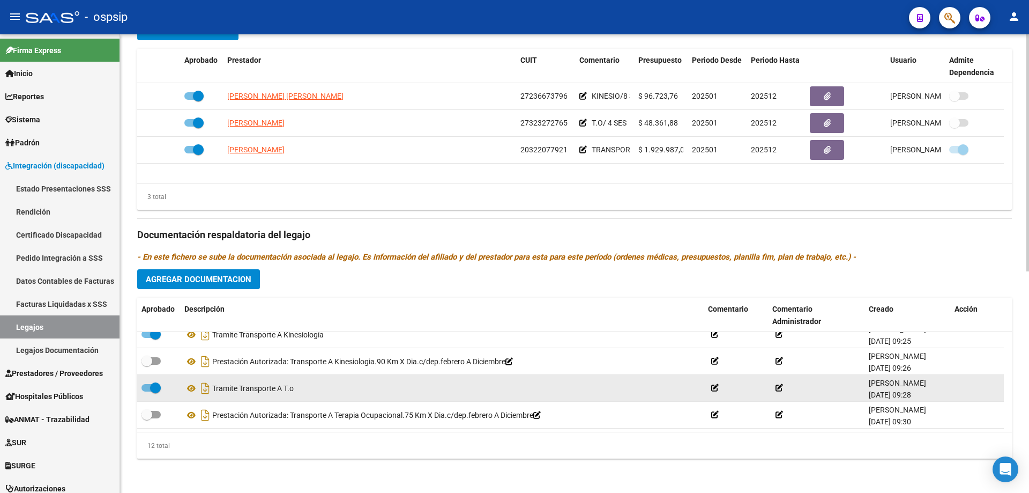
scroll to position [171, 0]
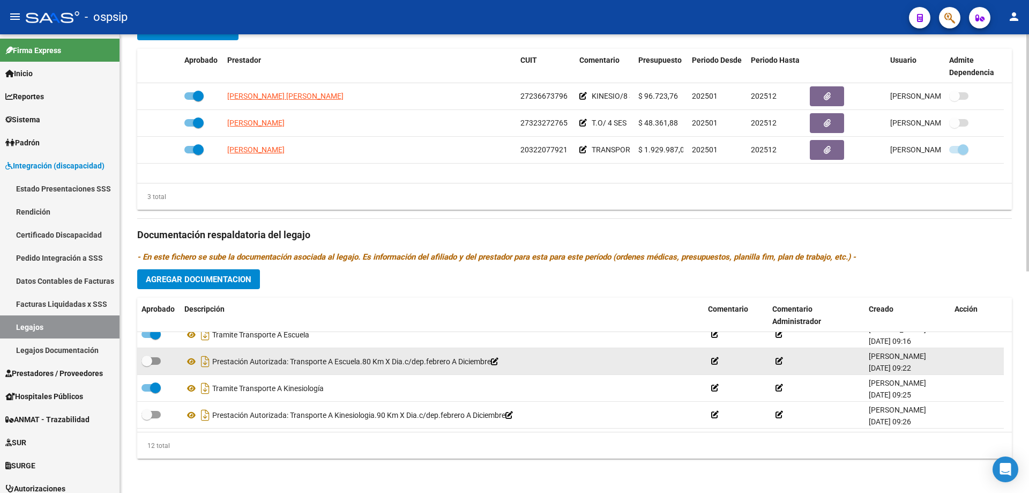
click at [498, 364] on icon at bounding box center [495, 361] width 8 height 8
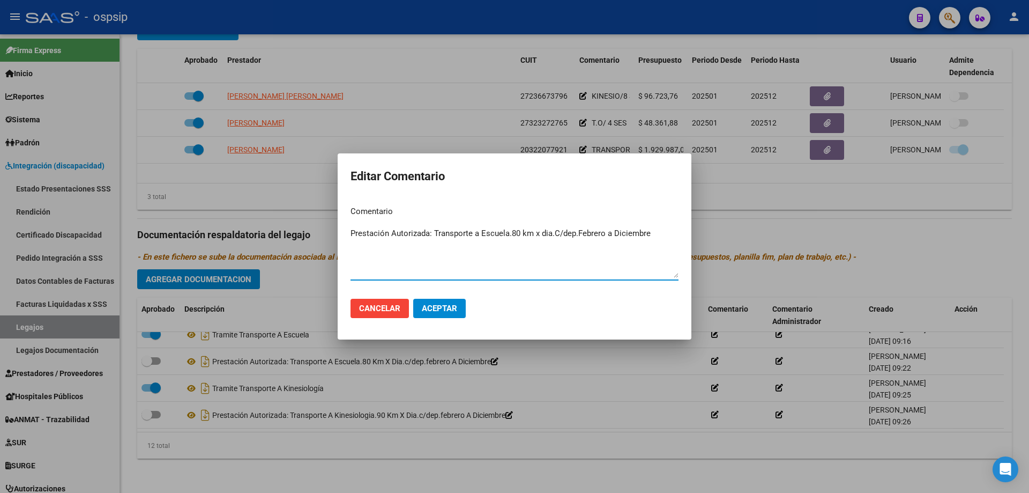
click at [402, 229] on textarea "Prestación Autorizada: Transporte a Escuela.80 km x dia.C/dep.Febrero a Diciemb…" at bounding box center [514, 252] width 328 height 50
click at [370, 302] on button "Cancelar" at bounding box center [379, 308] width 58 height 19
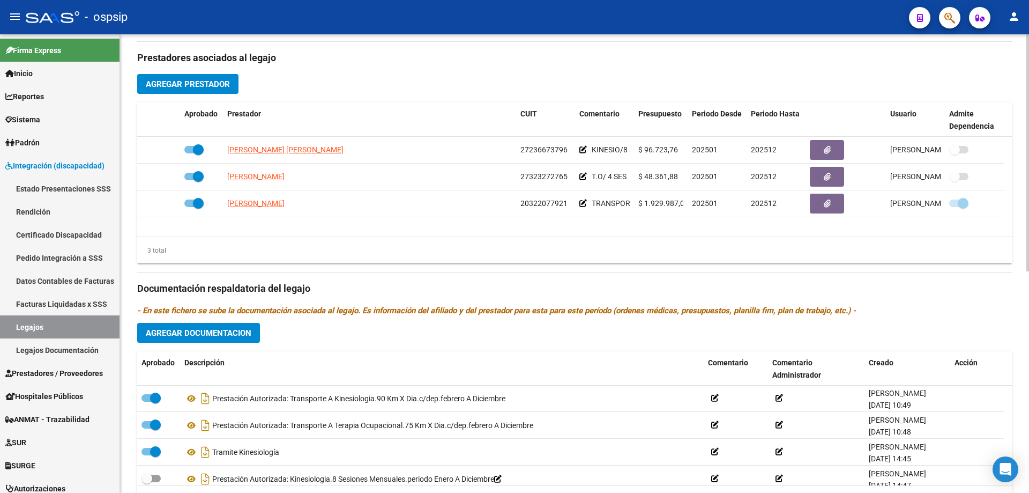
scroll to position [0, 0]
click at [211, 342] on button "Agregar Documentacion" at bounding box center [198, 333] width 123 height 20
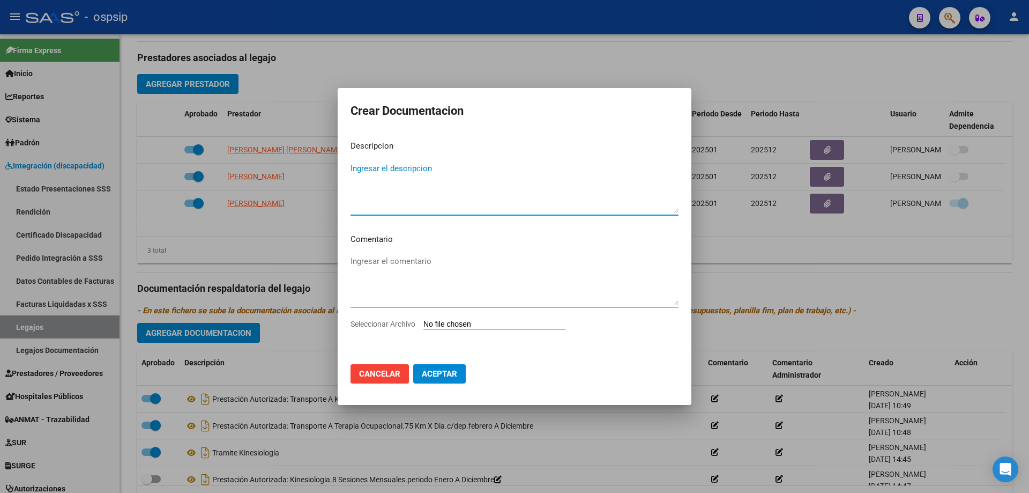
click at [361, 193] on textarea "Ingresar el descripcion" at bounding box center [514, 187] width 328 height 50
paste textarea "Prestación Autorizada: Transporte a Escuela.80 km x dia.C/dep.Febrero a Diciemb…"
type textarea "Prestación Autorizada: Transporte a Escuela.80 km x dia.C/dep.Febrero a Diciemb…"
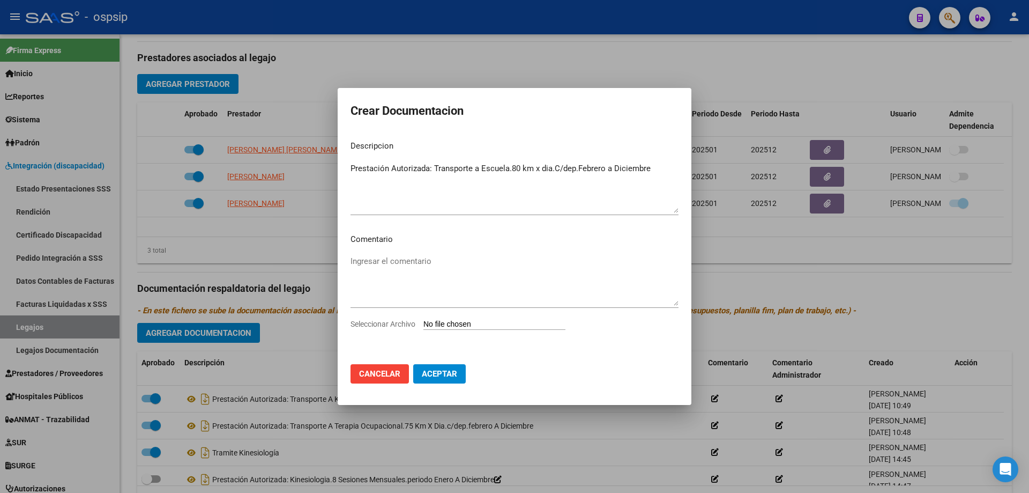
type input "C:\fakepath\ROJAS EMILIANO TRANSP A ESCUELA AUTORIZACION 2025 SEGUN RESOLUCION …"
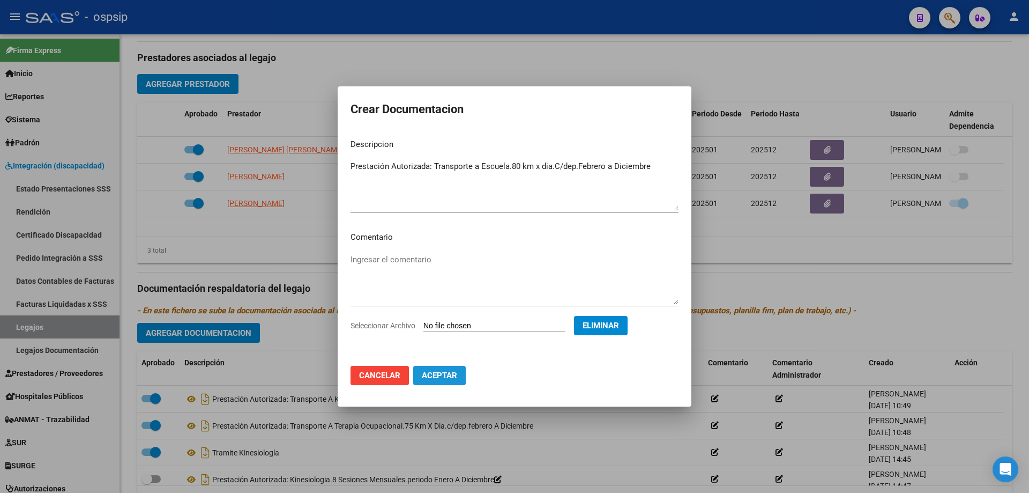
click at [440, 379] on span "Aceptar" at bounding box center [439, 375] width 35 height 10
checkbox input "false"
checkbox input "true"
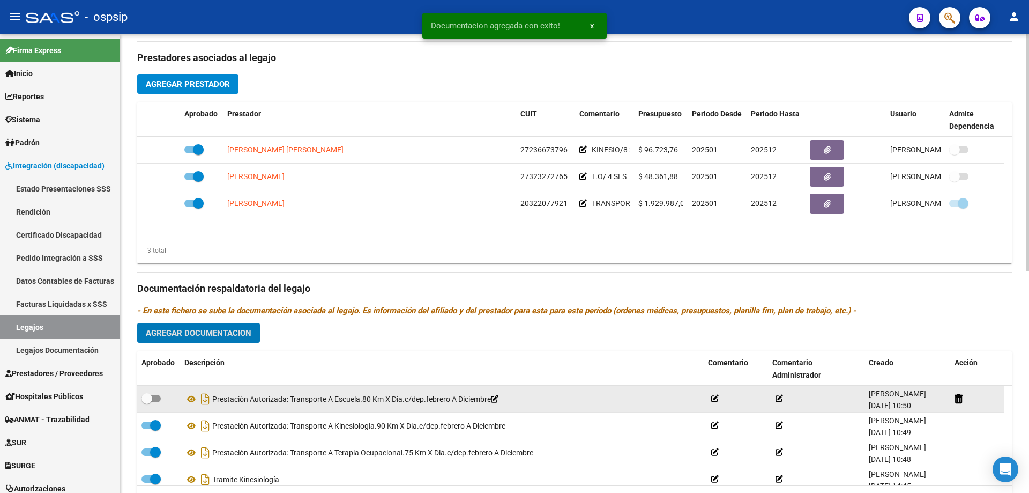
click at [155, 399] on span at bounding box center [150, 398] width 19 height 8
click at [147, 402] on input "checkbox" at bounding box center [146, 402] width 1 height 1
checkbox input "true"
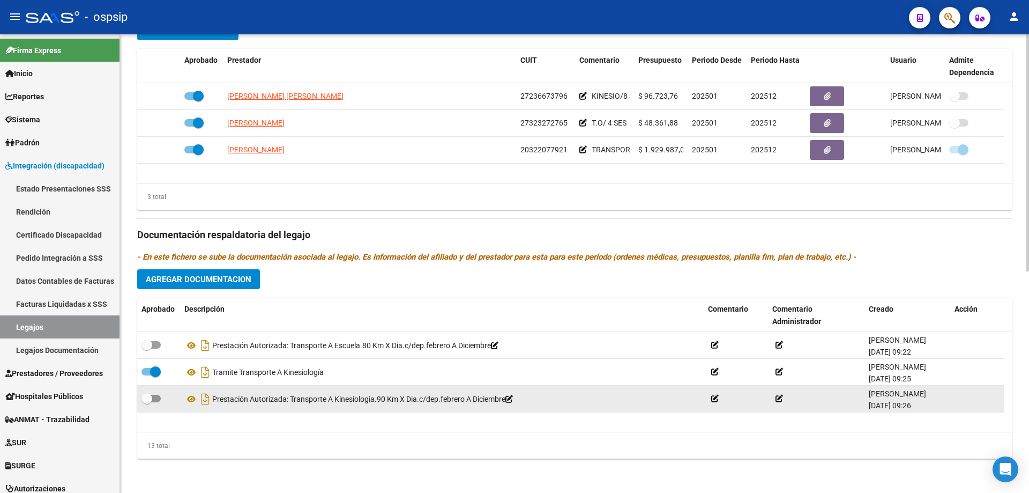
scroll to position [161, 0]
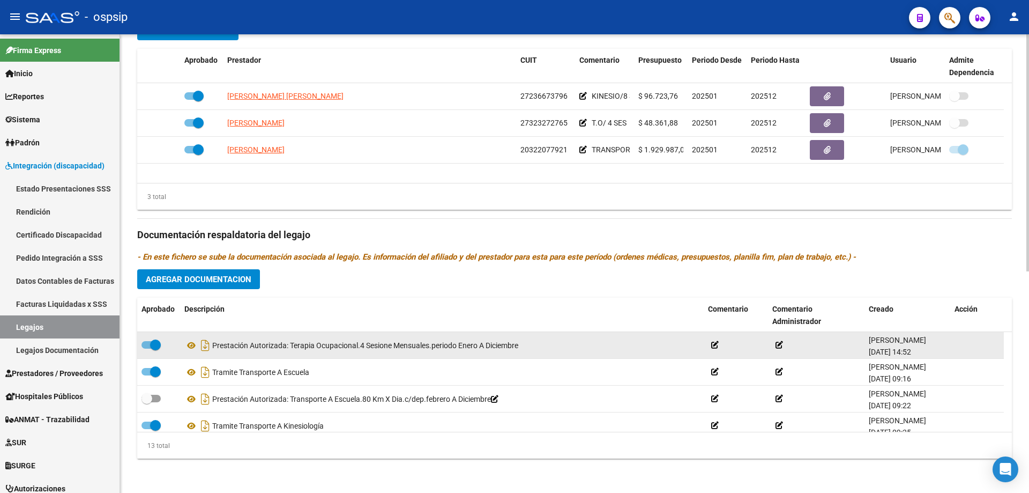
click at [150, 344] on span at bounding box center [155, 344] width 11 height 11
click at [147, 348] on input "checkbox" at bounding box center [146, 348] width 1 height 1
checkbox input "false"
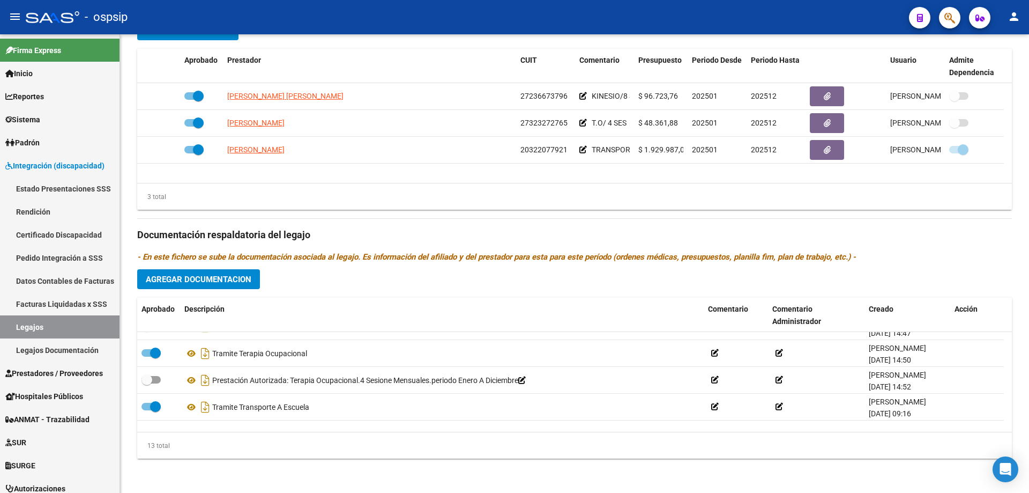
scroll to position [107, 0]
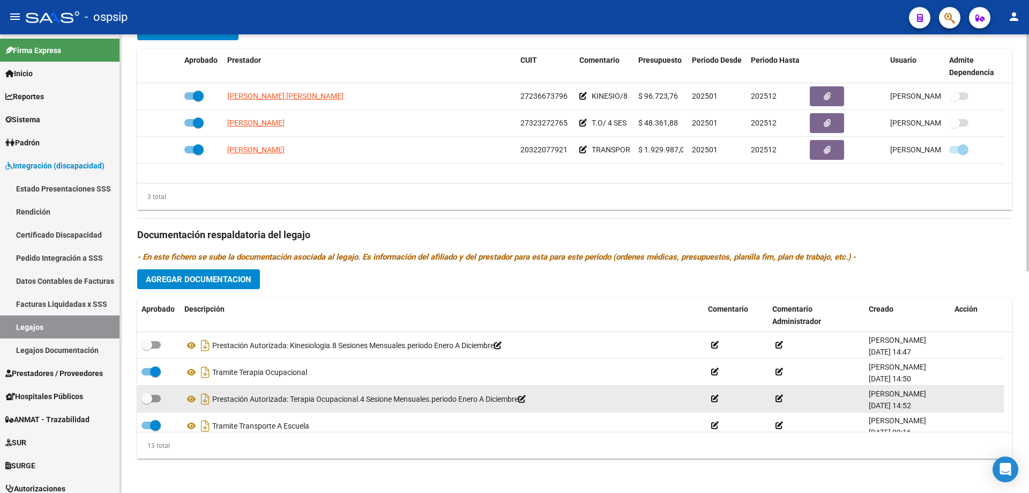
click at [526, 396] on icon at bounding box center [522, 399] width 8 height 8
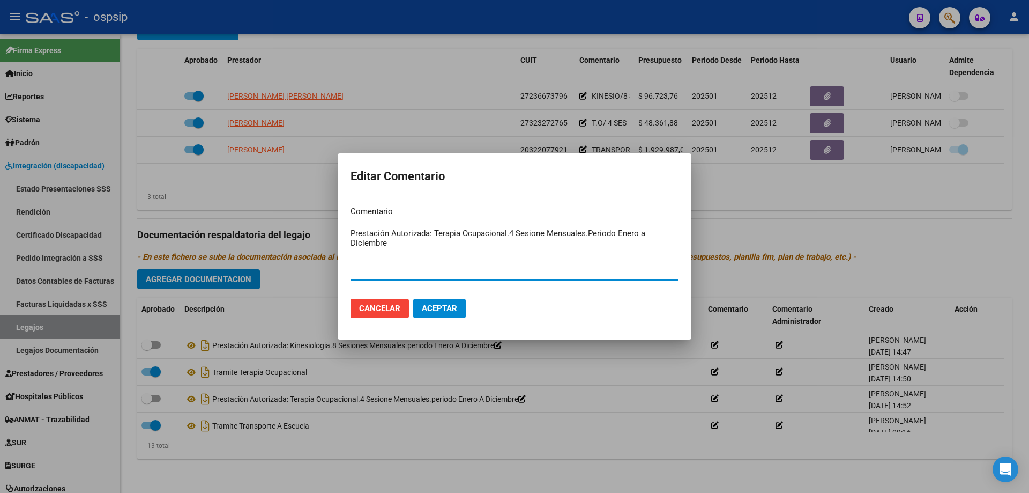
click at [357, 233] on textarea "Prestación Autorizada: Terapia Ocupacional.4 Sesione Mensuales.Periodo Enero a …" at bounding box center [514, 252] width 328 height 50
click at [390, 314] on button "Cancelar" at bounding box center [379, 308] width 58 height 19
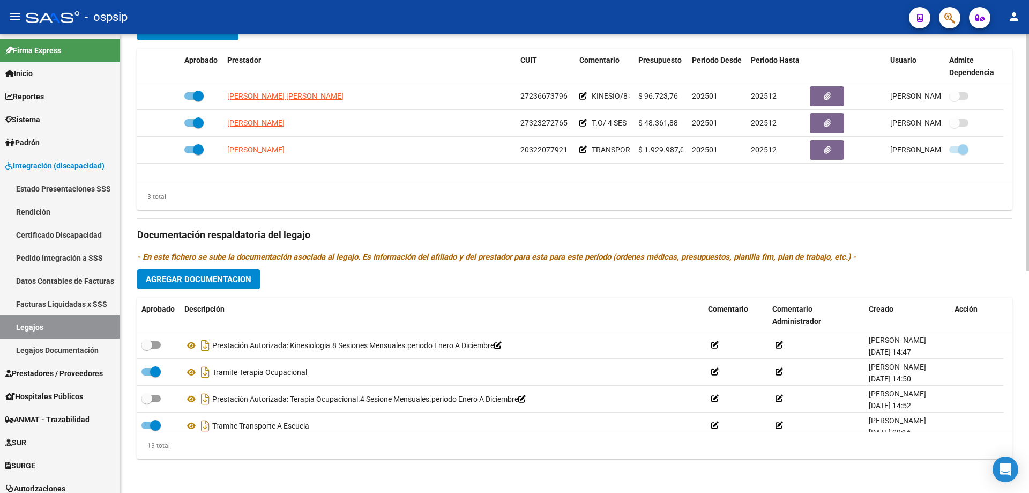
click at [244, 274] on span "Agregar Documentacion" at bounding box center [199, 279] width 106 height 10
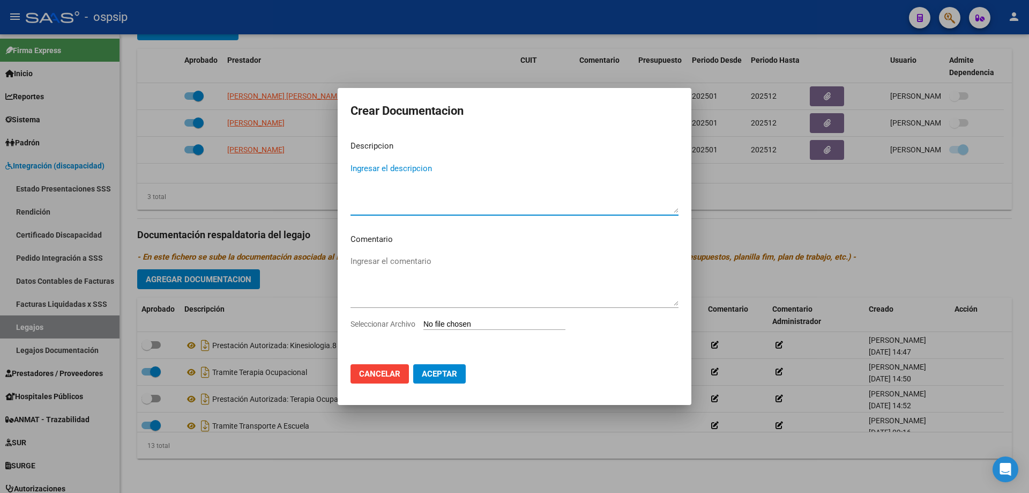
click at [456, 178] on textarea "Ingresar el descripcion" at bounding box center [514, 187] width 328 height 50
paste textarea "Prestación Autorizada: Terapia Ocupacional.4 Sesione Mensuales.Periodo Enero a …"
type textarea "Prestación Autorizada: Terapia Ocupacional.4 Sesione Mensuales.Periodo Enero a …"
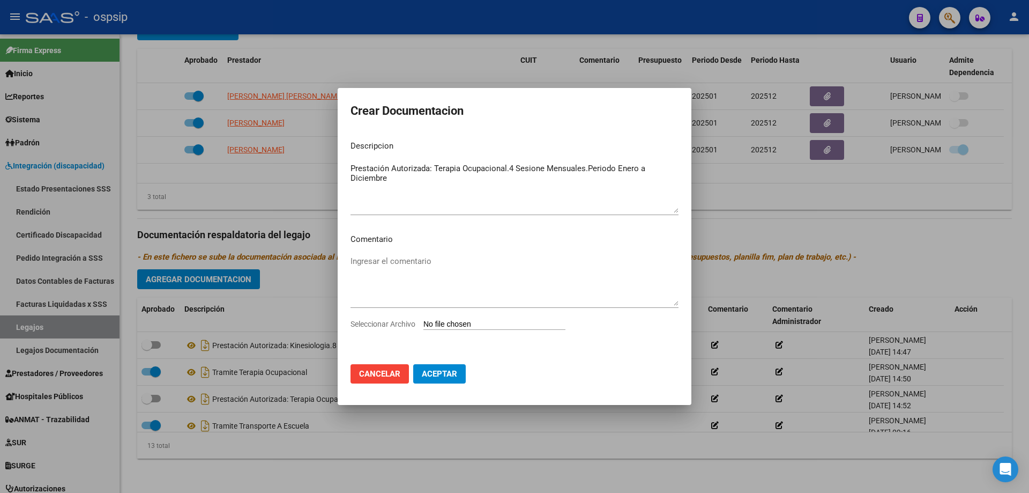
type input "C:\fakepath\ROJAS EMILIANO T.O. AUTORIZACION 2025 SEGUN RESOLUCION 360 22_firma…"
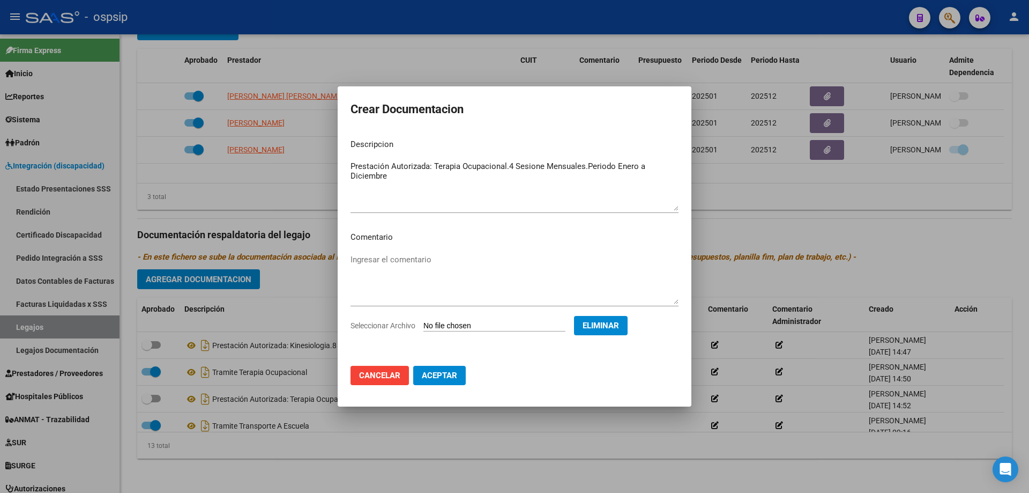
click at [456, 374] on span "Aceptar" at bounding box center [439, 375] width 35 height 10
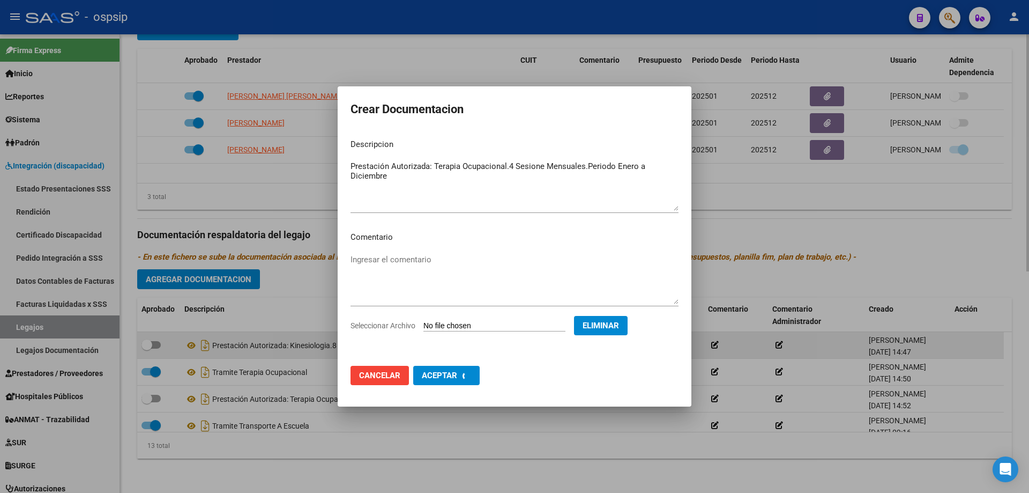
checkbox input "false"
checkbox input "true"
checkbox input "false"
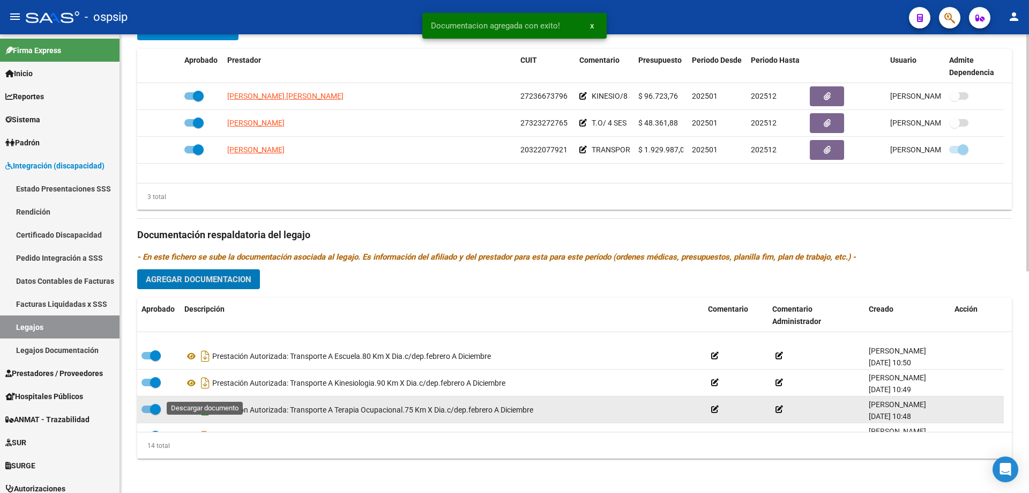
scroll to position [0, 0]
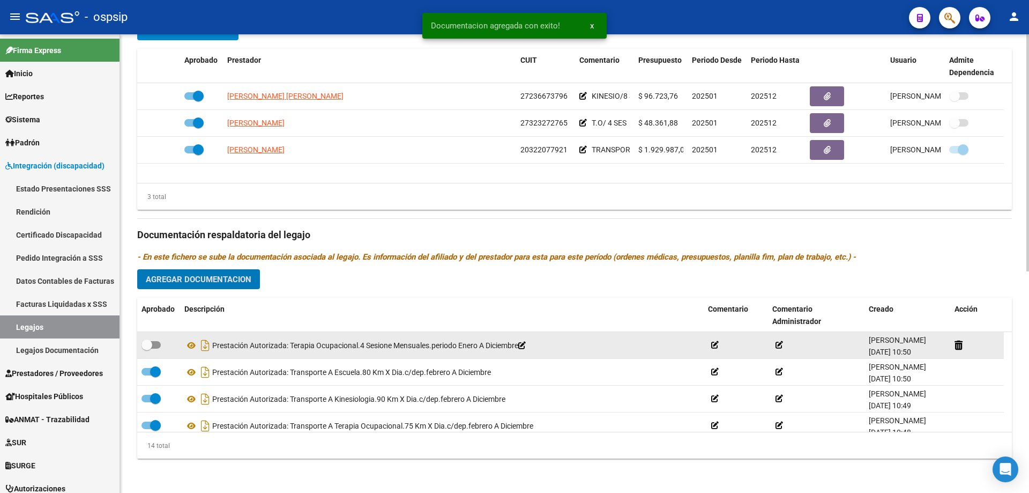
click at [155, 342] on span at bounding box center [150, 345] width 19 height 8
click at [147, 348] on input "checkbox" at bounding box center [146, 348] width 1 height 1
checkbox input "true"
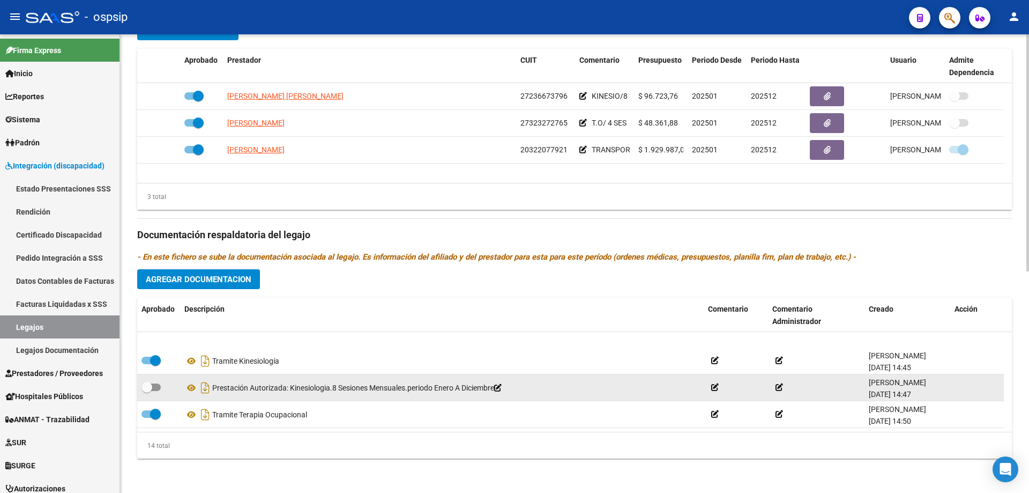
scroll to position [107, 0]
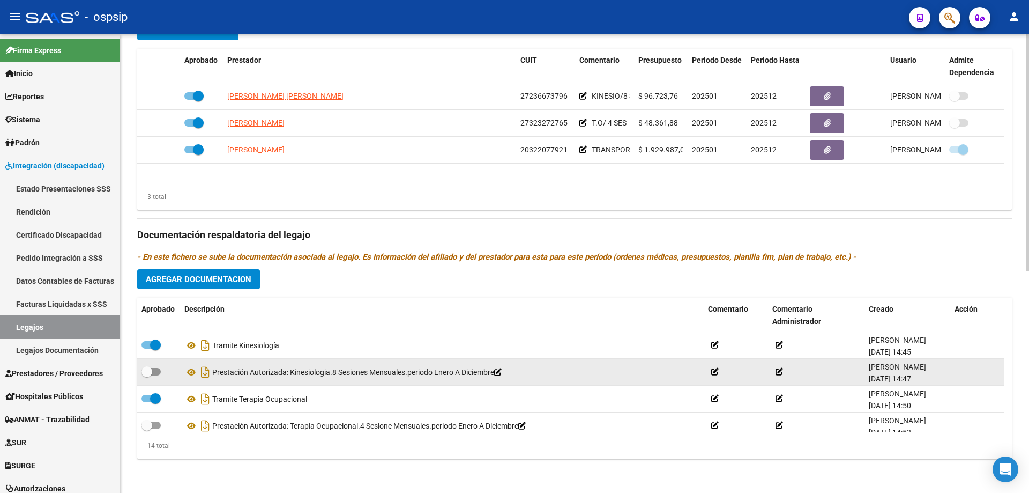
click at [502, 371] on icon at bounding box center [498, 372] width 8 height 8
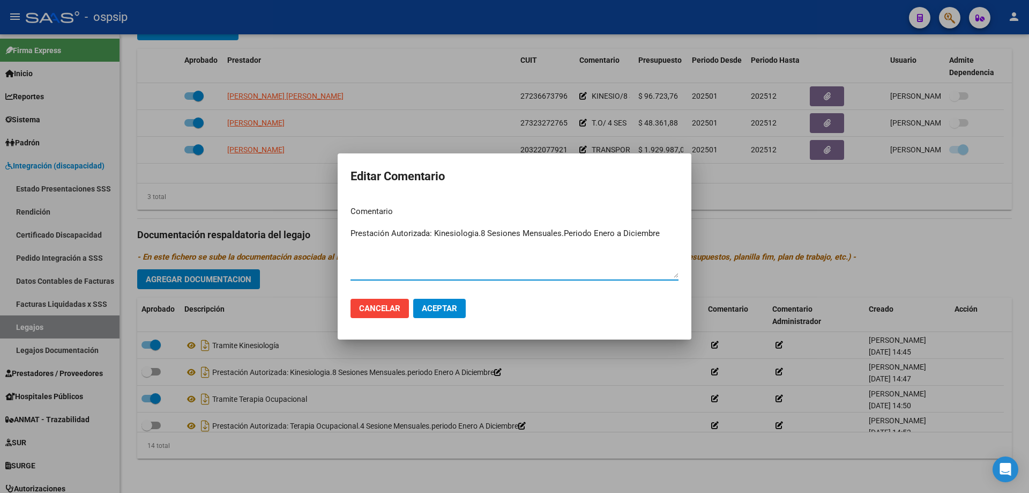
click at [356, 232] on textarea "Prestación Autorizada: Kinesiologia.8 Sesiones Mensuales.Periodo Enero a Diciem…" at bounding box center [514, 252] width 328 height 50
click at [356, 233] on textarea "Prestación Autorizada: Kinesiologia.8 Sesiones Mensuales.Periodo Enero a Diciem…" at bounding box center [514, 252] width 328 height 50
click at [376, 314] on button "Cancelar" at bounding box center [379, 308] width 58 height 19
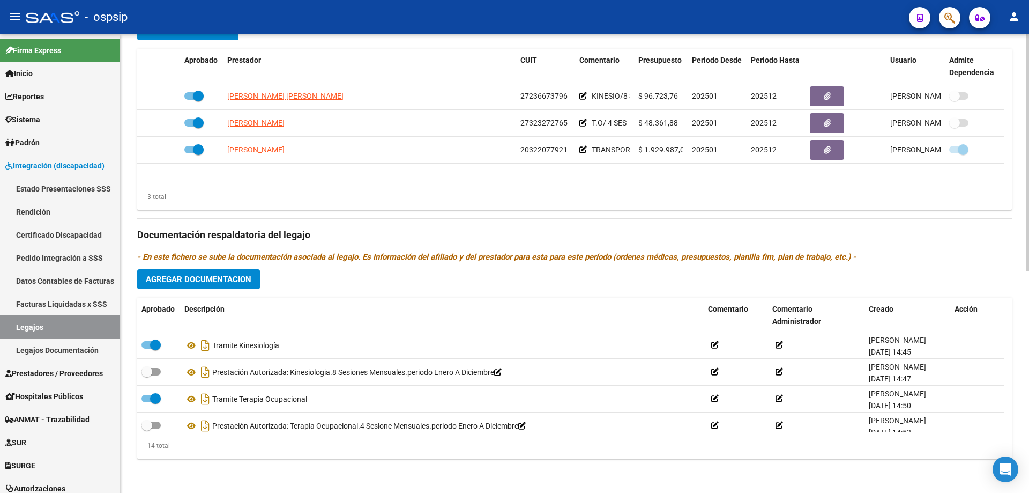
click at [832, 467] on div "arrow_back Editar 1837 save Guardar cambios Legajo de Integración Modelo Formul…" at bounding box center [574, 49] width 909 height 887
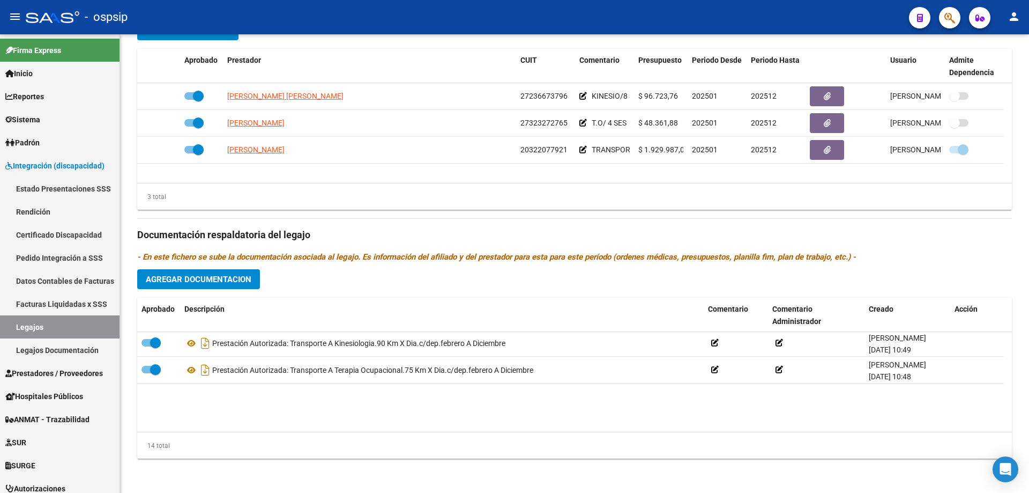
scroll to position [0, 0]
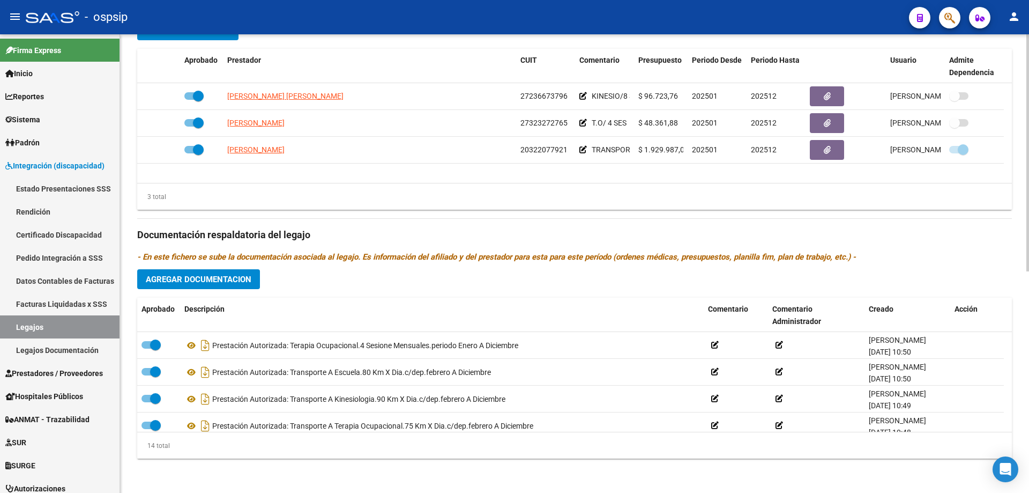
click at [215, 284] on span "Agregar Documentacion" at bounding box center [199, 279] width 106 height 10
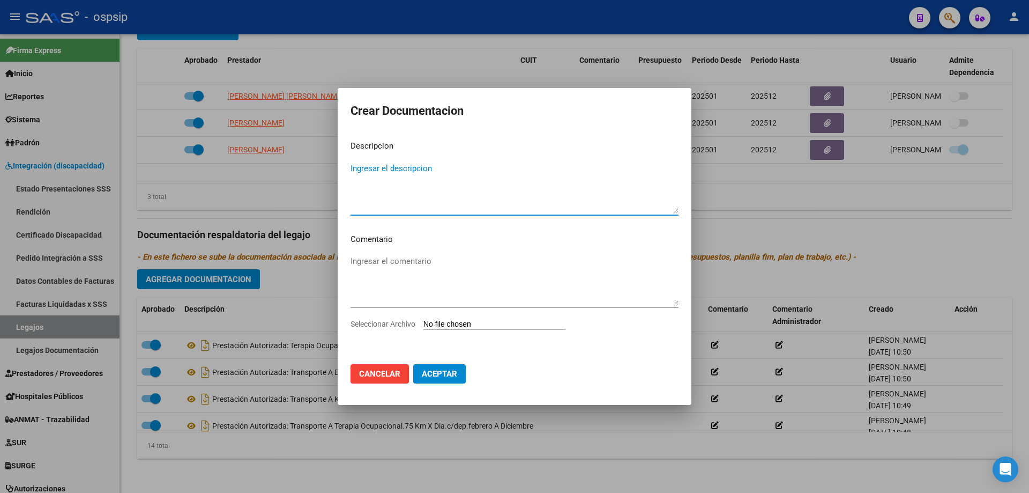
click at [380, 184] on textarea "Ingresar el descripcion" at bounding box center [514, 187] width 328 height 50
paste textarea "Prestación Autorizada: Kinesiologia.8 Sesiones Mensuales.Periodo Enero a Diciem…"
type textarea "Prestación Autorizada: Kinesiologia.8 Sesiones Mensuales.Periodo Enero a Diciem…"
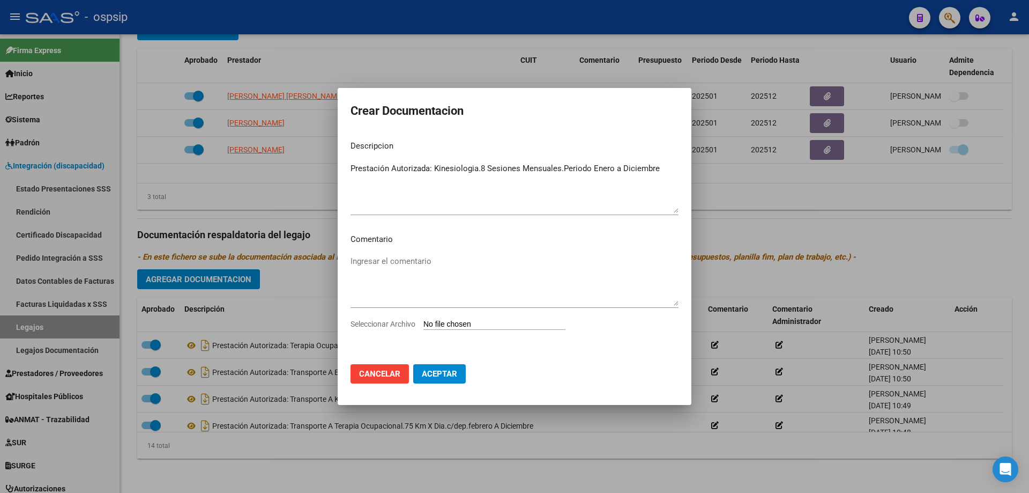
type input "C:\fakepath\ROJAS EMILIANO KINESIO AUTORIZACION 2025 SEGUN RESOLUCION 360 22_fi…"
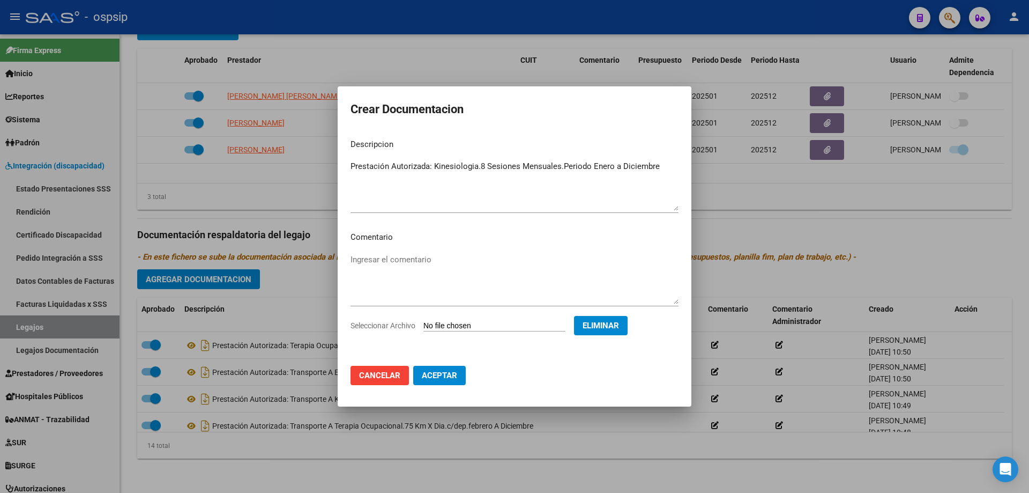
click at [446, 383] on button "Aceptar" at bounding box center [439, 374] width 53 height 19
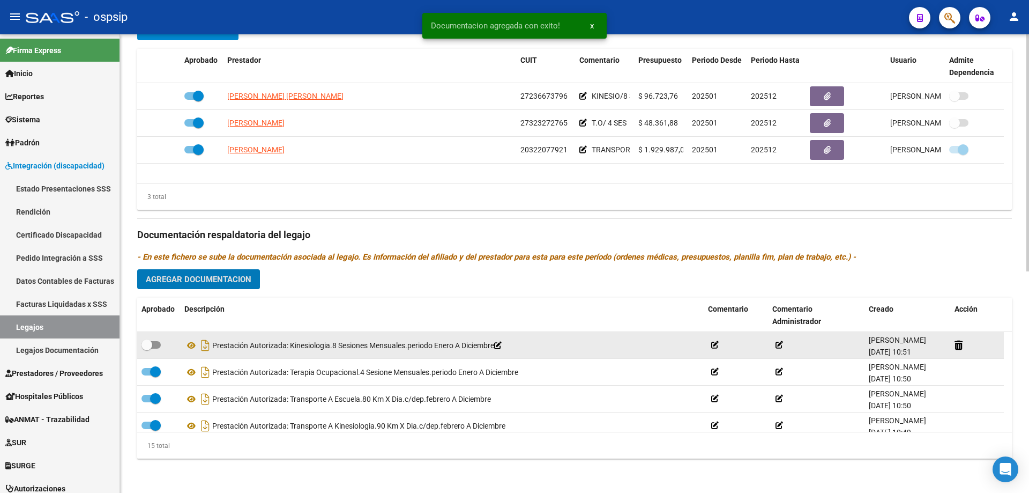
click at [155, 346] on span at bounding box center [150, 345] width 19 height 8
click at [147, 348] on input "checkbox" at bounding box center [146, 348] width 1 height 1
checkbox input "true"
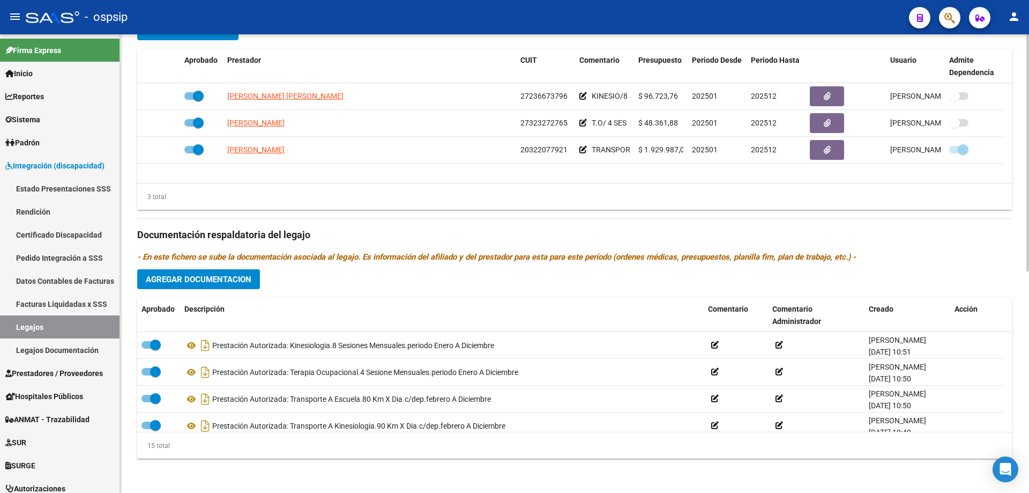
click at [802, 480] on div "arrow_back Editar 1837 save Guardar cambios Legajo de Integración Modelo Formul…" at bounding box center [574, 49] width 909 height 887
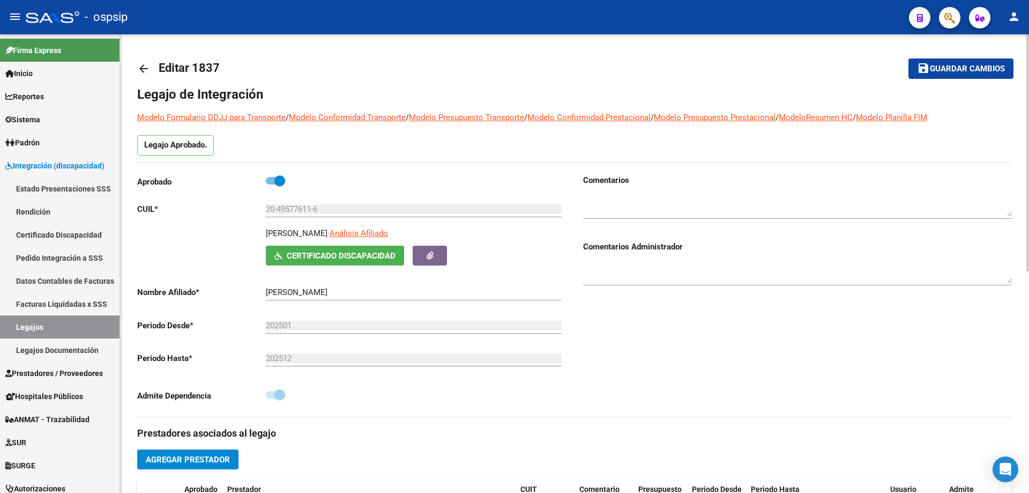
click at [970, 70] on span "Guardar cambios" at bounding box center [967, 69] width 75 height 10
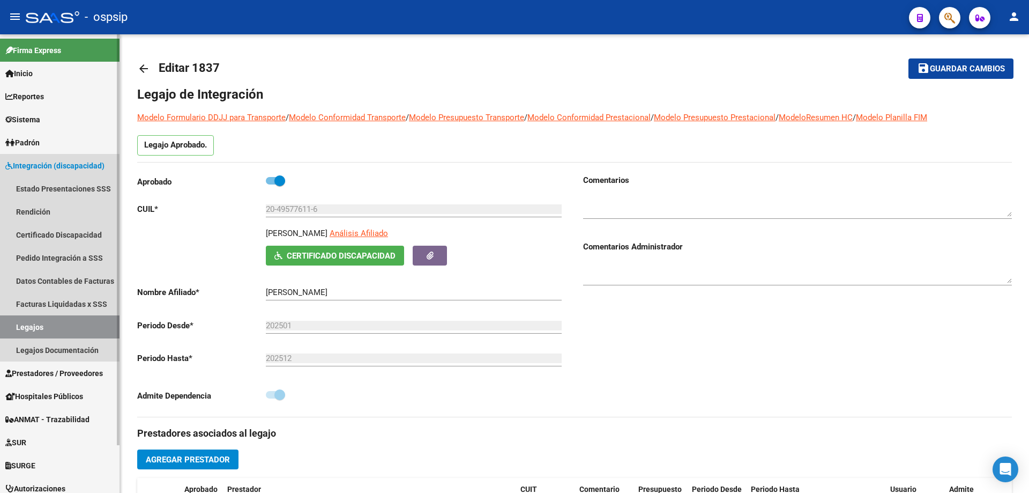
click at [32, 329] on link "Legajos" at bounding box center [60, 326] width 120 height 23
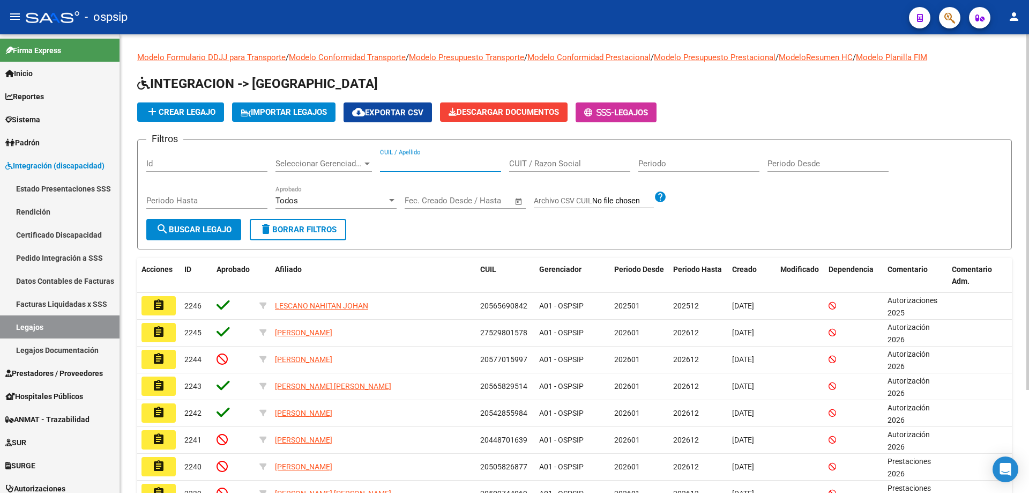
click at [391, 165] on input "CUIL / Apellido" at bounding box center [440, 164] width 121 height 10
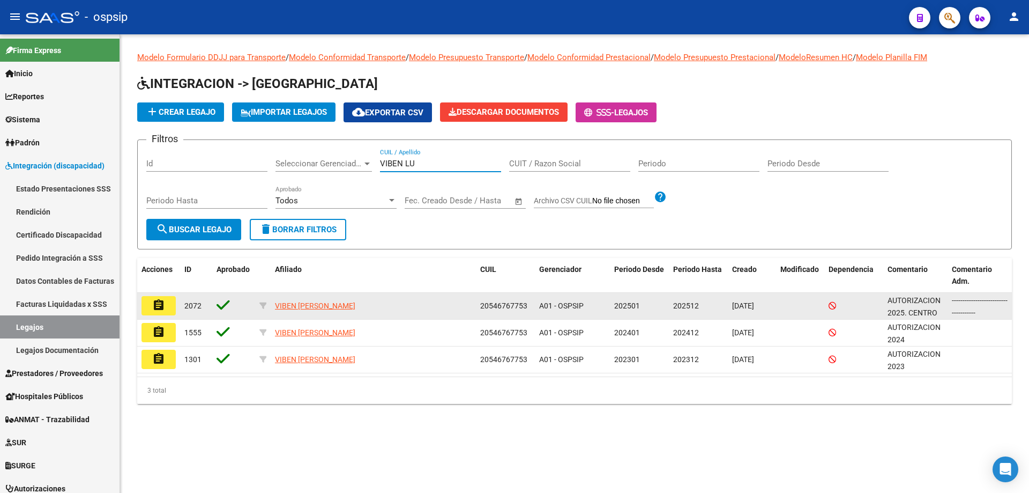
type input "VIBEN LU"
click at [152, 301] on button "assignment" at bounding box center [158, 305] width 34 height 19
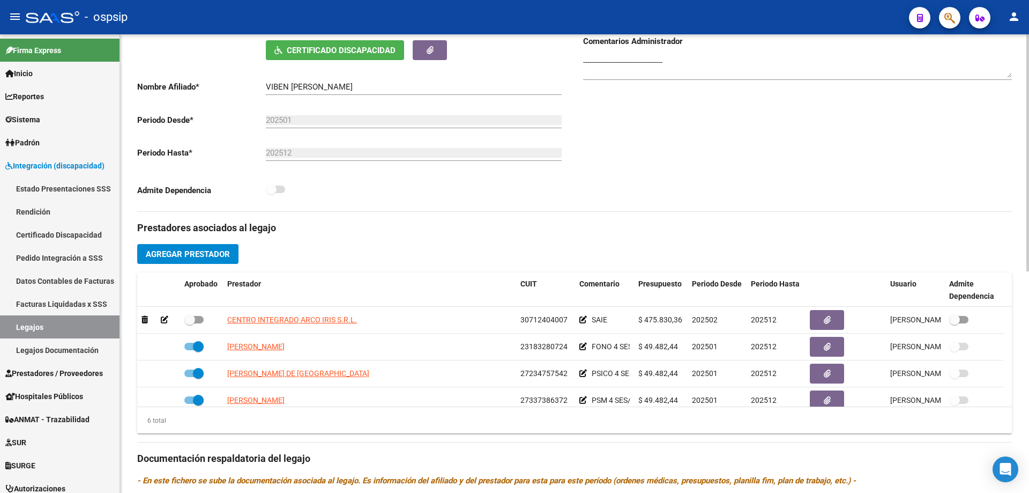
scroll to position [107, 0]
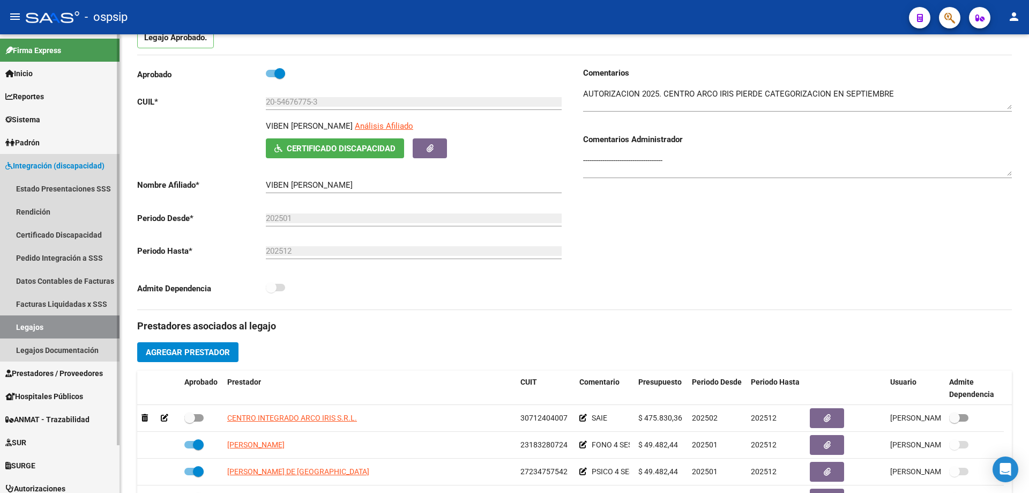
click at [53, 331] on link "Legajos" at bounding box center [60, 326] width 120 height 23
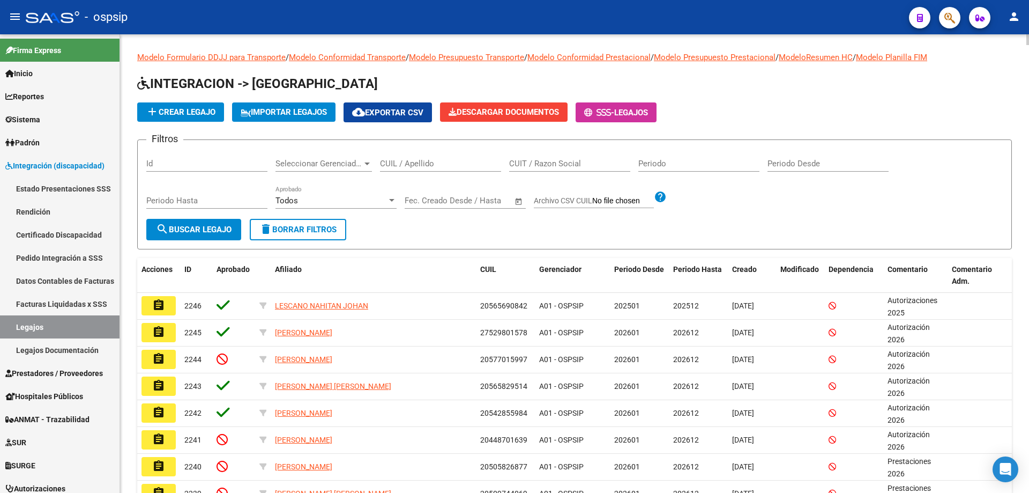
click at [428, 168] on input "CUIL / Apellido" at bounding box center [440, 164] width 121 height 10
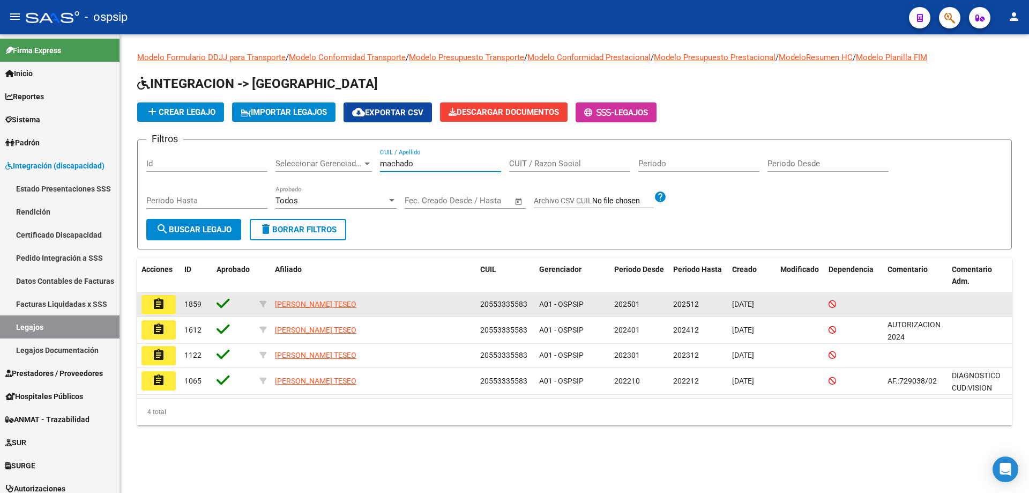
type input "machado"
click at [160, 303] on mat-icon "assignment" at bounding box center [158, 303] width 13 height 13
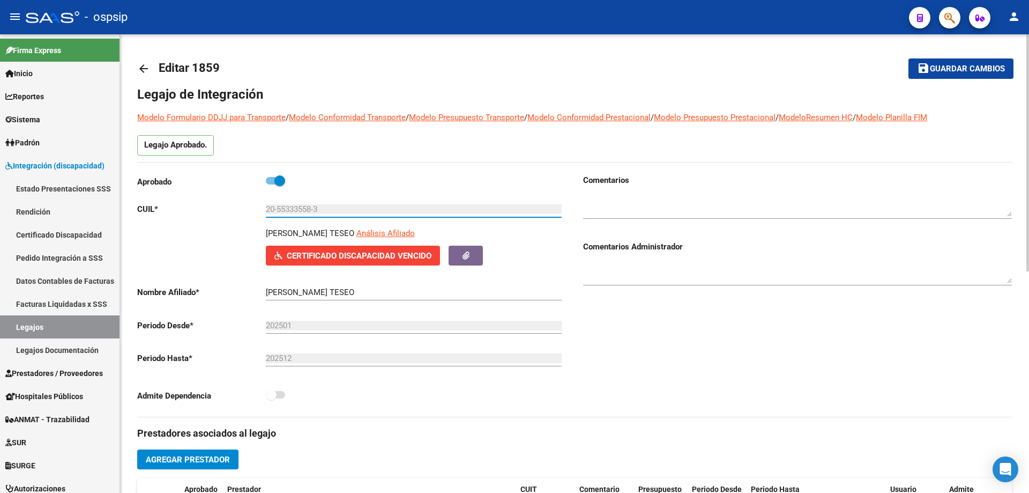
click at [300, 206] on input "20-55333558-3" at bounding box center [414, 209] width 296 height 10
click at [50, 237] on link "Certificado Discapacidad" at bounding box center [60, 234] width 120 height 23
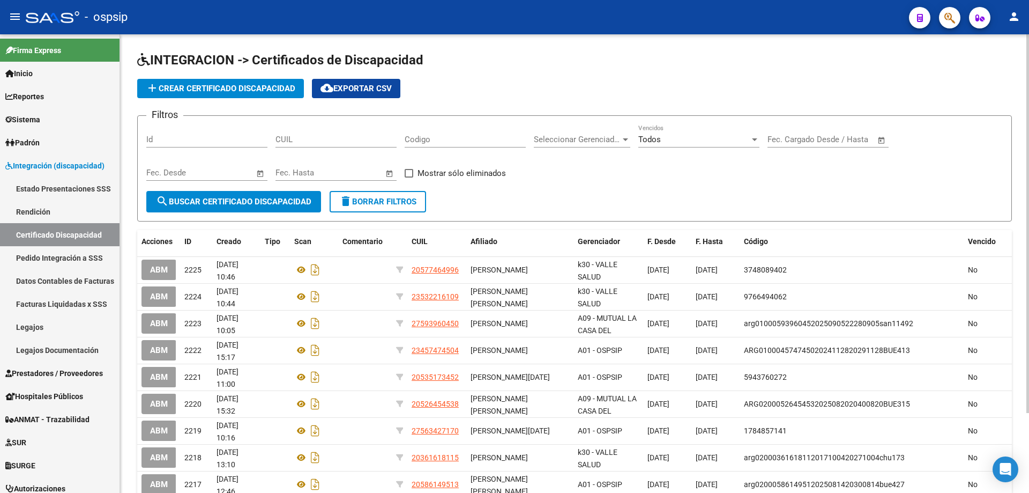
click at [215, 96] on button "add Crear Certificado Discapacidad" at bounding box center [220, 88] width 167 height 19
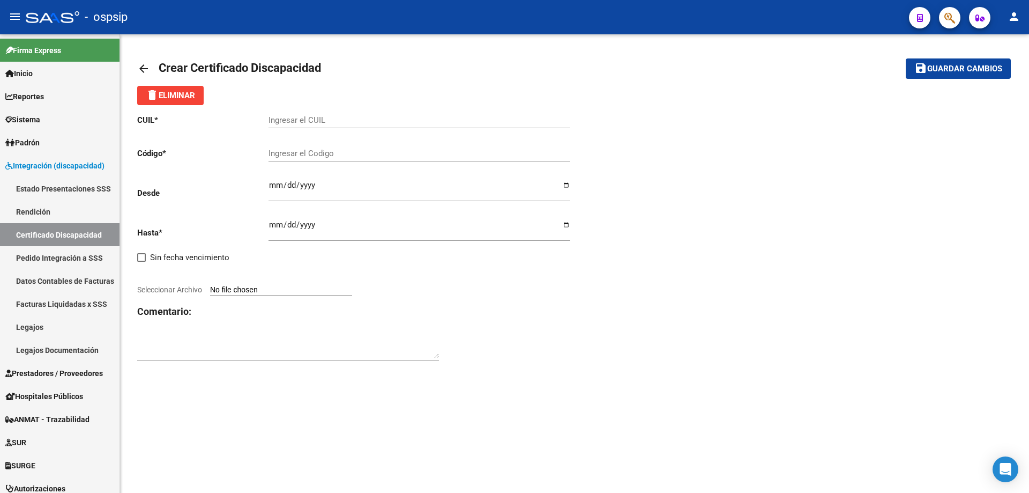
click at [301, 120] on input "Ingresar el CUIL" at bounding box center [419, 120] width 302 height 10
paste input "20-55333558-3"
type input "20-55333558-3"
click at [640, 70] on mat-toolbar-row "arrow_back Crear Certificado Discapacidad" at bounding box center [478, 68] width 682 height 34
click at [276, 158] on input "Ingresar el Codigo" at bounding box center [419, 153] width 302 height 10
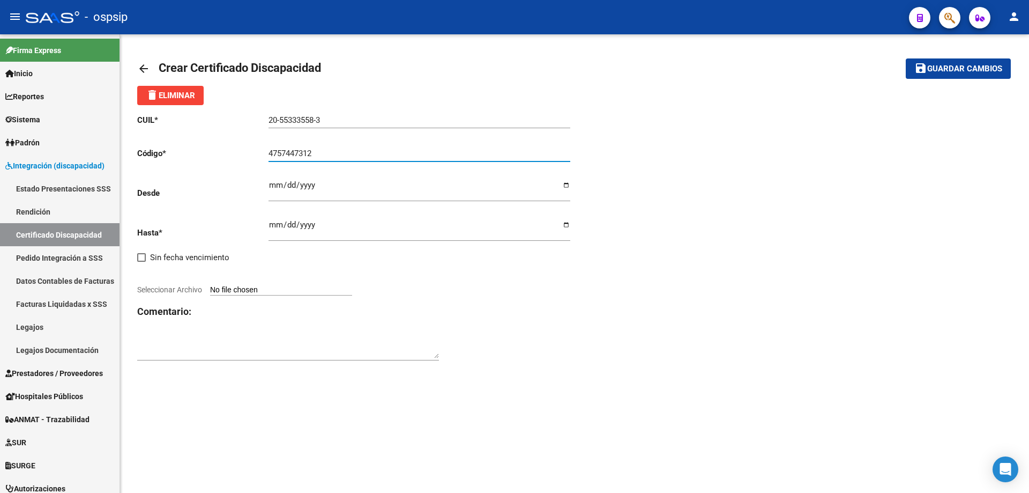
type input "4757447312"
click at [275, 182] on input "Ingresar fec. Desde" at bounding box center [419, 189] width 302 height 17
click at [794, 193] on div "CUIL * 20-55333558-3 Ingresar el CUIL Código * 4757447312 Ingresar el Codigo De…" at bounding box center [574, 237] width 875 height 265
click at [277, 185] on input "Ingresar fec. Desde" at bounding box center [419, 189] width 302 height 17
click at [282, 183] on input "Ingresar fec. Desde" at bounding box center [419, 189] width 302 height 17
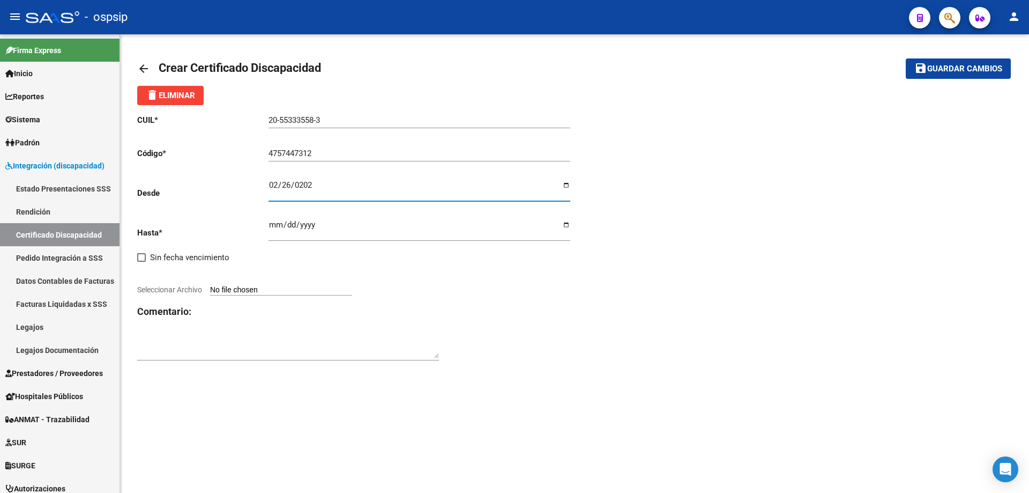
type input "2025-02-26"
click at [276, 224] on input "Ingresar fec. Hasta" at bounding box center [419, 228] width 302 height 17
type input "0005-02-26"
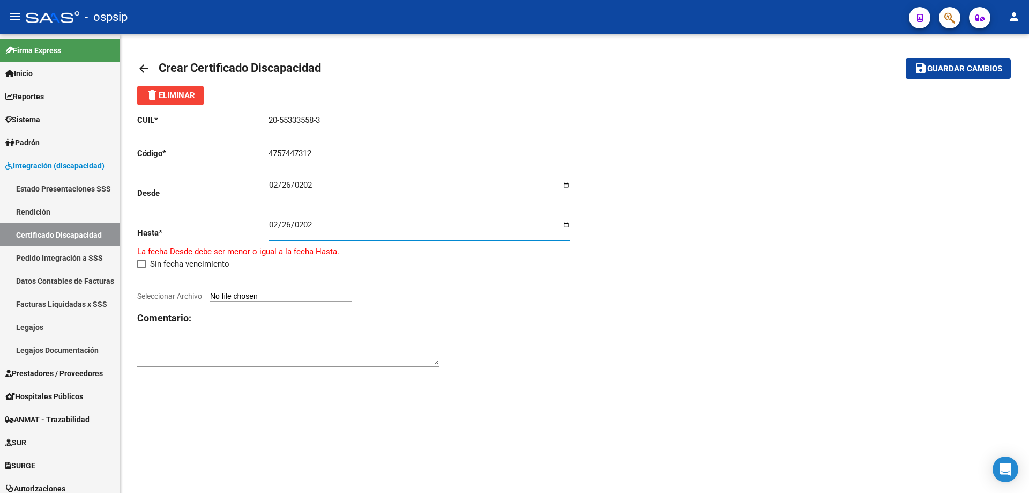
type input "2028-02-26"
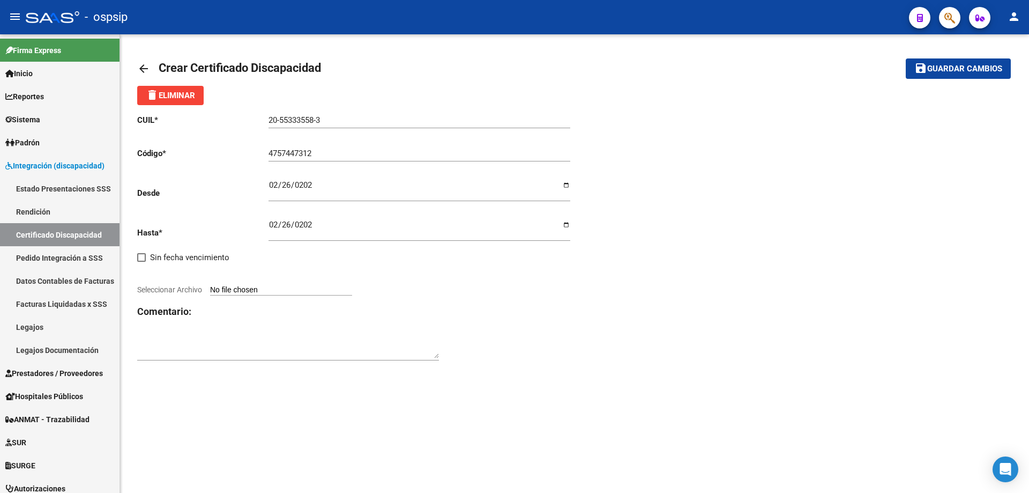
type input "C:\fakepath\MACHADO GIANLUCCA TESEO - CUD.crdownload"
click at [978, 71] on span "Guardar cambios" at bounding box center [964, 69] width 75 height 10
click at [240, 283] on span "Eliminar Certificado" at bounding box center [267, 282] width 88 height 10
type input "C:\fakepath\MACHADO GIANLUCCA TESEO - CUD.crdownload"
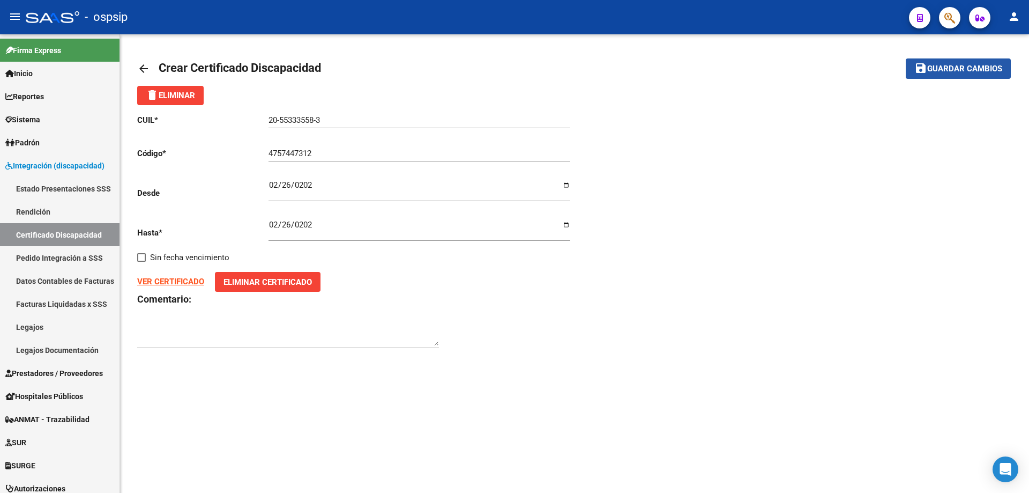
click at [989, 63] on span "save Guardar cambios" at bounding box center [958, 68] width 88 height 10
click at [929, 69] on span "Guardar cambios" at bounding box center [964, 69] width 75 height 10
click at [36, 329] on link "Legajos" at bounding box center [60, 326] width 120 height 23
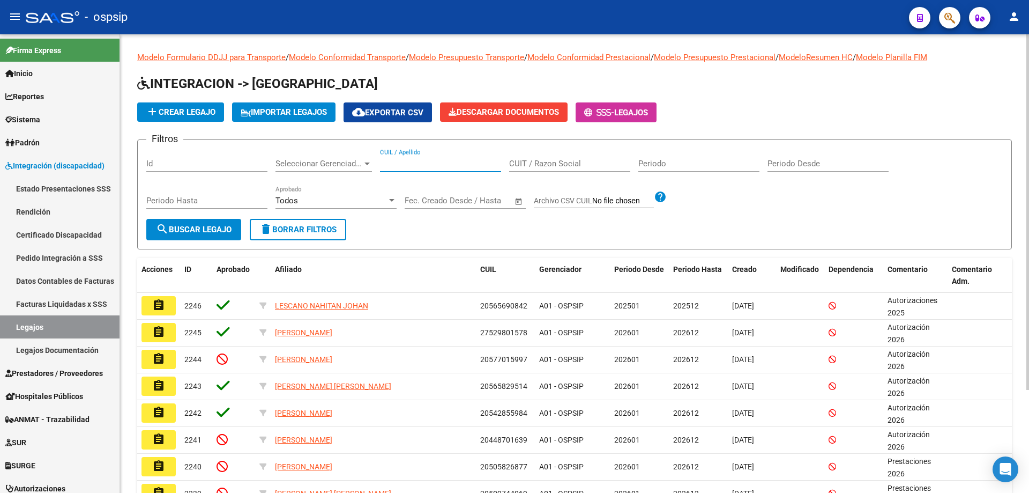
click at [406, 165] on input "CUIL / Apellido" at bounding box center [440, 164] width 121 height 10
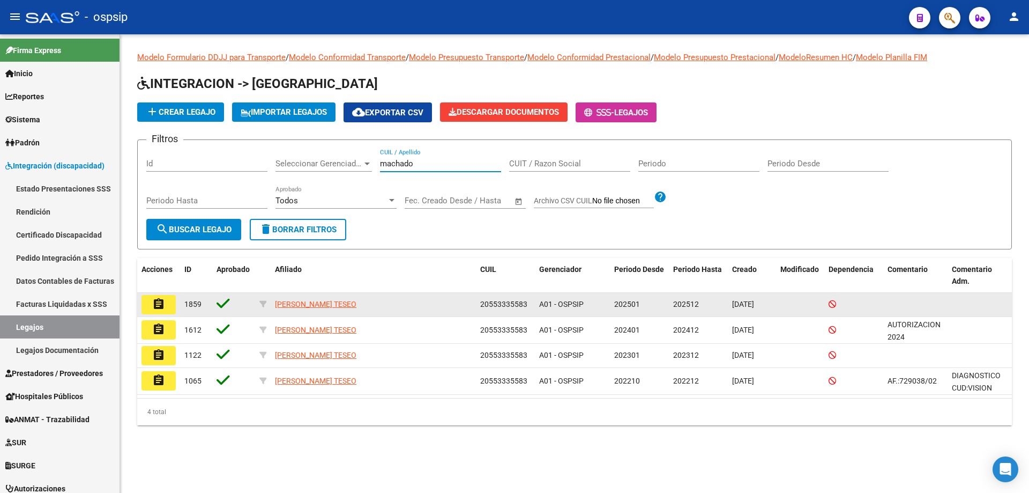
type input "machado"
click at [166, 304] on button "assignment" at bounding box center [158, 304] width 34 height 19
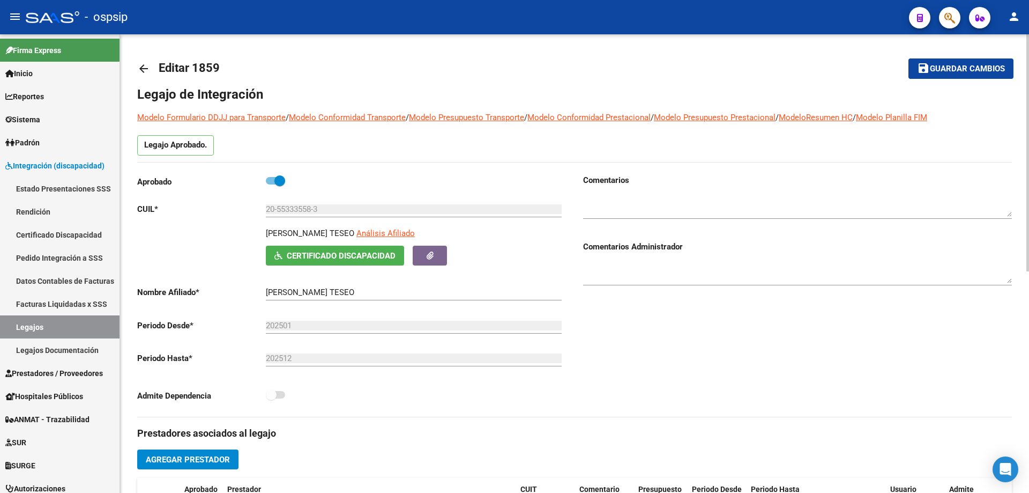
click at [316, 262] on button "Certificado Discapacidad" at bounding box center [335, 255] width 138 height 20
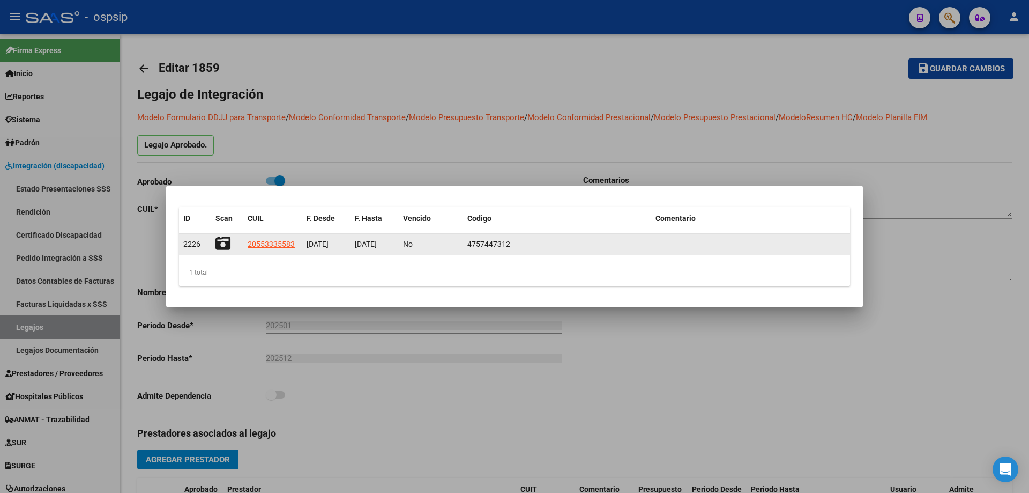
click at [226, 237] on icon at bounding box center [222, 243] width 15 height 15
click at [227, 243] on icon at bounding box center [222, 243] width 15 height 15
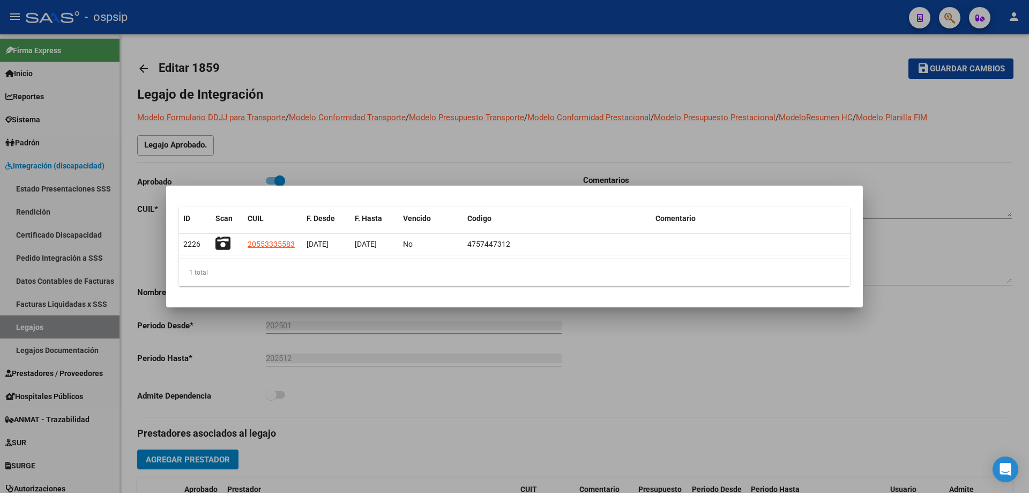
click at [628, 414] on div at bounding box center [514, 246] width 1029 height 493
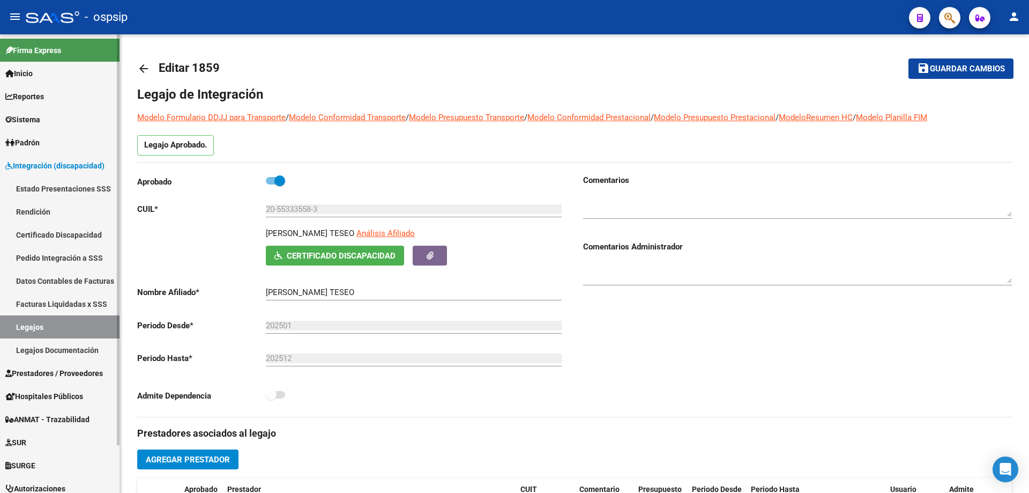
click at [84, 319] on link "Legajos" at bounding box center [60, 326] width 120 height 23
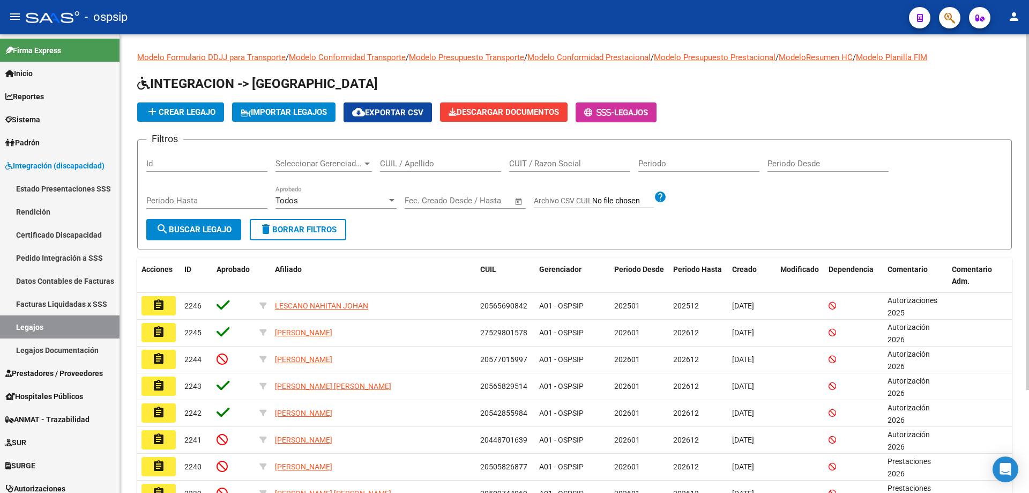
click at [448, 156] on div "CUIL / Apellido" at bounding box center [440, 159] width 121 height 23
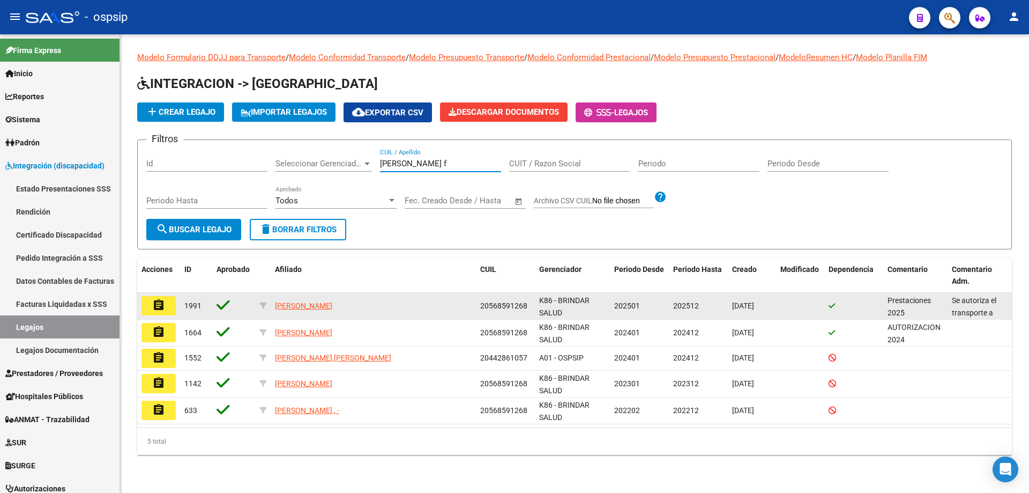
type input "gimenez f"
click at [170, 302] on button "assignment" at bounding box center [158, 305] width 34 height 19
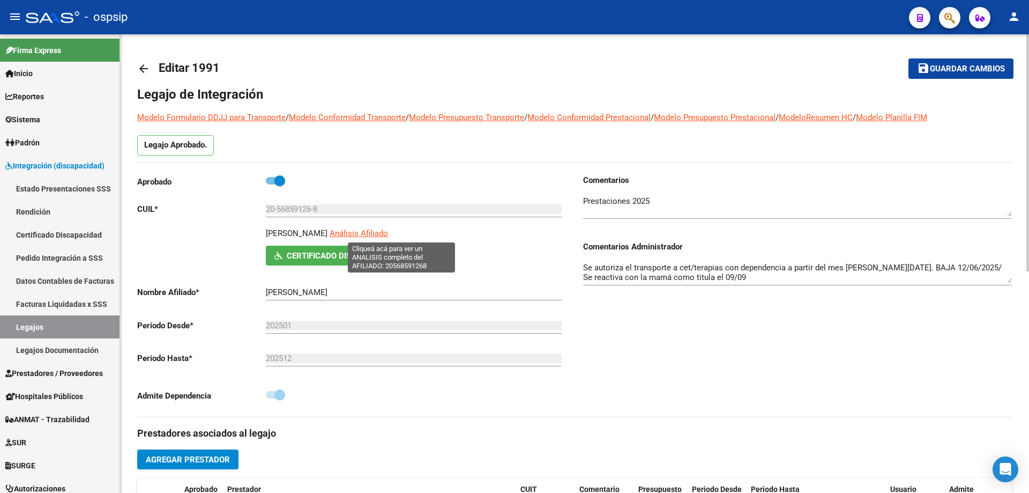
click at [388, 235] on span "Análisis Afiliado" at bounding box center [359, 233] width 58 height 10
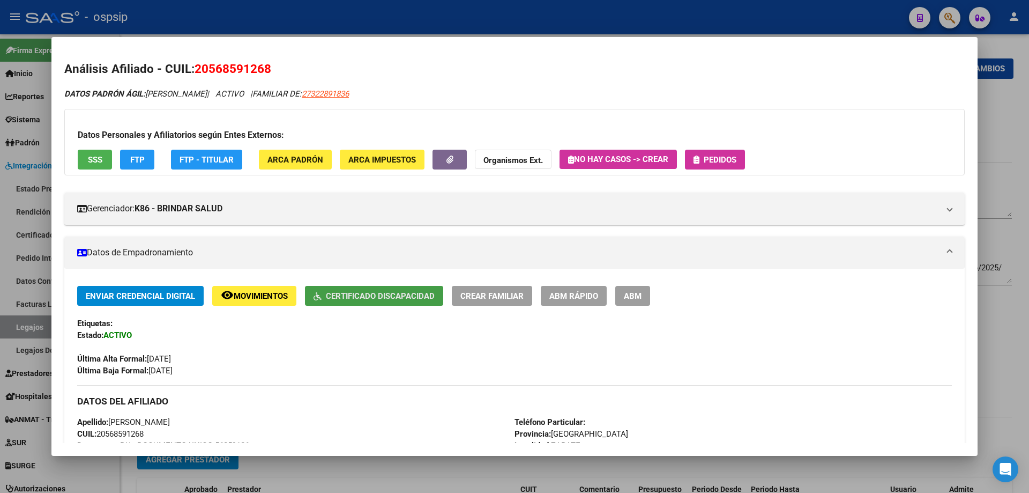
click at [372, 296] on span "Certificado Discapacidad" at bounding box center [380, 296] width 109 height 10
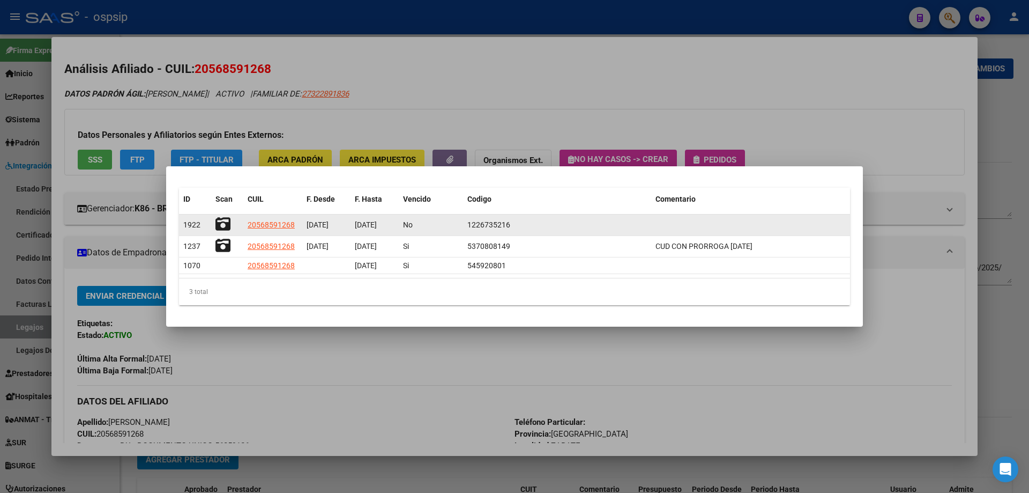
click at [228, 220] on icon at bounding box center [222, 224] width 15 height 15
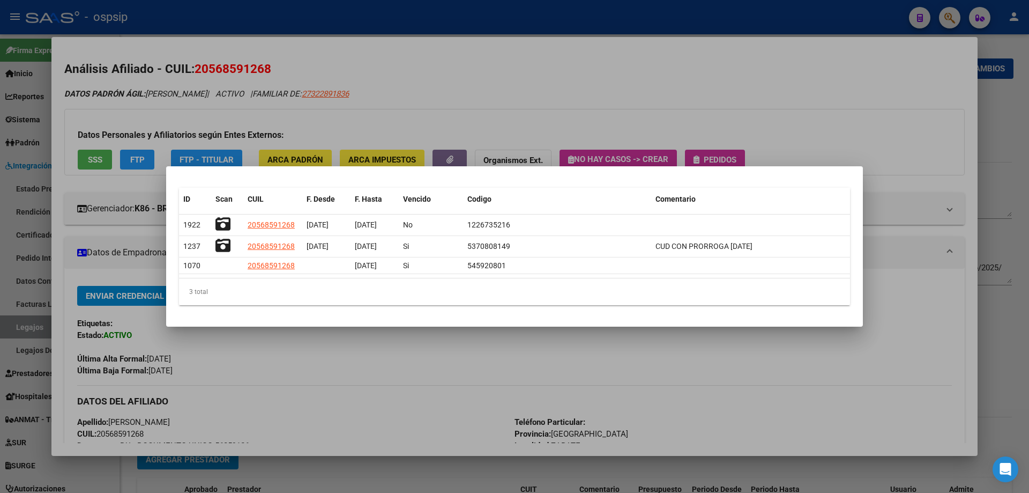
click at [402, 69] on div at bounding box center [514, 246] width 1029 height 493
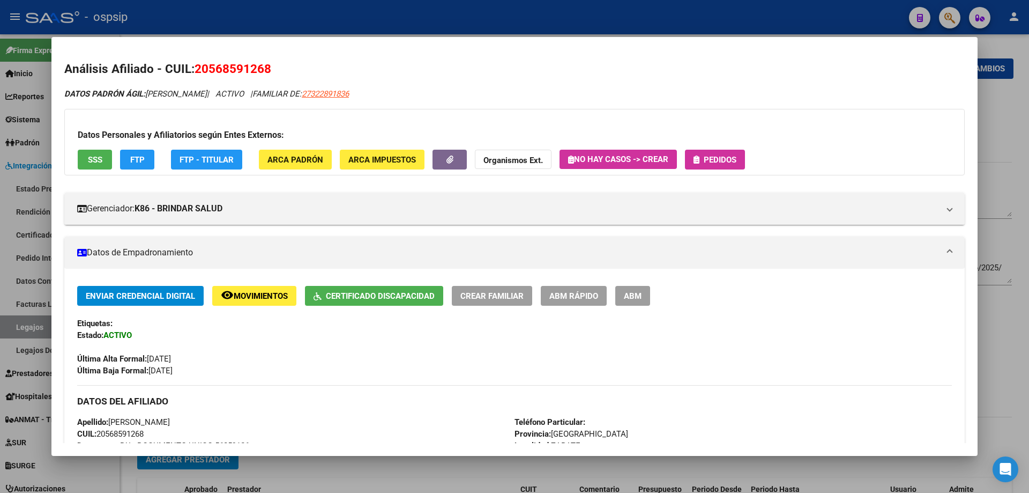
click at [389, 20] on div at bounding box center [514, 246] width 1029 height 493
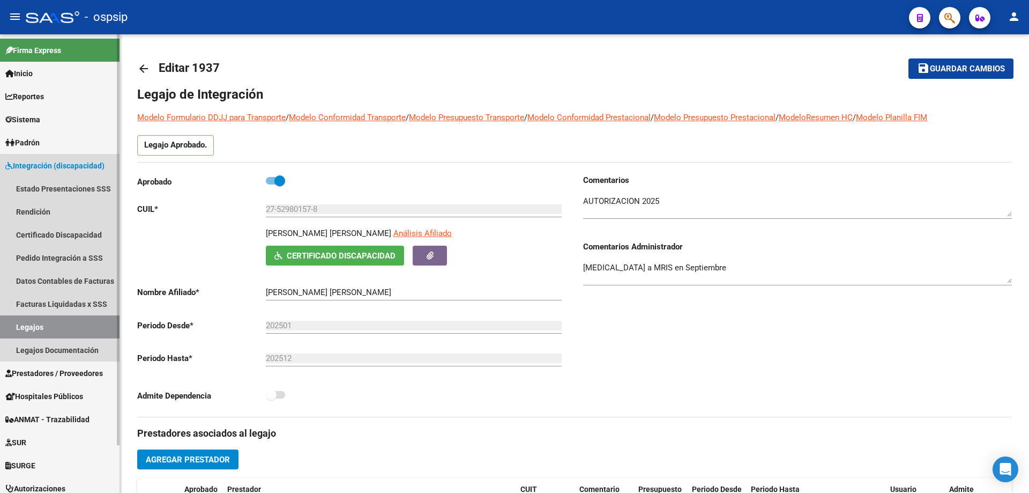
click at [64, 321] on link "Legajos" at bounding box center [60, 326] width 120 height 23
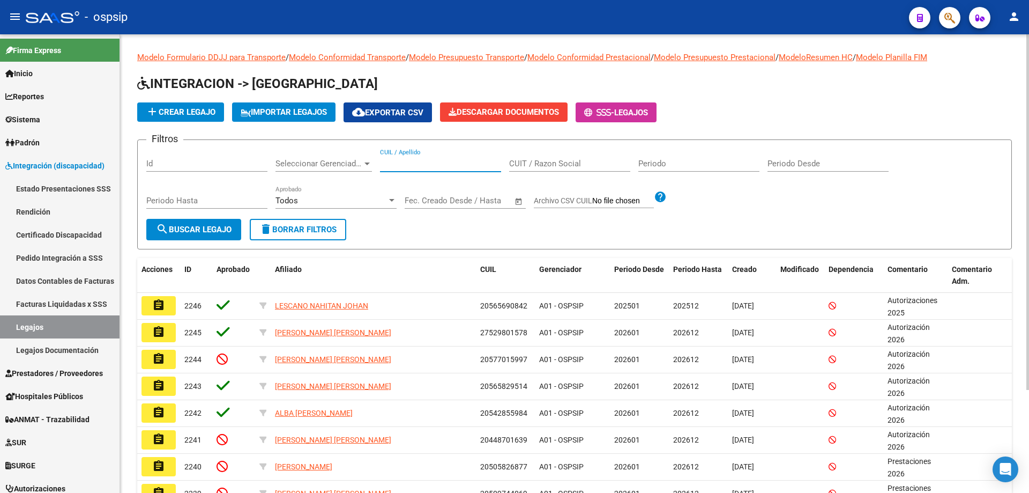
click at [399, 162] on input "CUIL / Apellido" at bounding box center [440, 164] width 121 height 10
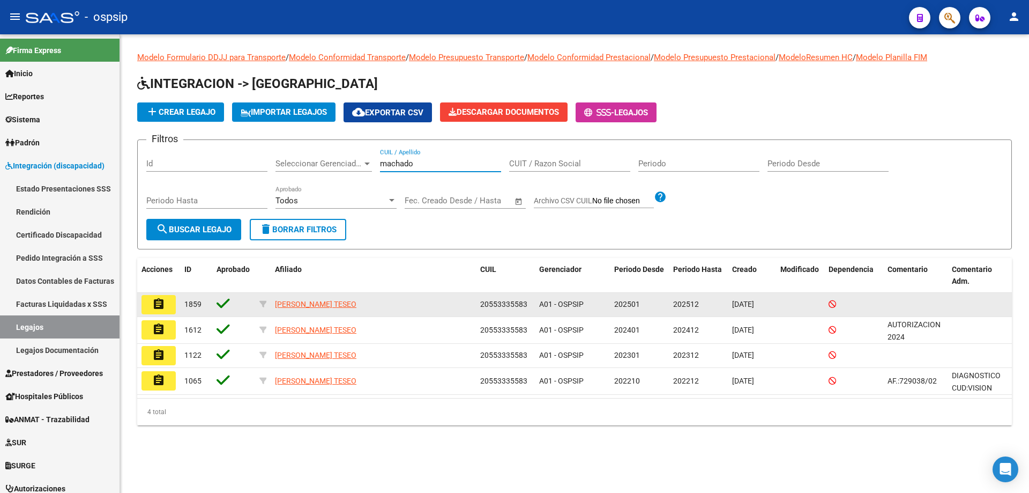
type input "machado"
click at [157, 300] on mat-icon "assignment" at bounding box center [158, 303] width 13 height 13
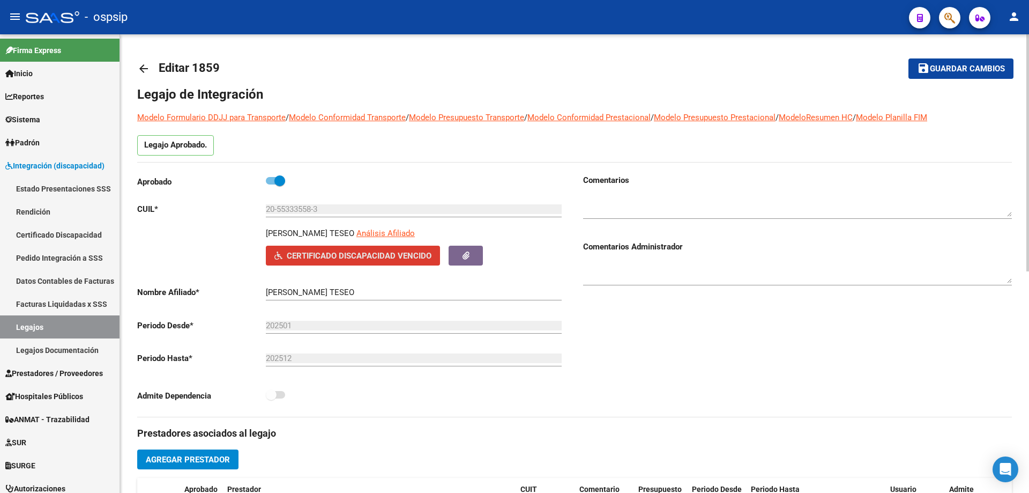
click at [361, 256] on span "Certificado Discapacidad Vencido" at bounding box center [359, 256] width 145 height 10
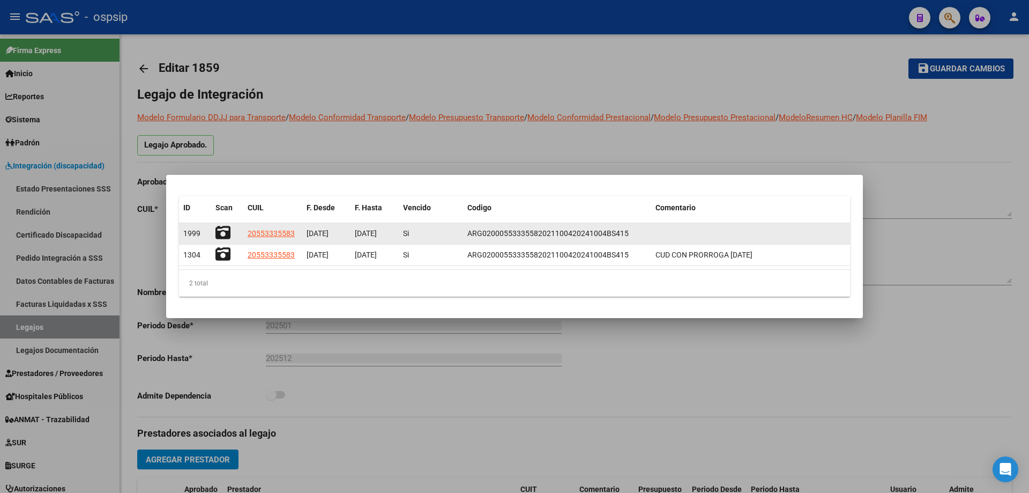
click at [223, 233] on icon at bounding box center [222, 232] width 15 height 15
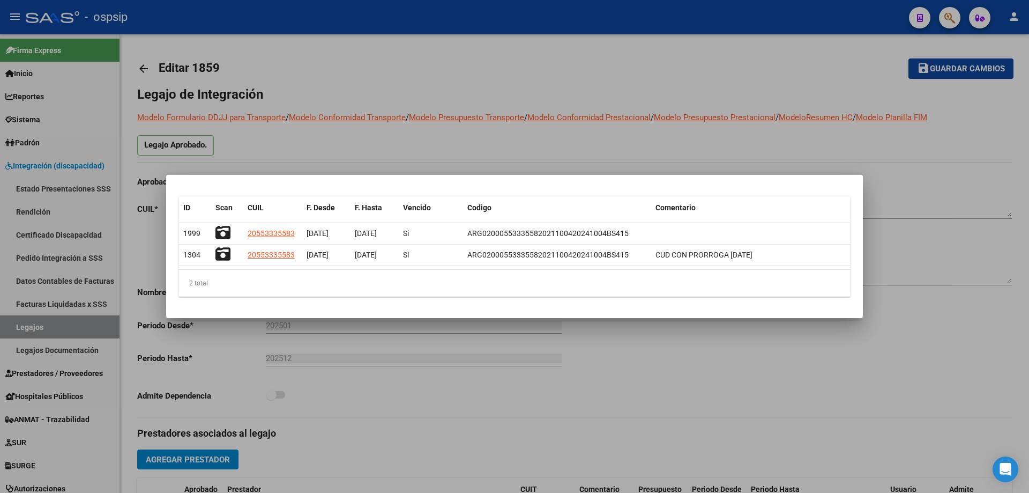
click at [411, 147] on div at bounding box center [514, 246] width 1029 height 493
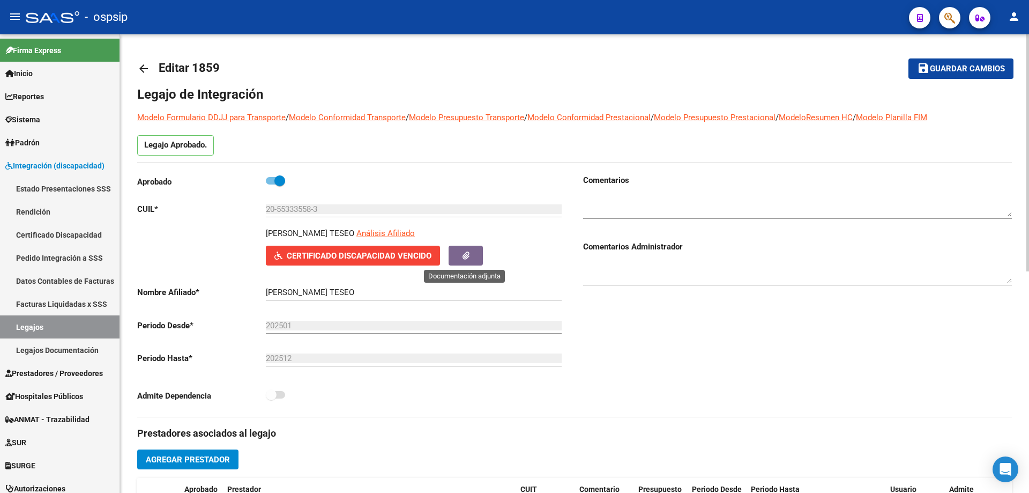
click at [467, 257] on icon "button" at bounding box center [466, 255] width 7 height 8
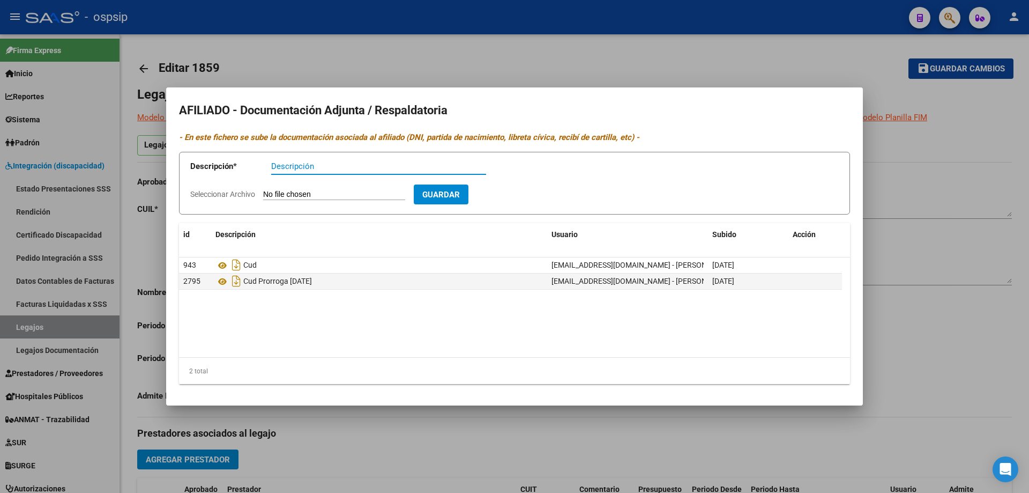
click at [359, 50] on div at bounding box center [514, 246] width 1029 height 493
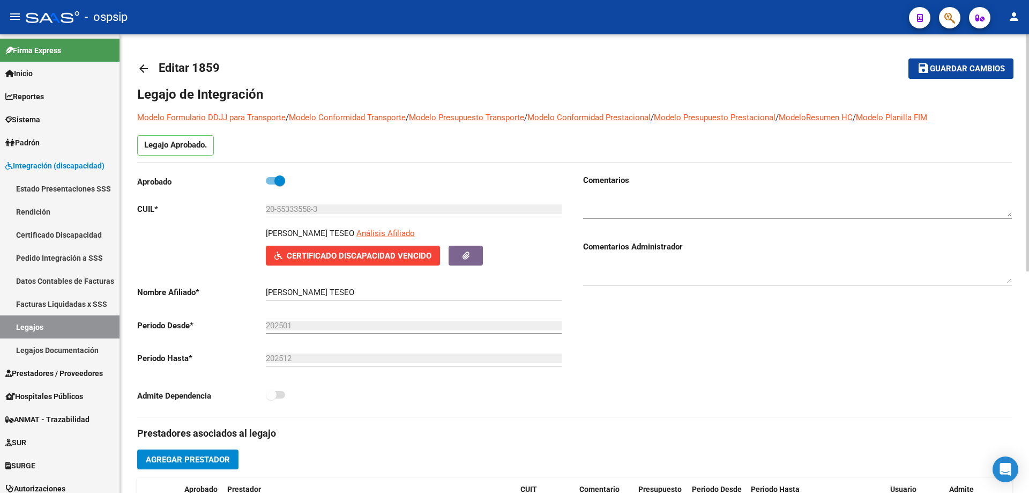
click at [299, 203] on div "20-55333558-3 Ingresar CUIL" at bounding box center [414, 205] width 296 height 23
click at [299, 205] on div "20-55333558-3 Ingresar CUIL" at bounding box center [414, 205] width 296 height 23
click at [299, 205] on input "20-55333558-3" at bounding box center [414, 209] width 296 height 10
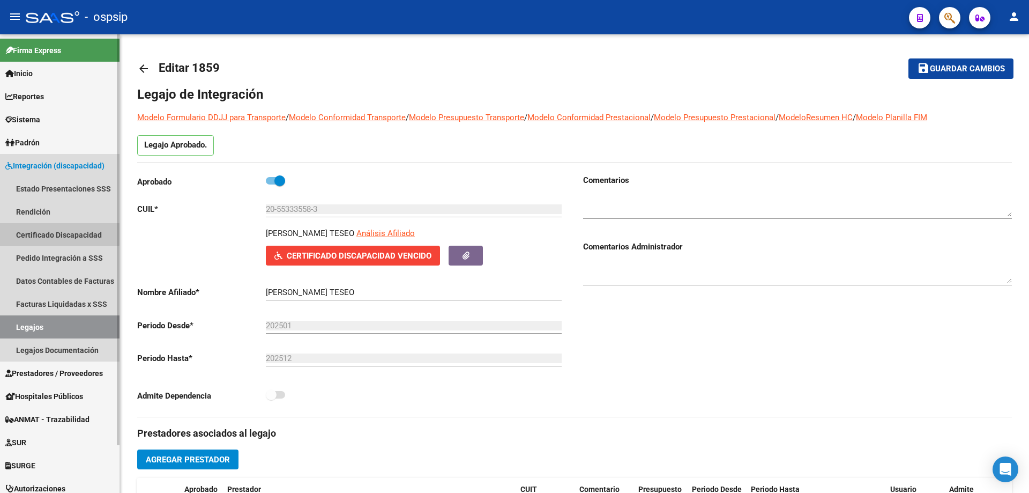
click at [53, 233] on link "Certificado Discapacidad" at bounding box center [60, 234] width 120 height 23
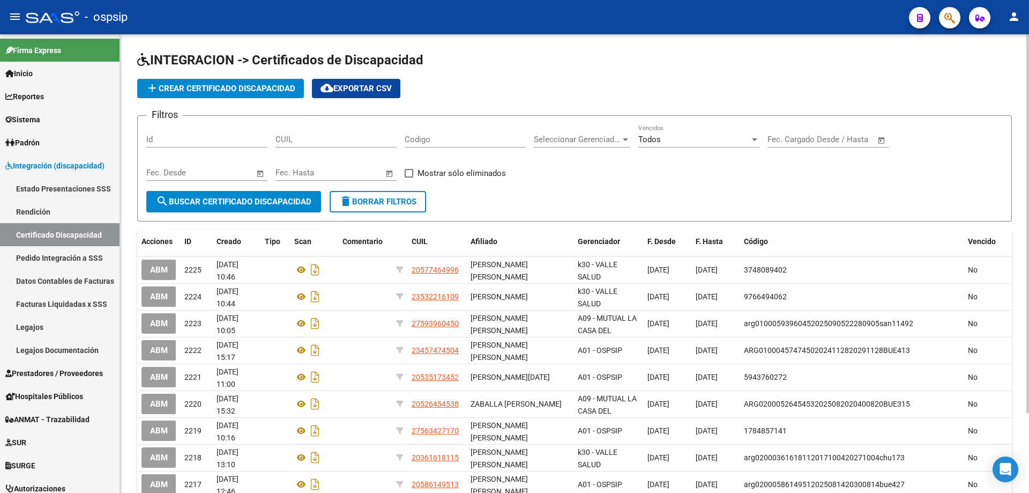
click at [207, 91] on span "add Crear Certificado Discapacidad" at bounding box center [221, 89] width 150 height 10
click at [299, 136] on input "CUIL" at bounding box center [335, 140] width 121 height 10
paste input "20-55333558-3"
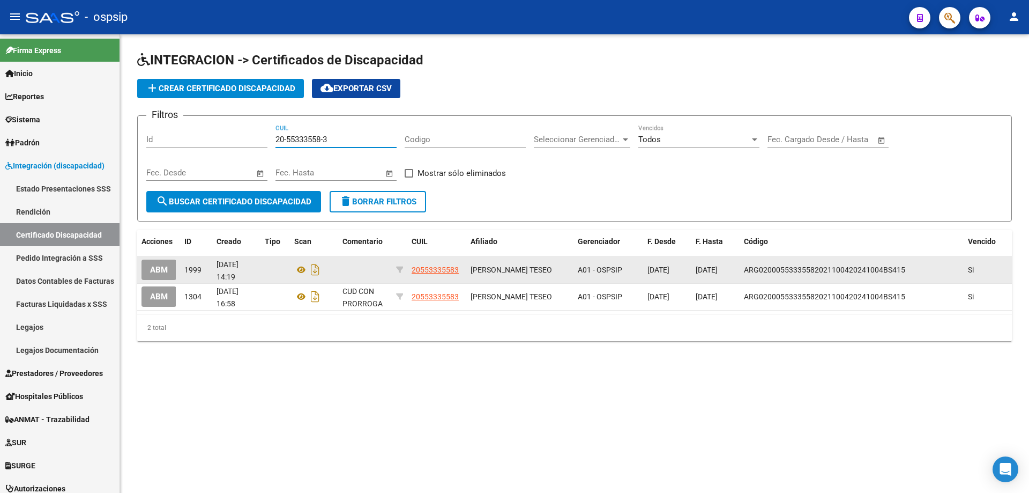
type input "20-55333558-3"
click at [156, 270] on span "ABM" at bounding box center [159, 270] width 18 height 10
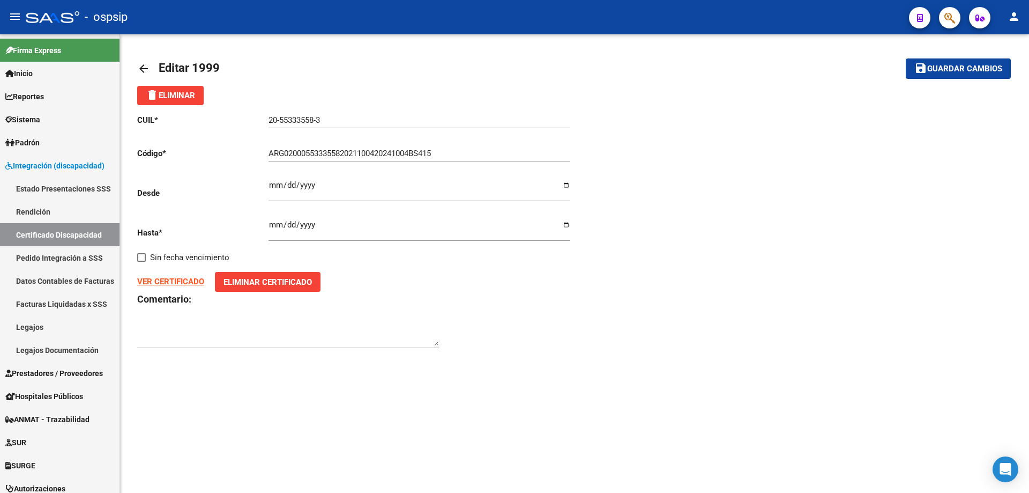
click at [239, 275] on button "Eliminar Certificado" at bounding box center [268, 282] width 106 height 20
drag, startPoint x: 151, startPoint y: 83, endPoint x: 159, endPoint y: 92, distance: 11.8
click at [156, 86] on div "arrow_back Editar 1999 save Guardar cambios delete Eliminar CUIL * 20-55333558-…" at bounding box center [574, 210] width 875 height 319
click at [160, 96] on span "delete Eliminar" at bounding box center [170, 96] width 49 height 10
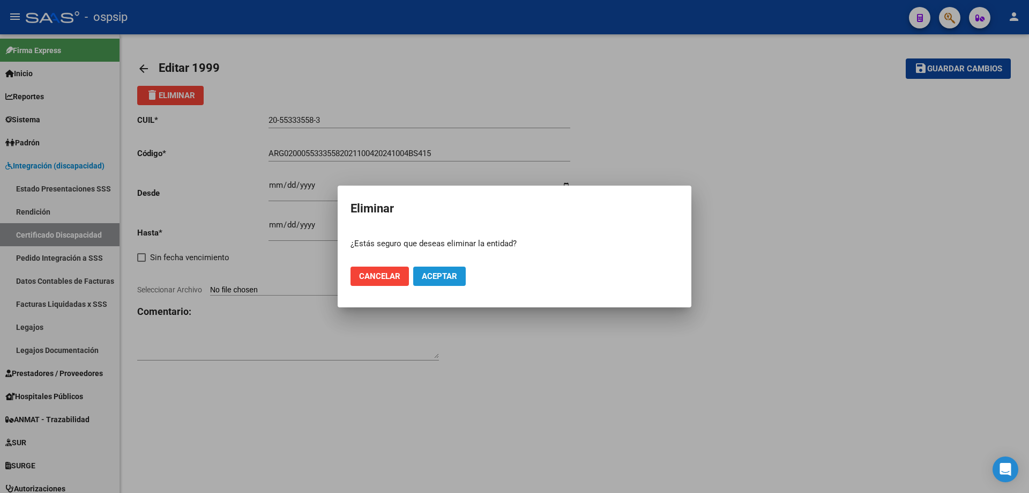
click at [436, 278] on span "Aceptar" at bounding box center [439, 276] width 35 height 10
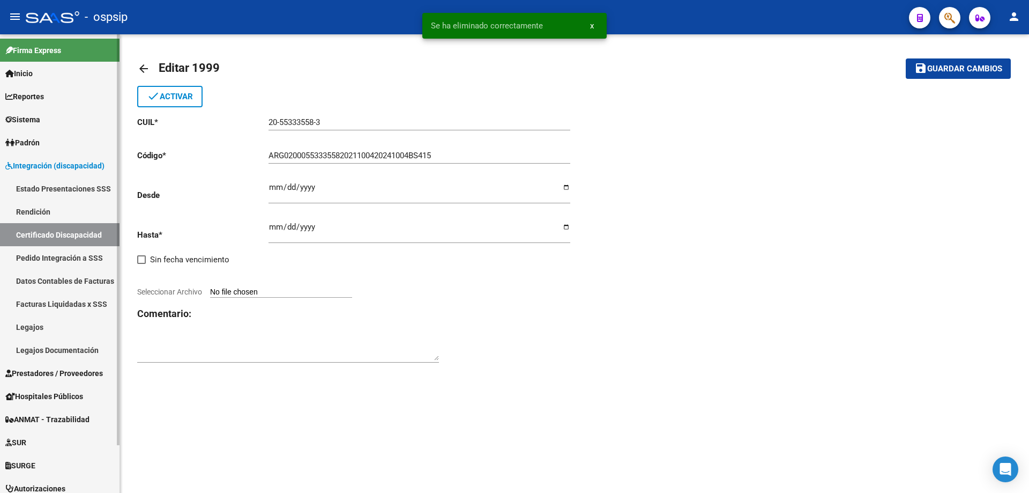
click at [77, 231] on link "Certificado Discapacidad" at bounding box center [60, 234] width 120 height 23
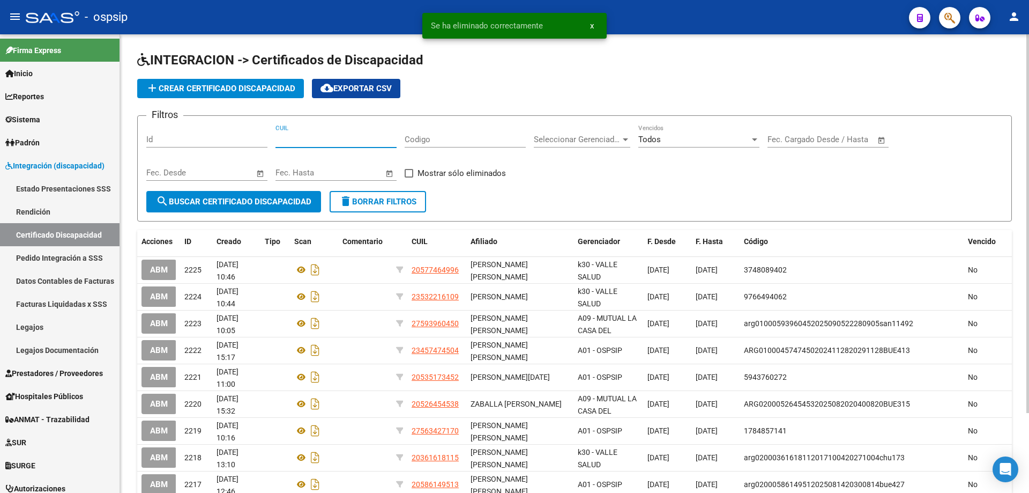
click at [359, 140] on input "CUIL" at bounding box center [335, 140] width 121 height 10
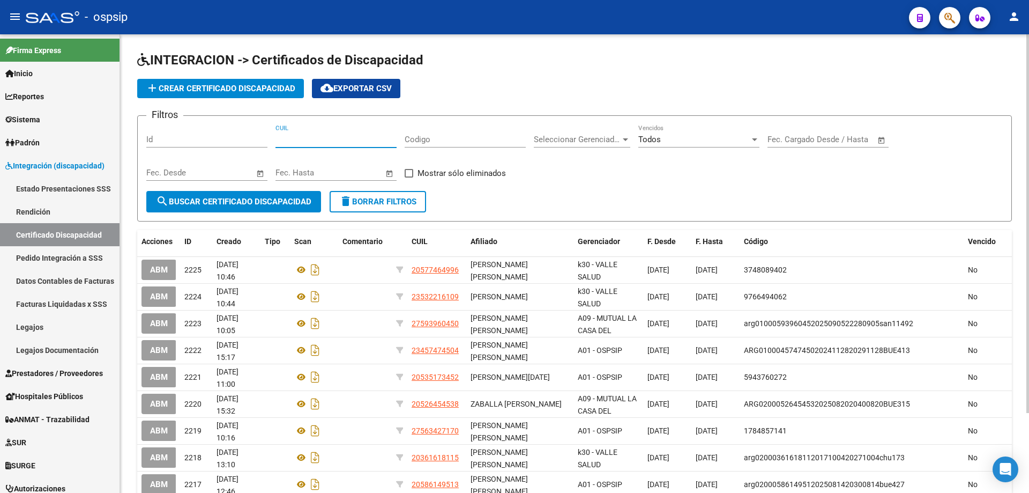
paste input "20-55333558-3"
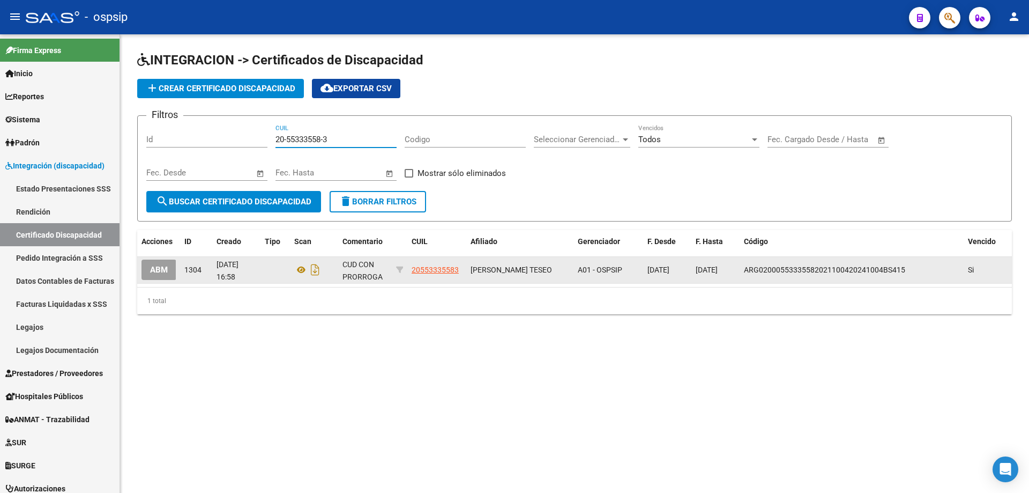
type input "20-55333558-3"
click at [171, 268] on button "ABM" at bounding box center [158, 269] width 35 height 20
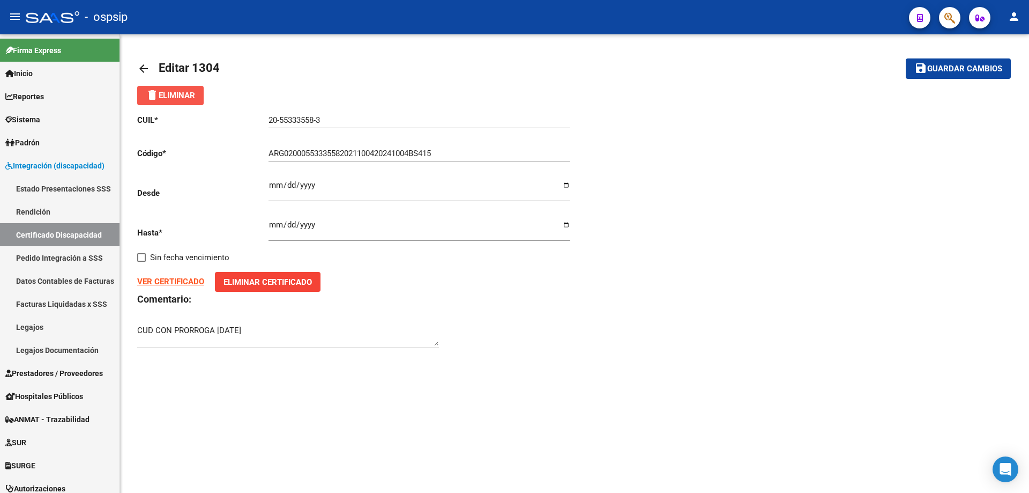
click at [180, 96] on span "delete Eliminar" at bounding box center [170, 96] width 49 height 10
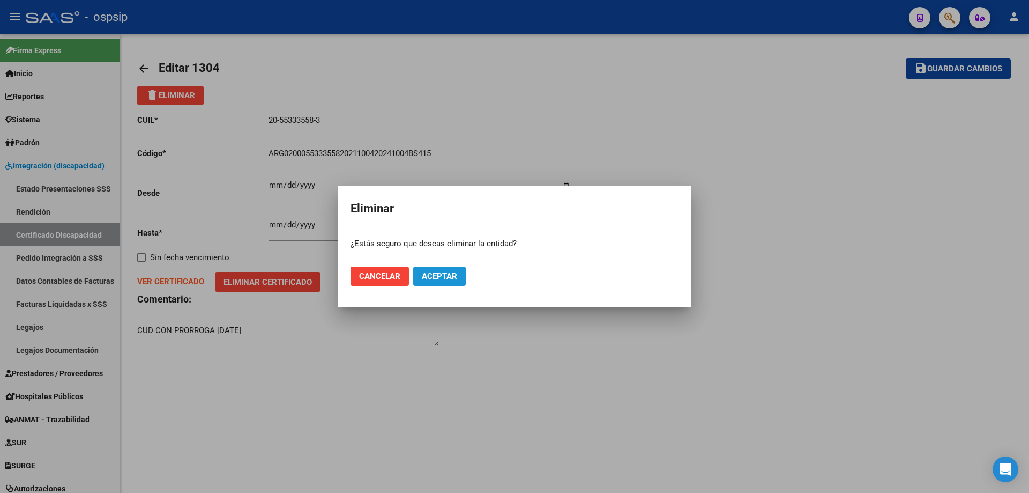
click at [442, 275] on span "Aceptar" at bounding box center [439, 276] width 35 height 10
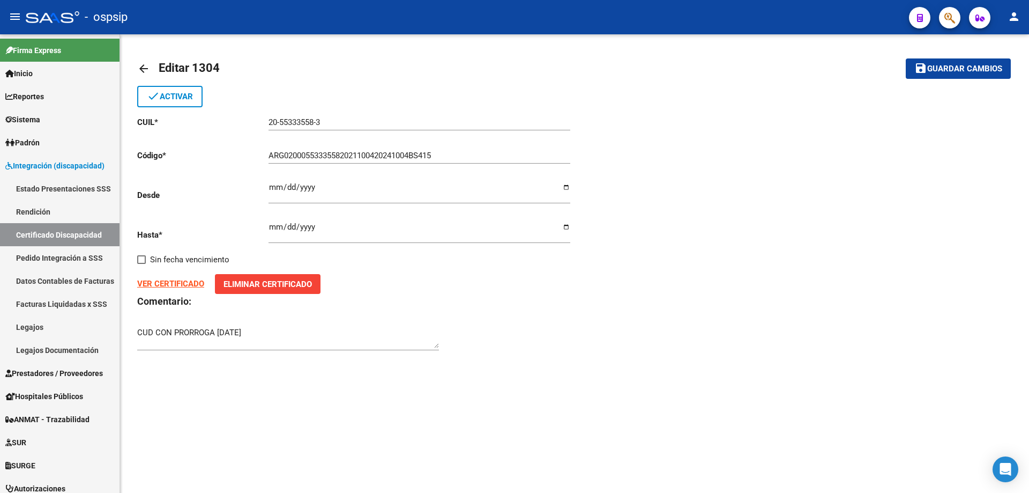
click at [299, 126] on input "20-55333558-3" at bounding box center [419, 122] width 302 height 10
